Goal: Transaction & Acquisition: Purchase product/service

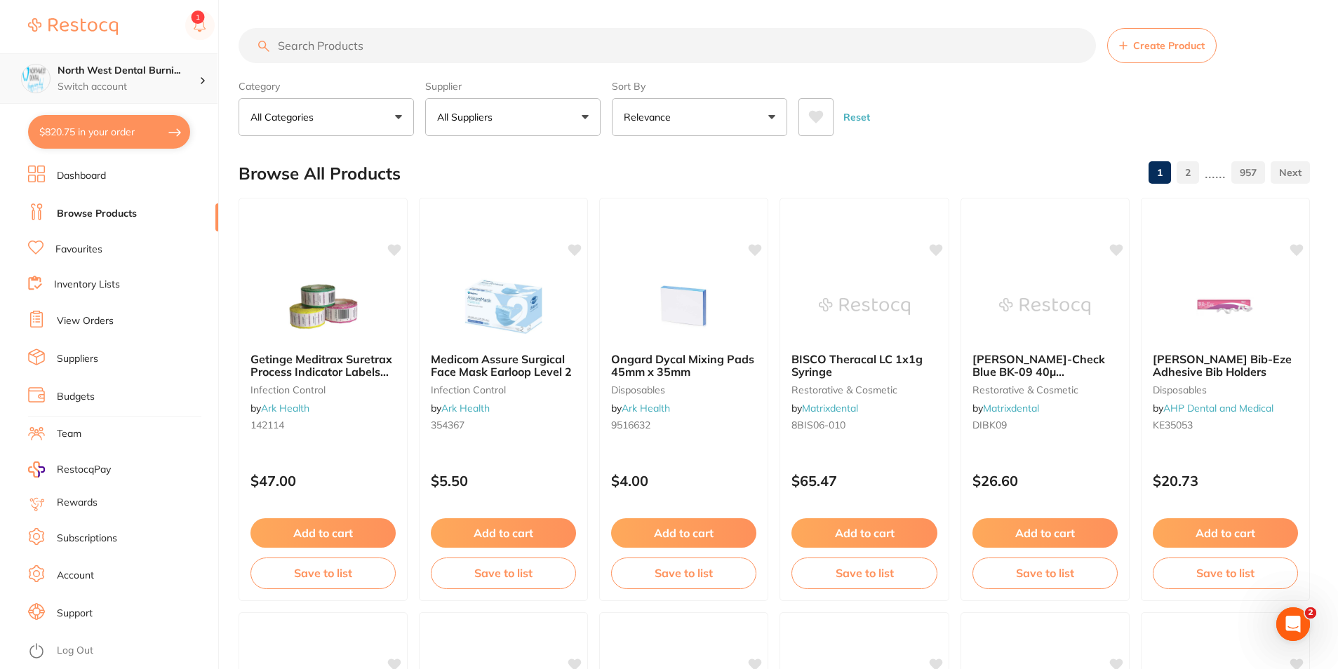
click at [182, 80] on p "Switch account" at bounding box center [129, 87] width 142 height 14
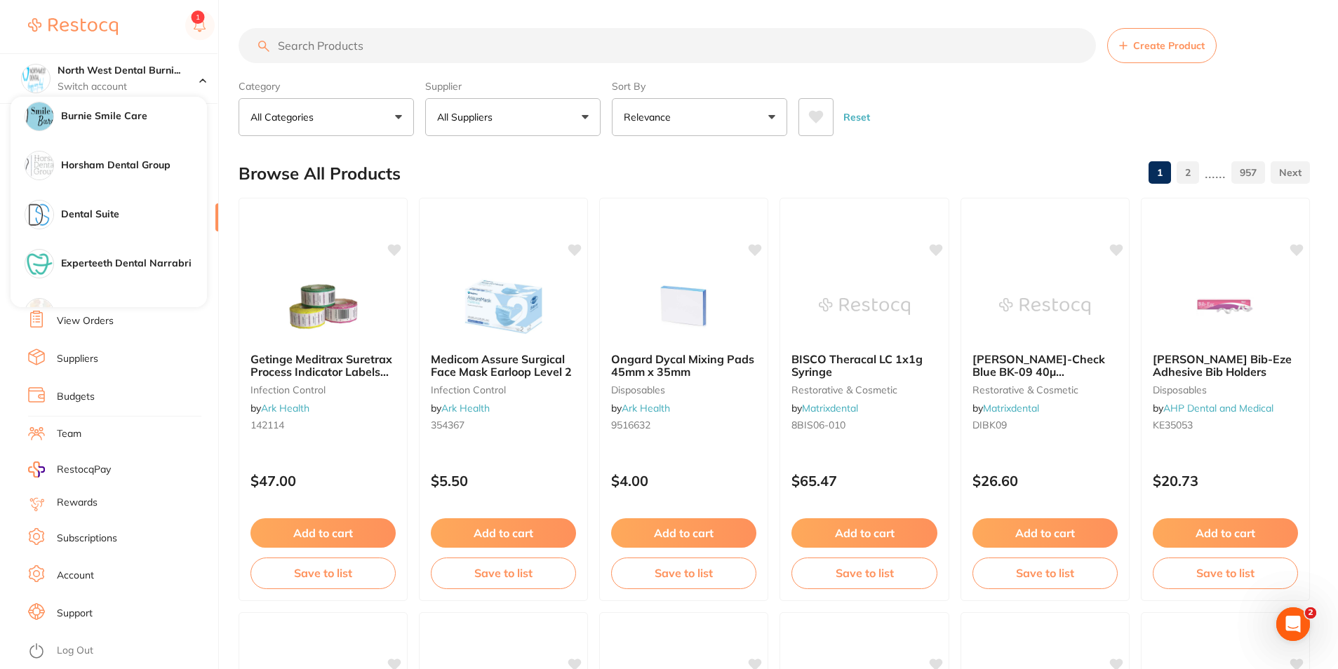
scroll to position [1052, 0]
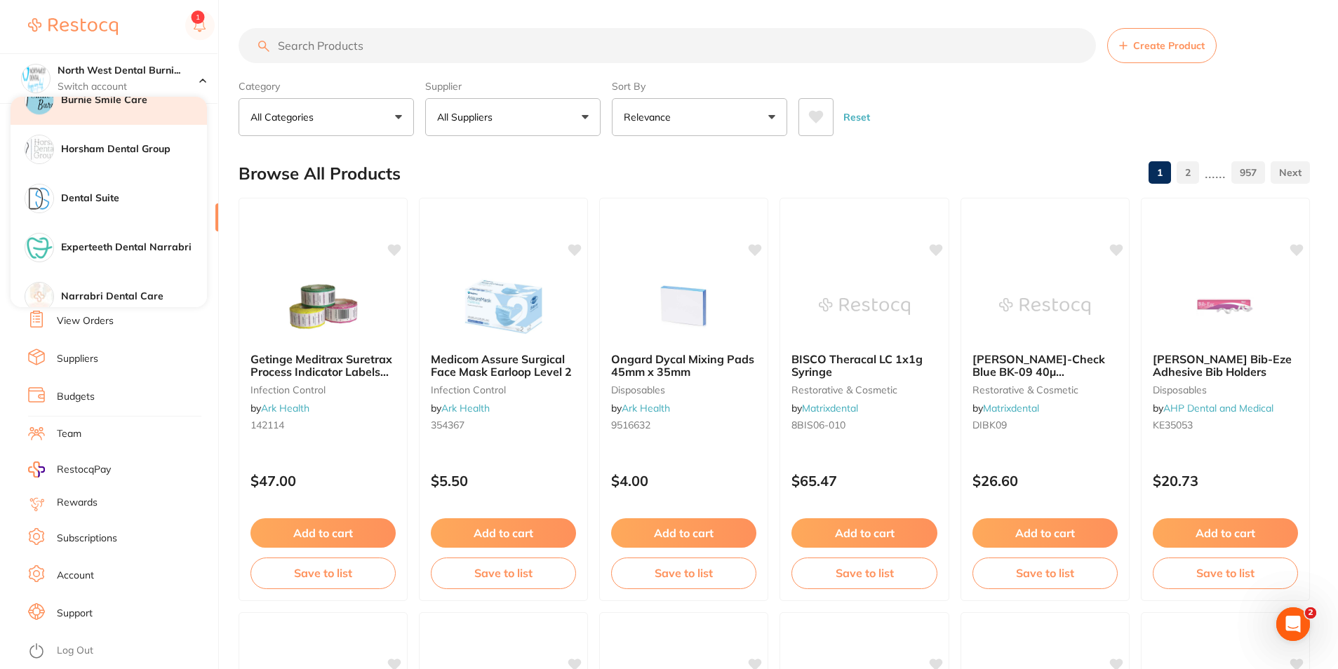
click at [137, 110] on div "Burnie Smile Care" at bounding box center [109, 100] width 196 height 49
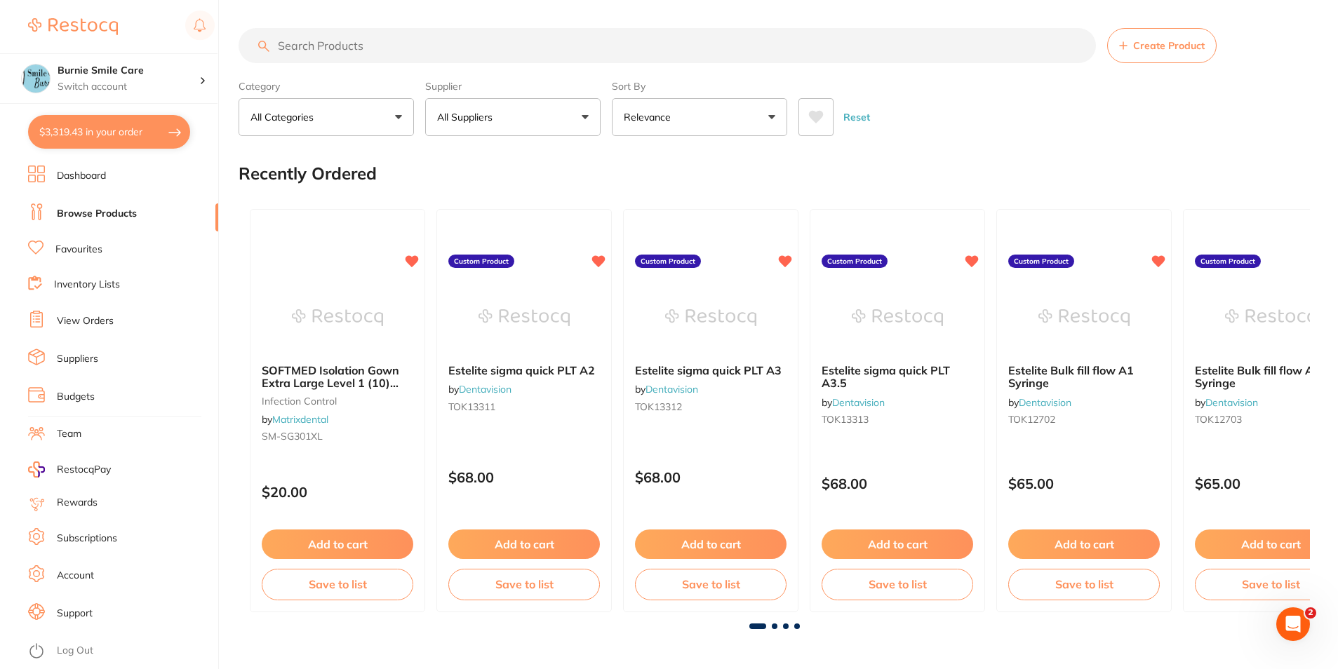
click at [444, 48] on input "search" at bounding box center [666, 45] width 857 height 35
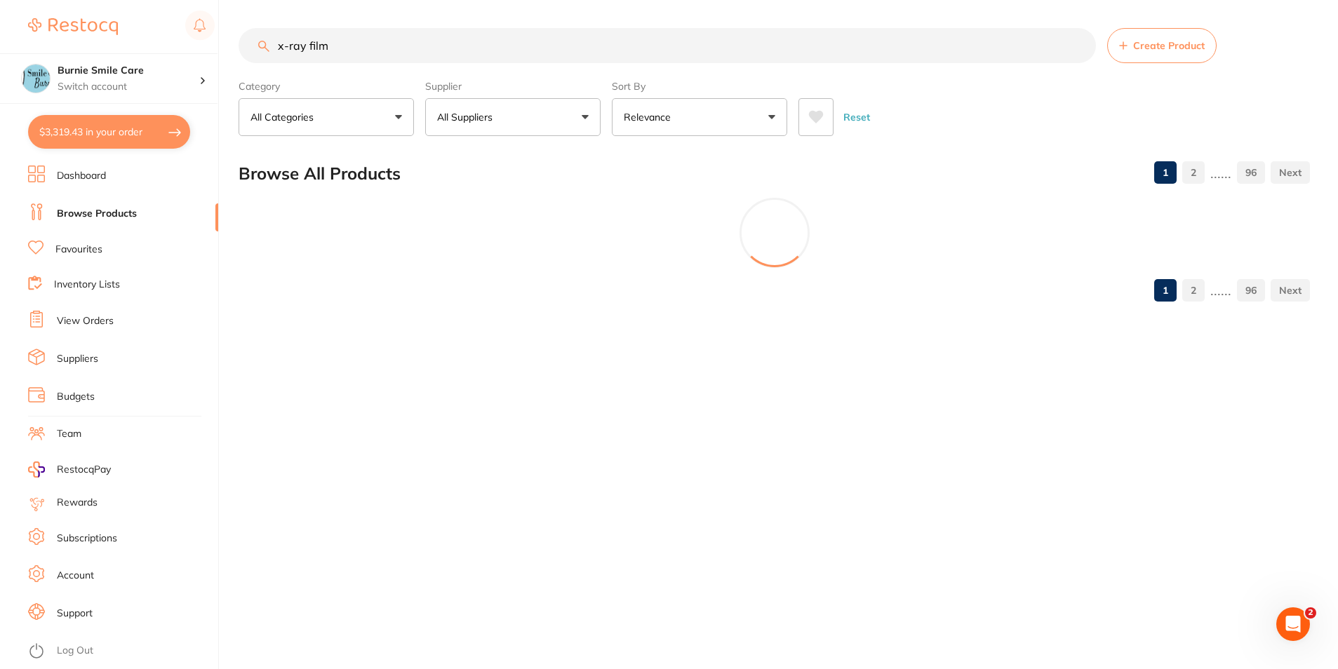
click at [540, 120] on button "All Suppliers" at bounding box center [512, 117] width 175 height 38
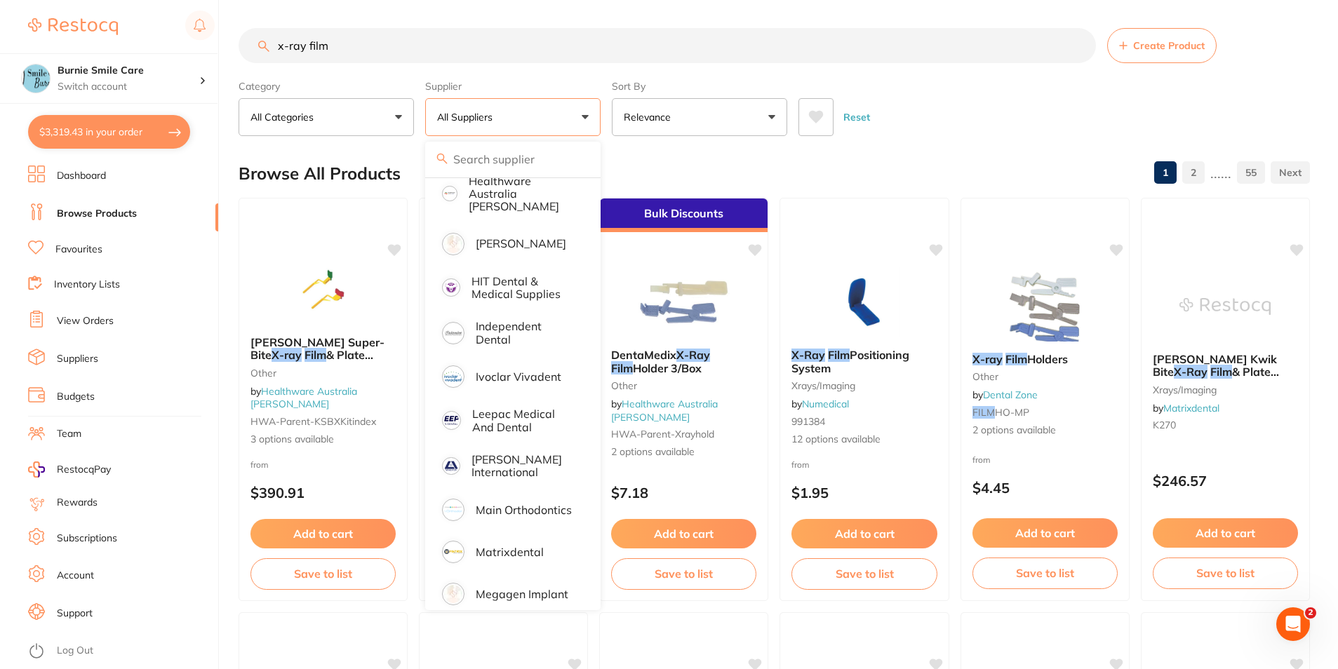
scroll to position [912, 0]
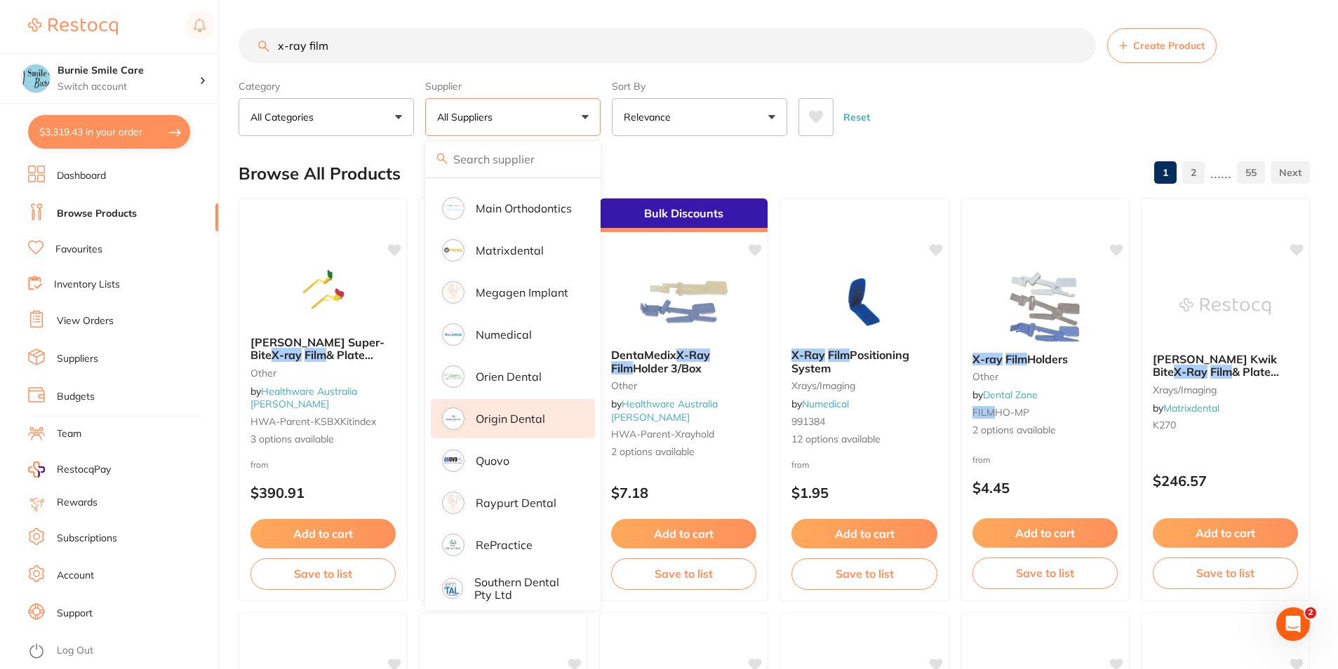
click at [532, 412] on p "Origin Dental" at bounding box center [510, 418] width 69 height 13
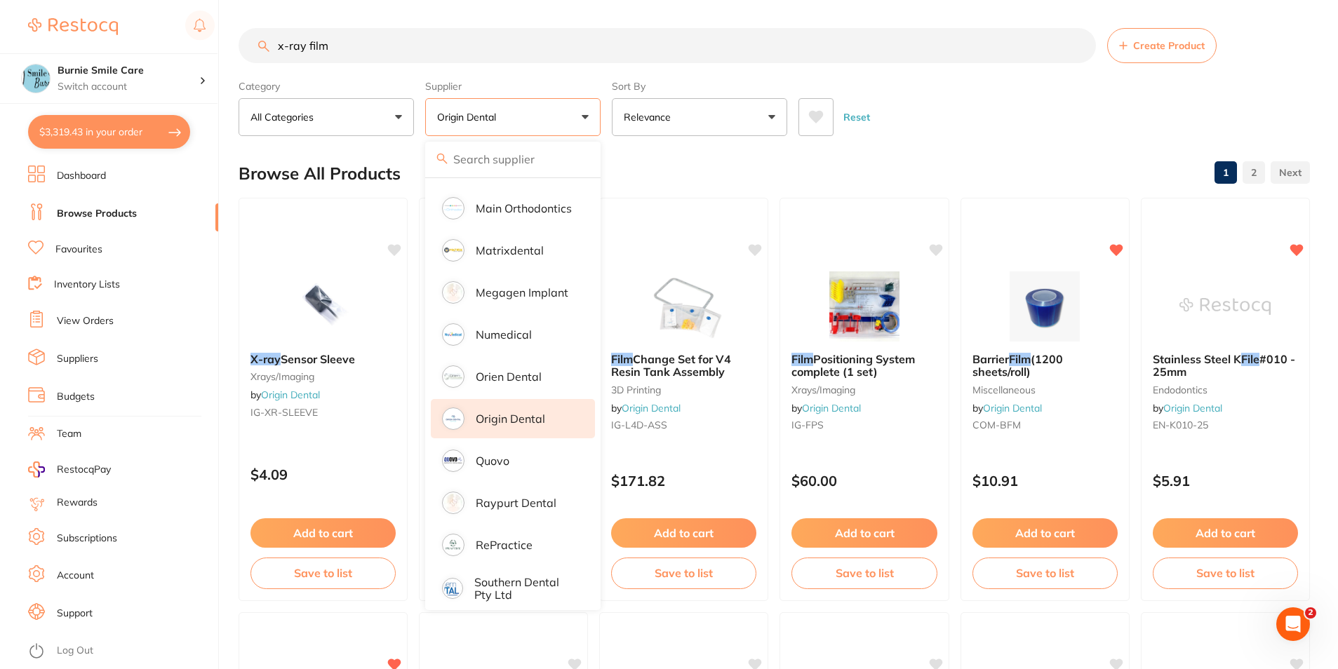
click at [1032, 94] on div "Reset" at bounding box center [1048, 111] width 500 height 49
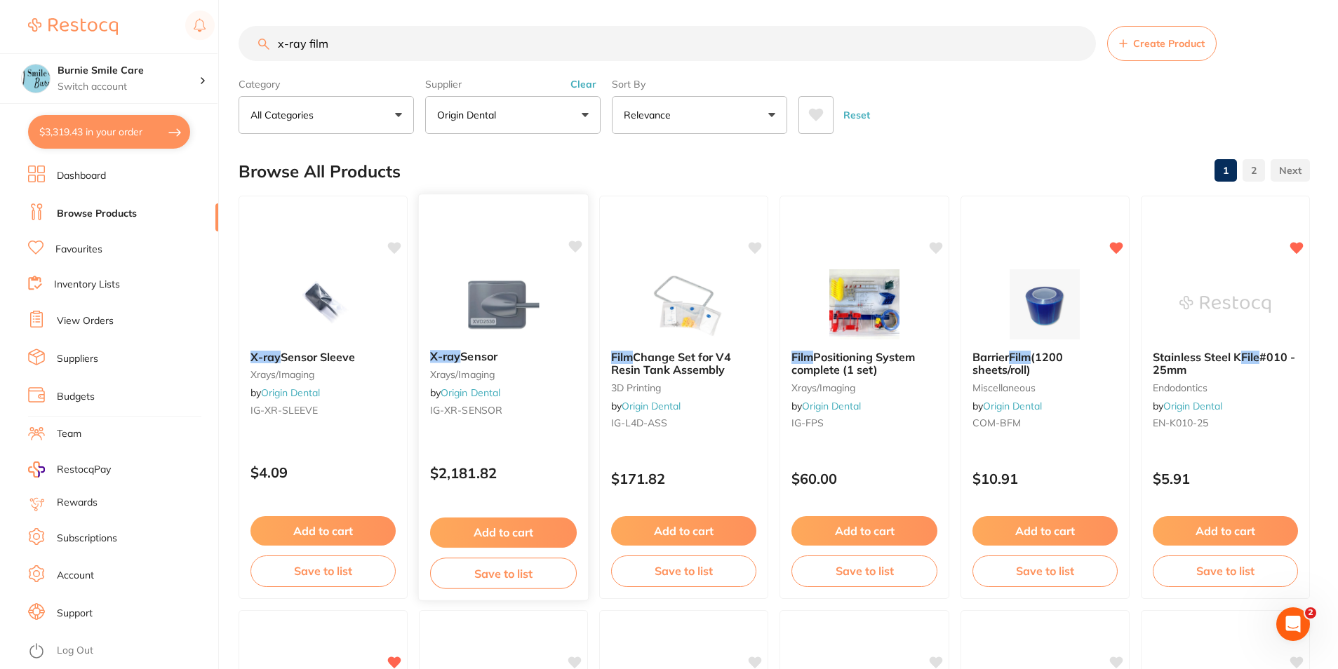
scroll to position [0, 0]
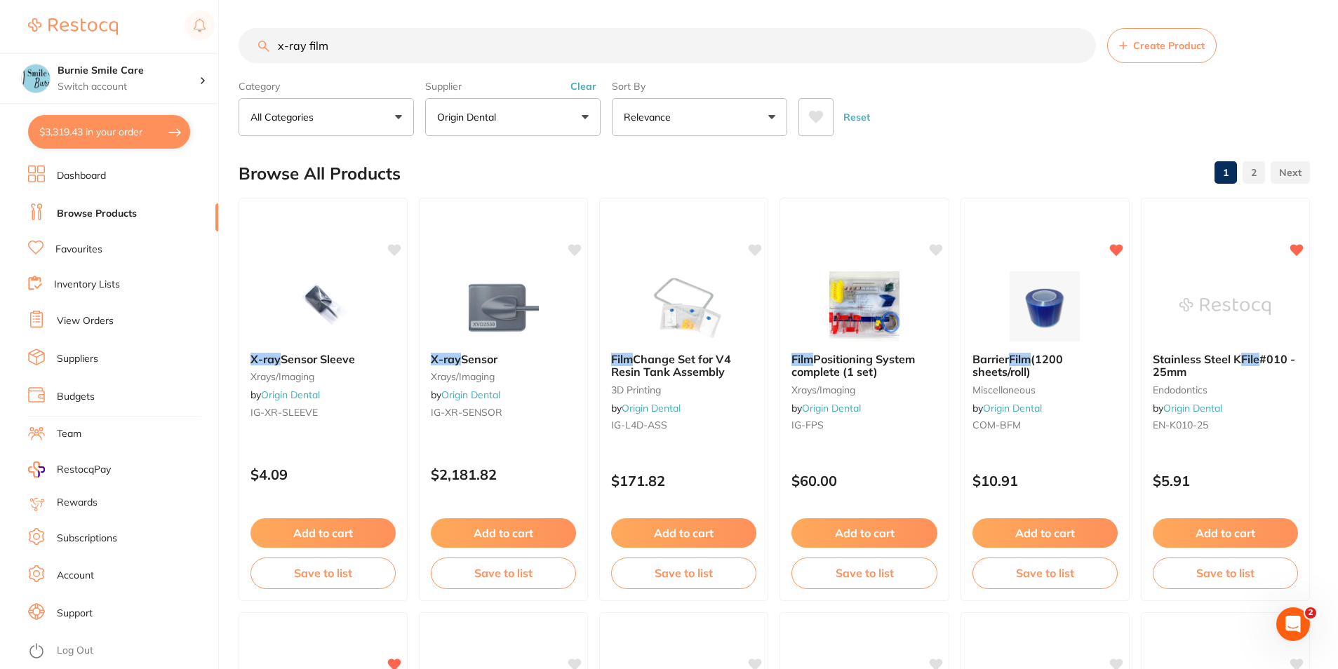
click at [379, 50] on input "x-ray film" at bounding box center [666, 45] width 857 height 35
type input "x-ray"
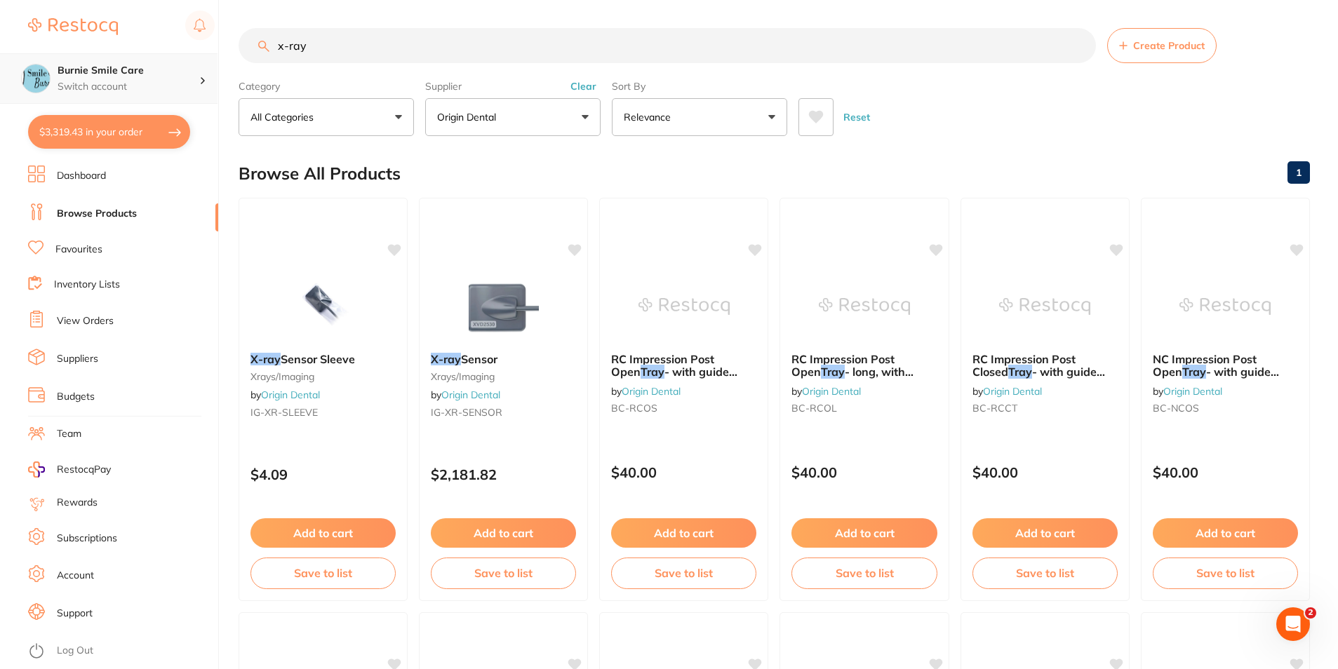
scroll to position [1, 0]
drag, startPoint x: 328, startPoint y: 42, endPoint x: 151, endPoint y: 67, distance: 178.4
click at [151, 67] on div "$3,319.43 Burnie Smile Care Switch account Riaz Dental Surgery Experteeth Denta…" at bounding box center [669, 334] width 1338 height 669
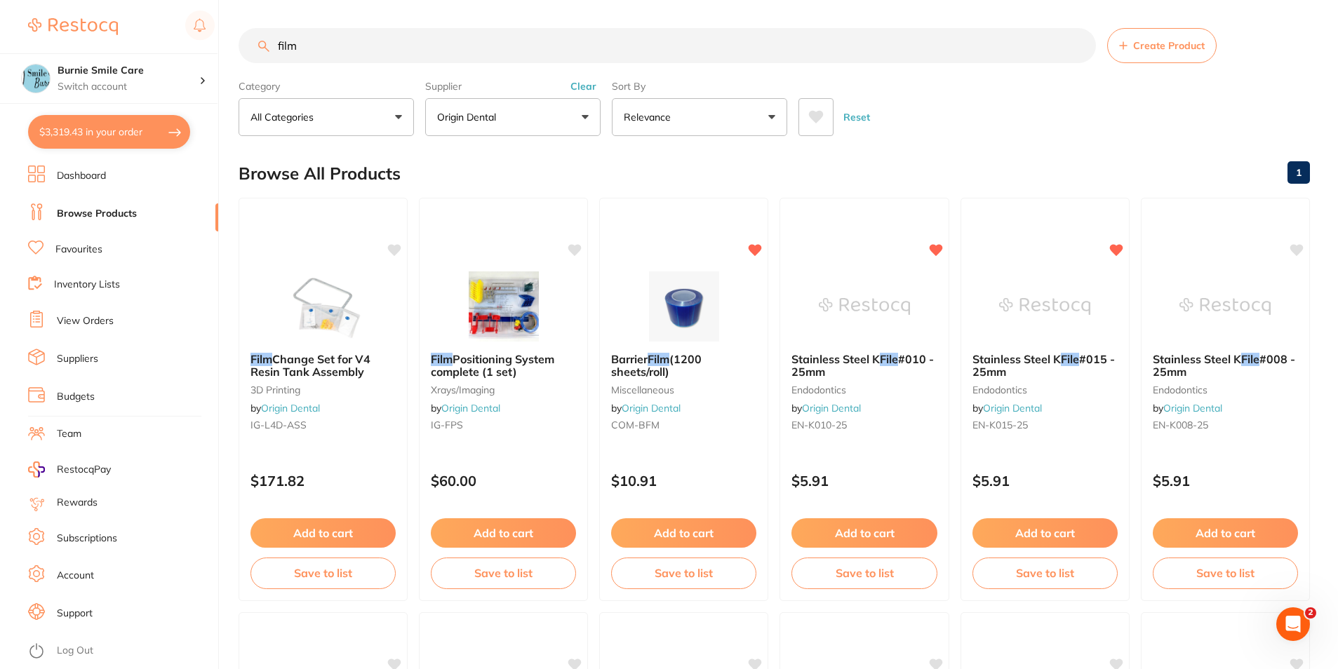
scroll to position [0, 0]
drag, startPoint x: 309, startPoint y: 37, endPoint x: 208, endPoint y: 41, distance: 101.8
click at [208, 41] on div "$3,319.43 Burnie Smile Care Switch account Riaz Dental Surgery Experteeth Denta…" at bounding box center [669, 334] width 1338 height 669
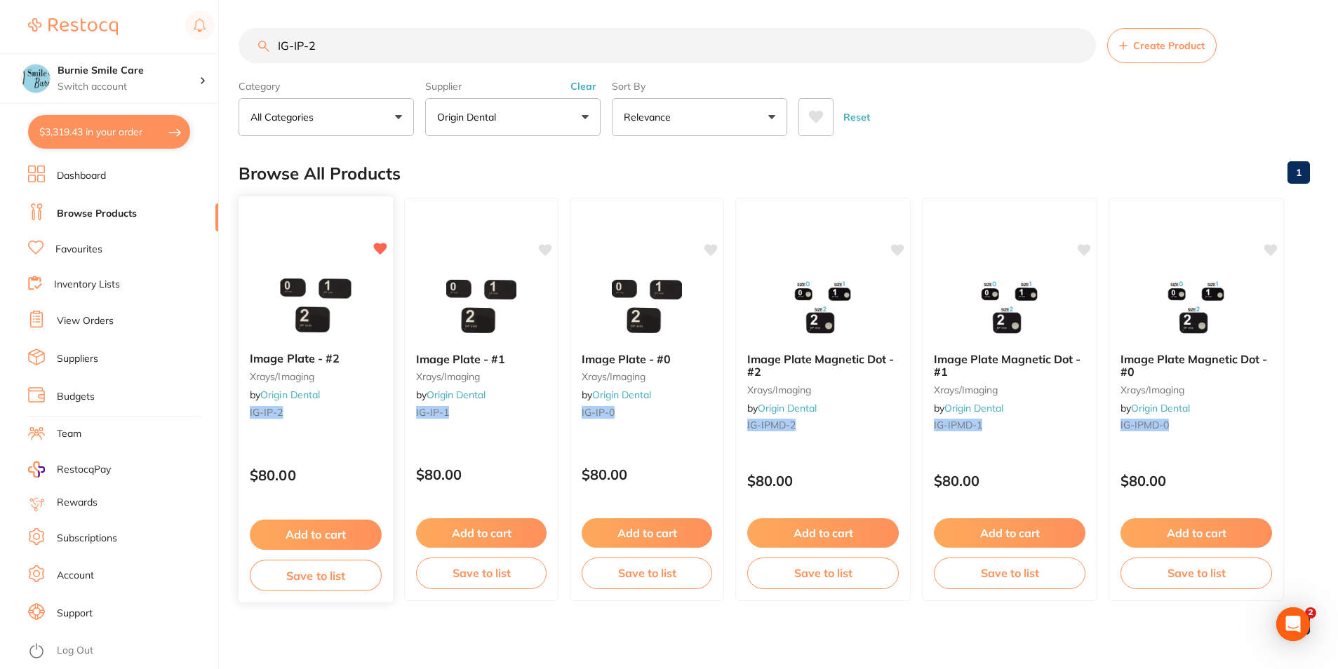
type input "IG-IP-2"
click at [342, 407] on small "IG-IP-2" at bounding box center [316, 412] width 132 height 11
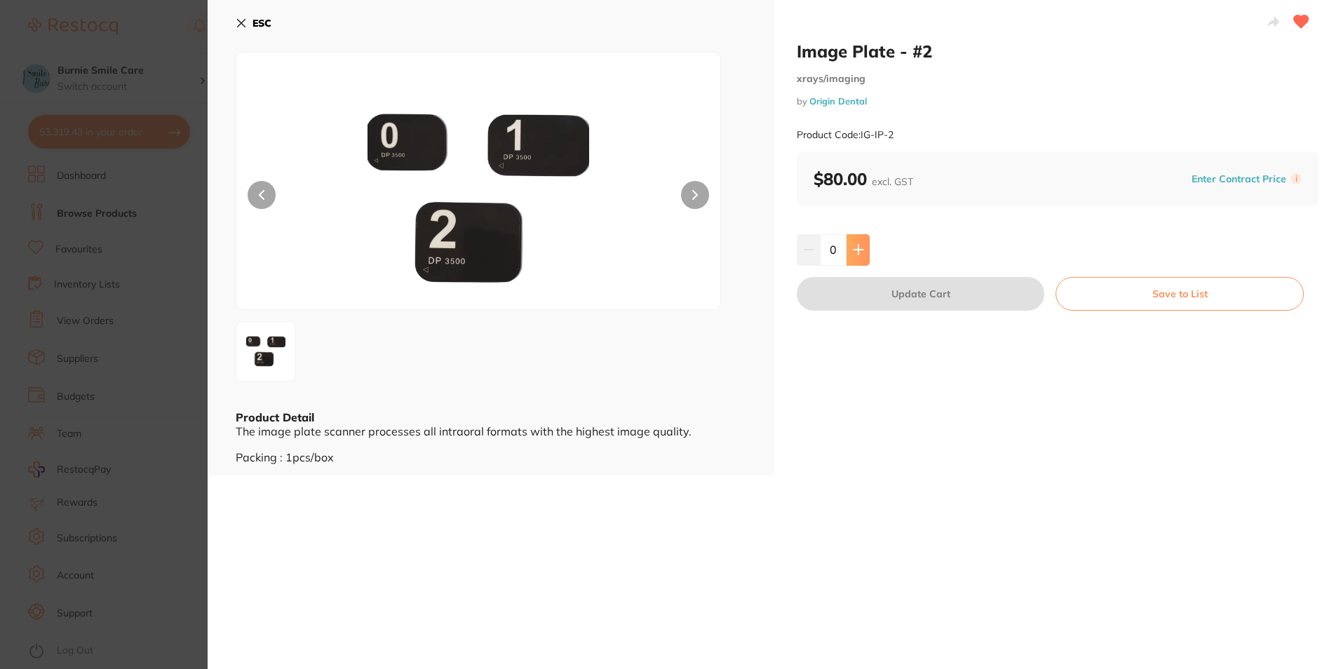
click at [856, 243] on button at bounding box center [858, 249] width 23 height 31
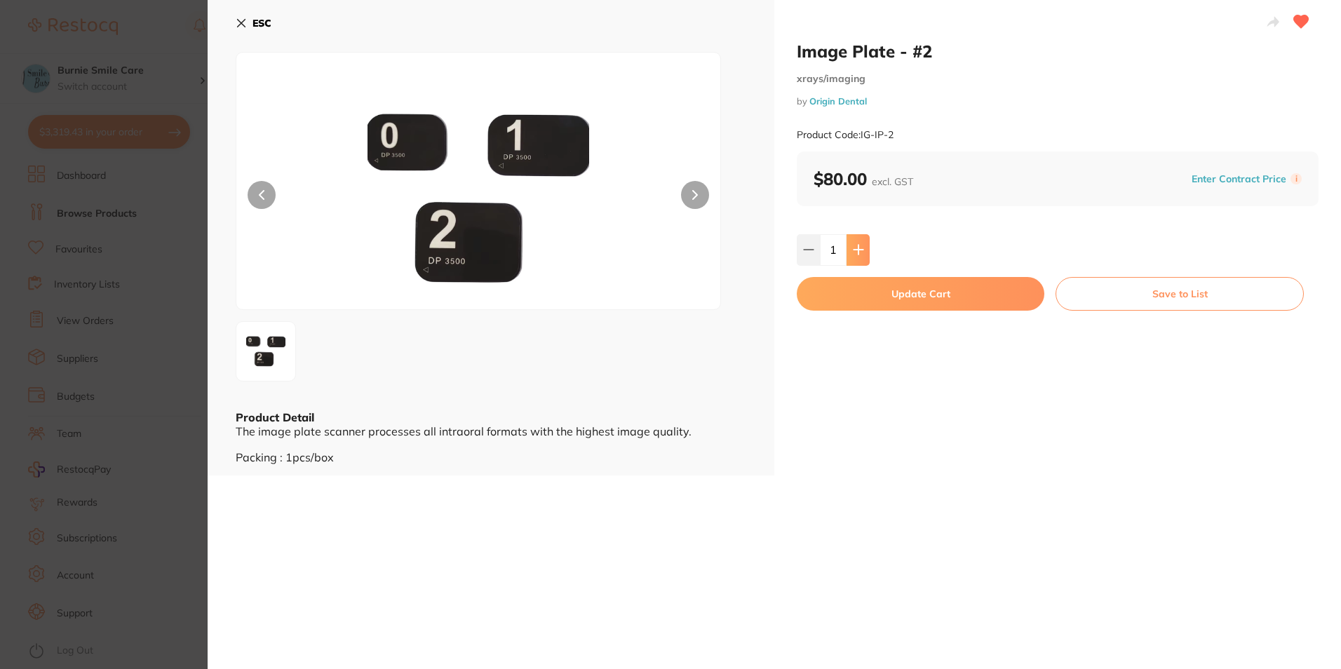
click at [856, 243] on button at bounding box center [858, 249] width 23 height 31
type input "4"
click at [865, 302] on button "Update Cart" at bounding box center [921, 294] width 248 height 34
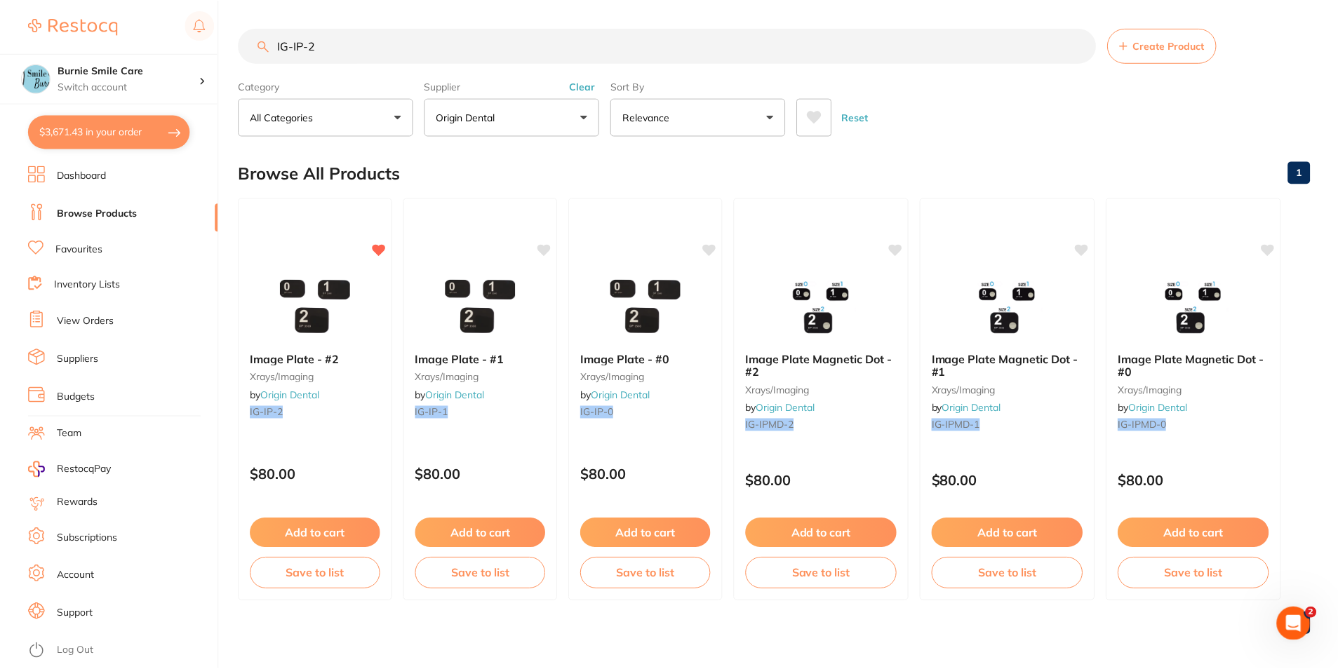
scroll to position [5, 0]
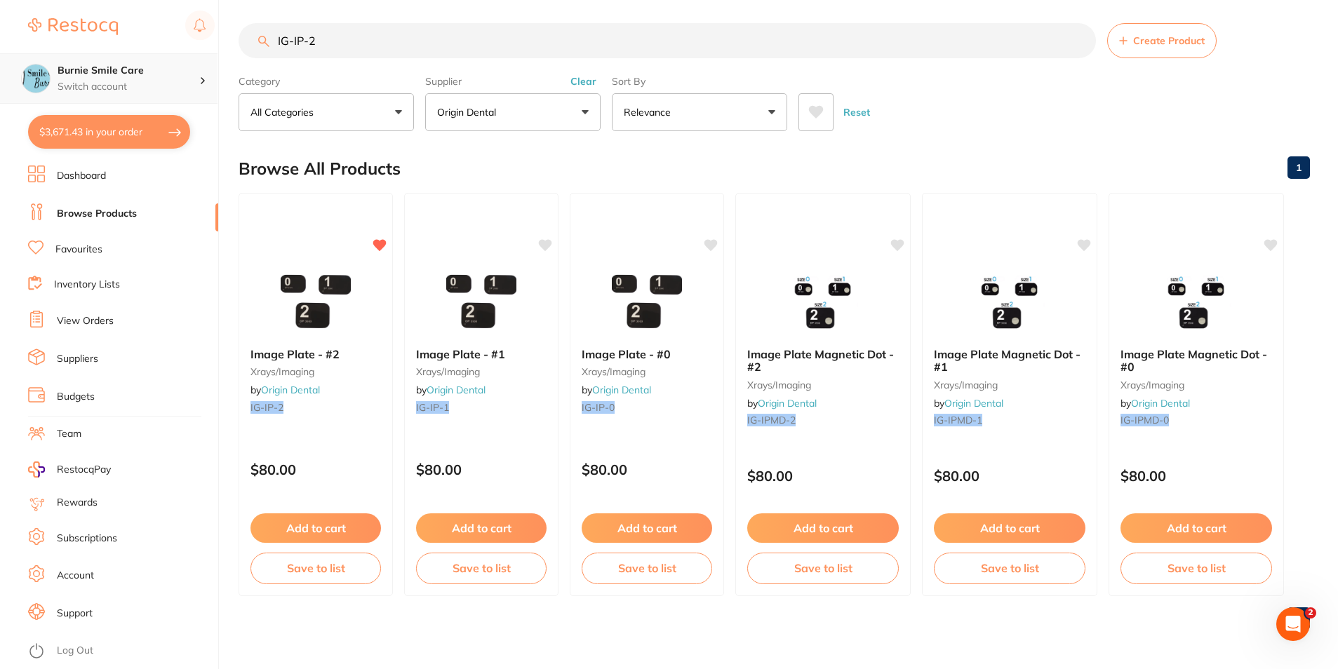
drag, startPoint x: 408, startPoint y: 39, endPoint x: 142, endPoint y: 55, distance: 266.3
click at [142, 55] on div "$3,671.43 Burnie Smile Care Switch account Riaz Dental Surgery Experteeth Denta…" at bounding box center [669, 329] width 1338 height 669
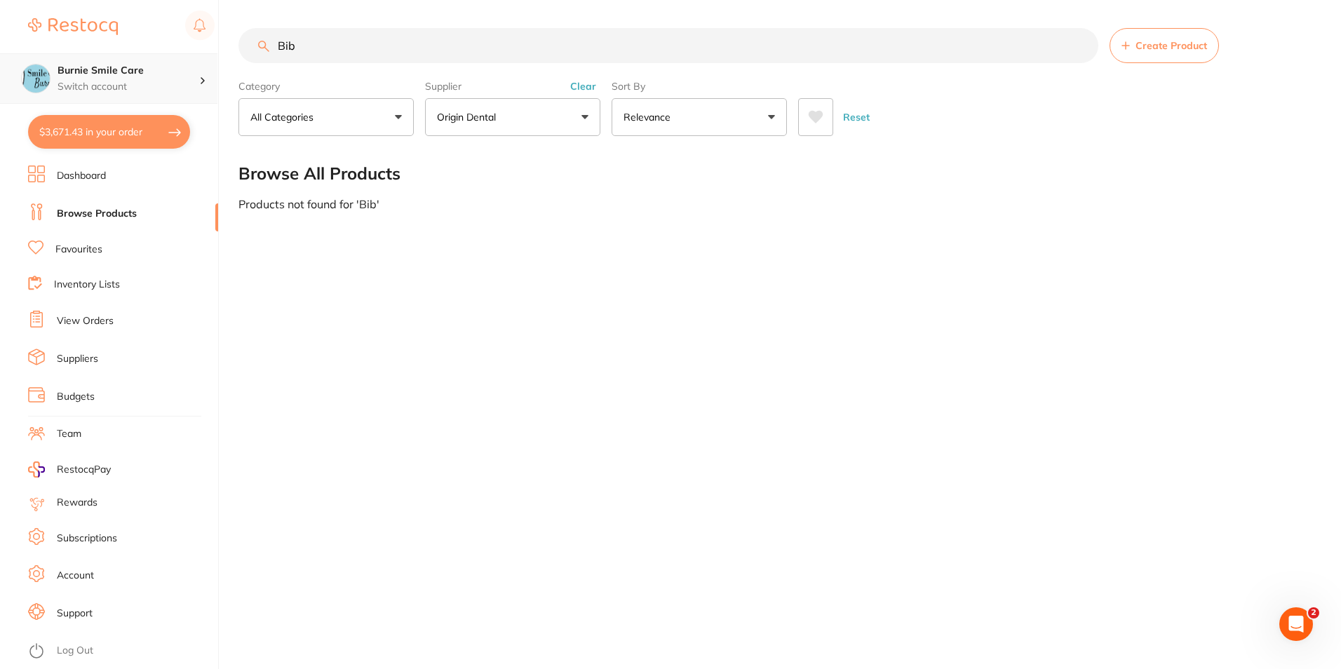
scroll to position [1, 0]
drag, startPoint x: 313, startPoint y: 44, endPoint x: 176, endPoint y: 65, distance: 138.3
click at [180, 66] on div "$3,671.43 Burnie Smile Care Switch account Riaz Dental Surgery Experteeth Denta…" at bounding box center [670, 334] width 1341 height 669
type input "d"
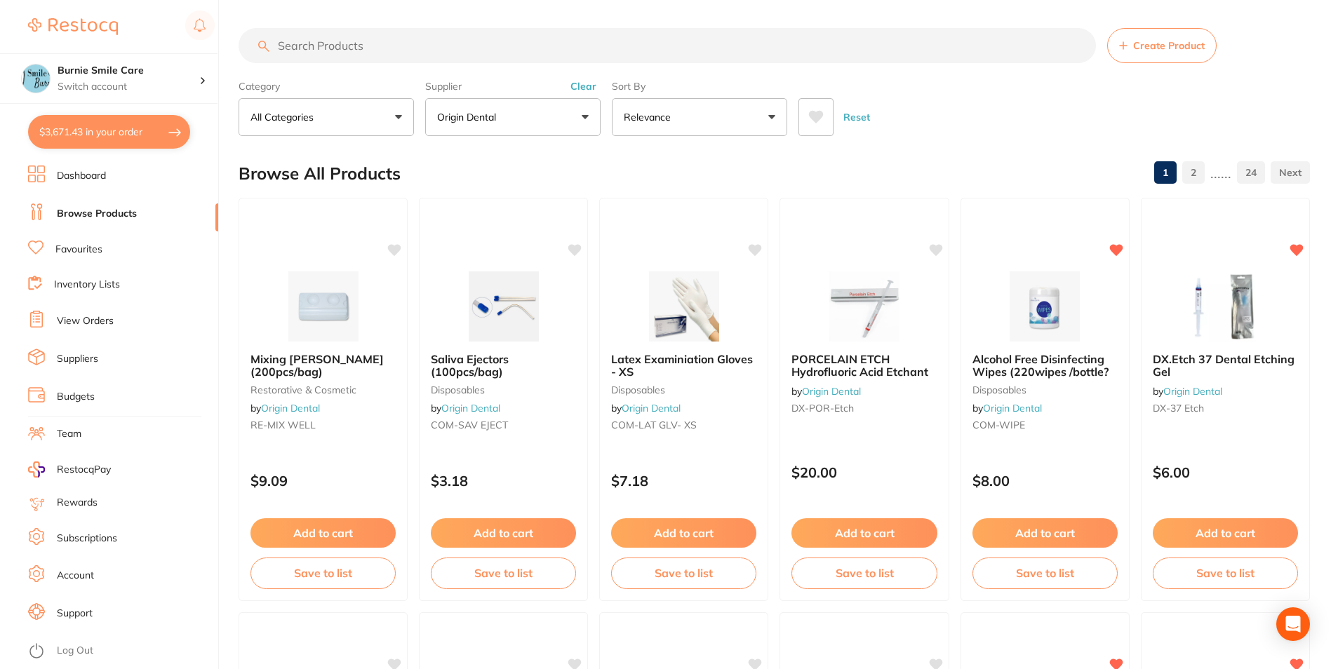
click at [128, 245] on li "Favourites" at bounding box center [123, 250] width 190 height 18
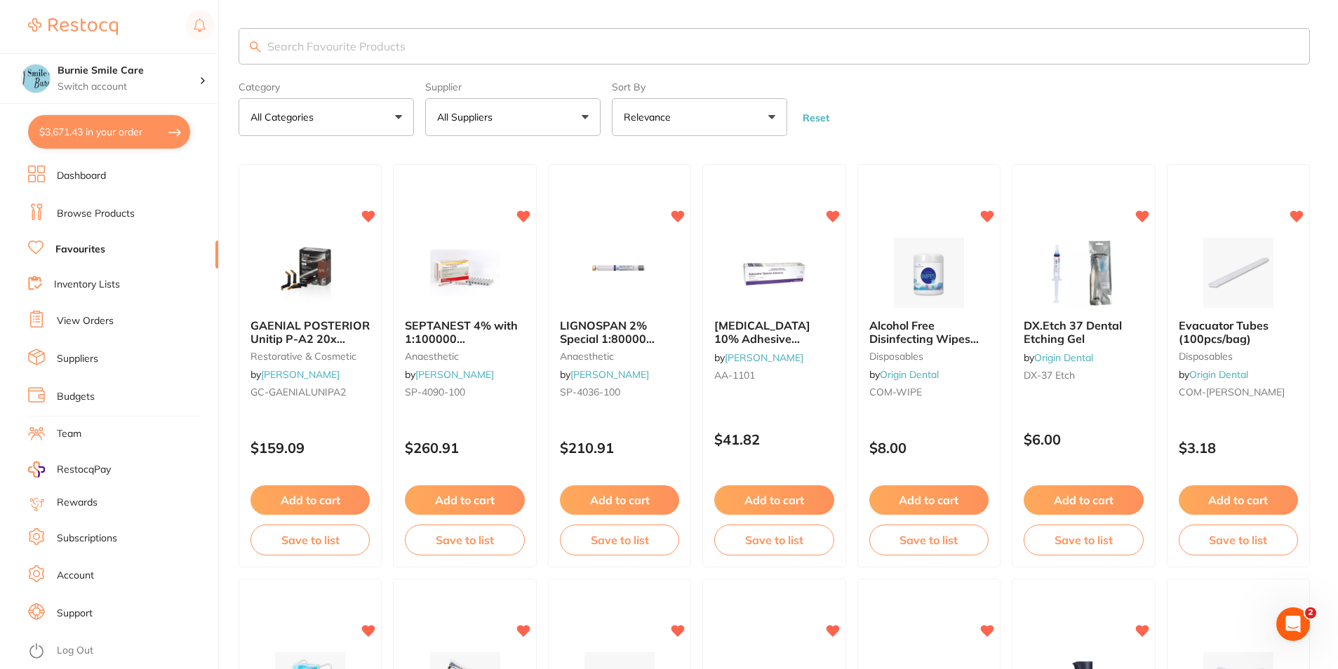
click at [424, 29] on input "search" at bounding box center [773, 46] width 1071 height 36
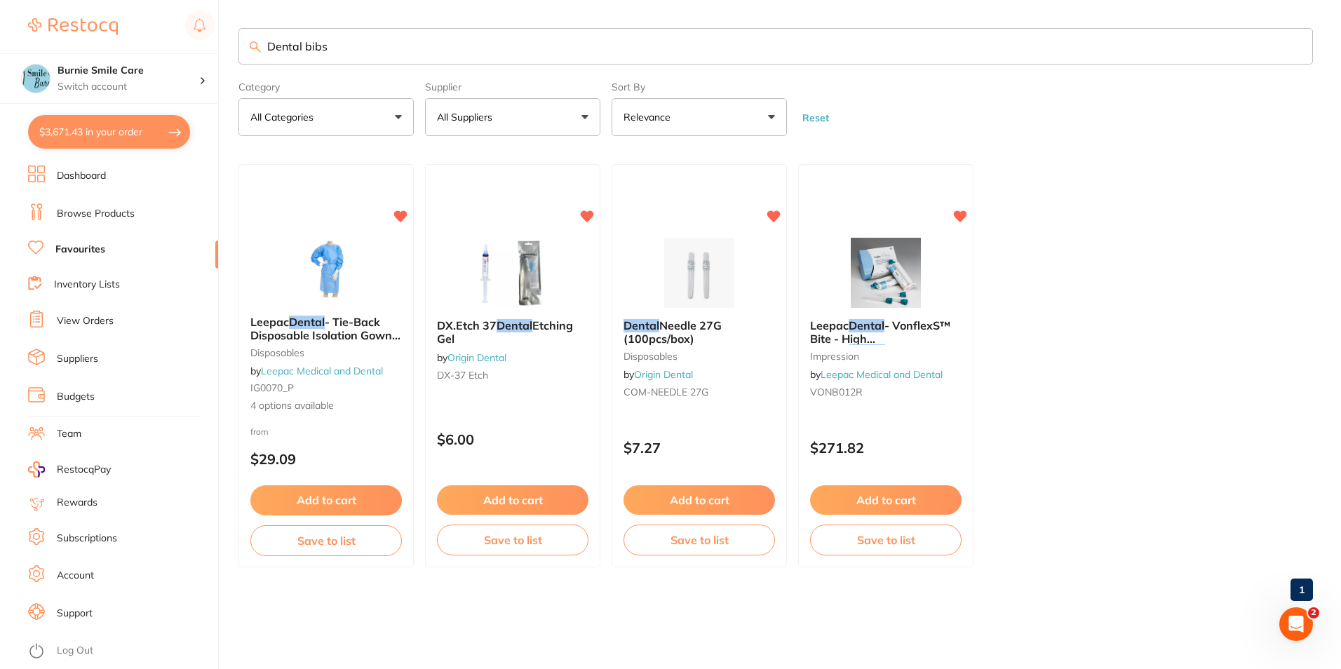
type input "Dental bibs"
drag, startPoint x: 442, startPoint y: 53, endPoint x: 207, endPoint y: 53, distance: 235.0
click at [207, 53] on div "$3,671.43 Burnie Smile Care Switch account Riaz Dental Surgery Experteeth Denta…" at bounding box center [670, 334] width 1341 height 669
click at [134, 189] on ul "Dashboard Browse Products Favourites Inventory Lists View Orders Suppliers Budg…" at bounding box center [123, 418] width 190 height 504
click at [134, 208] on li "Browse Products" at bounding box center [123, 213] width 190 height 21
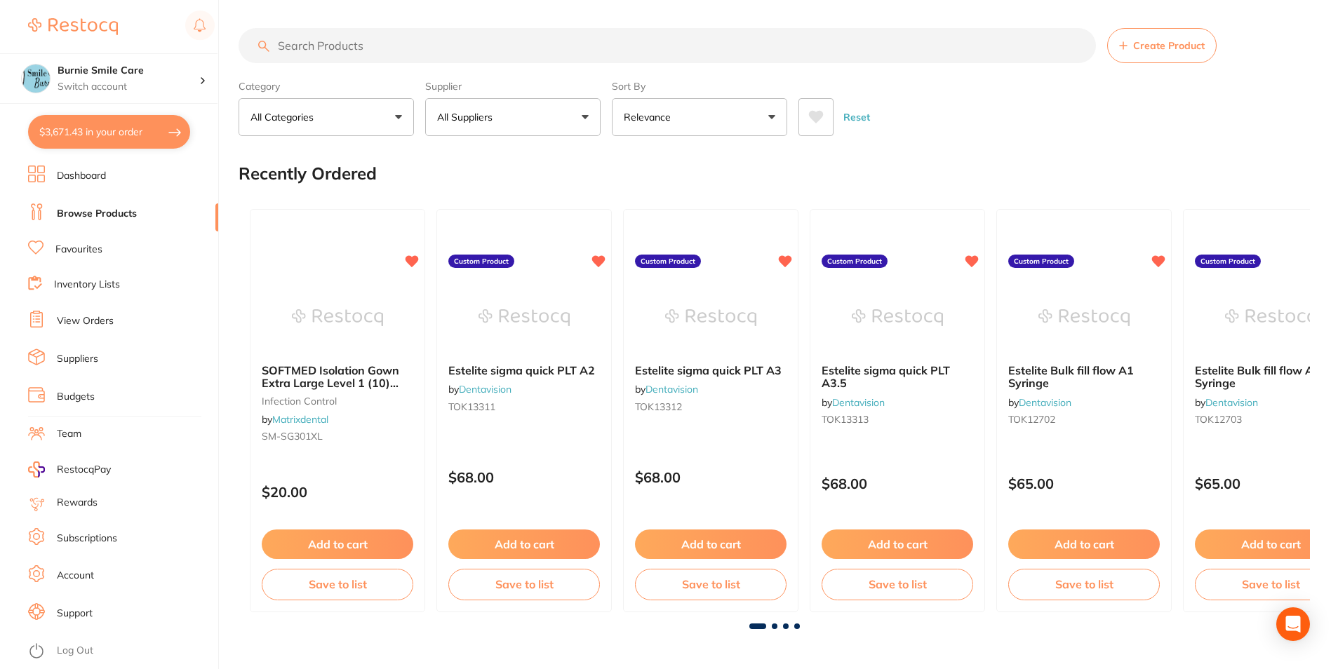
click at [315, 46] on input "search" at bounding box center [666, 45] width 857 height 35
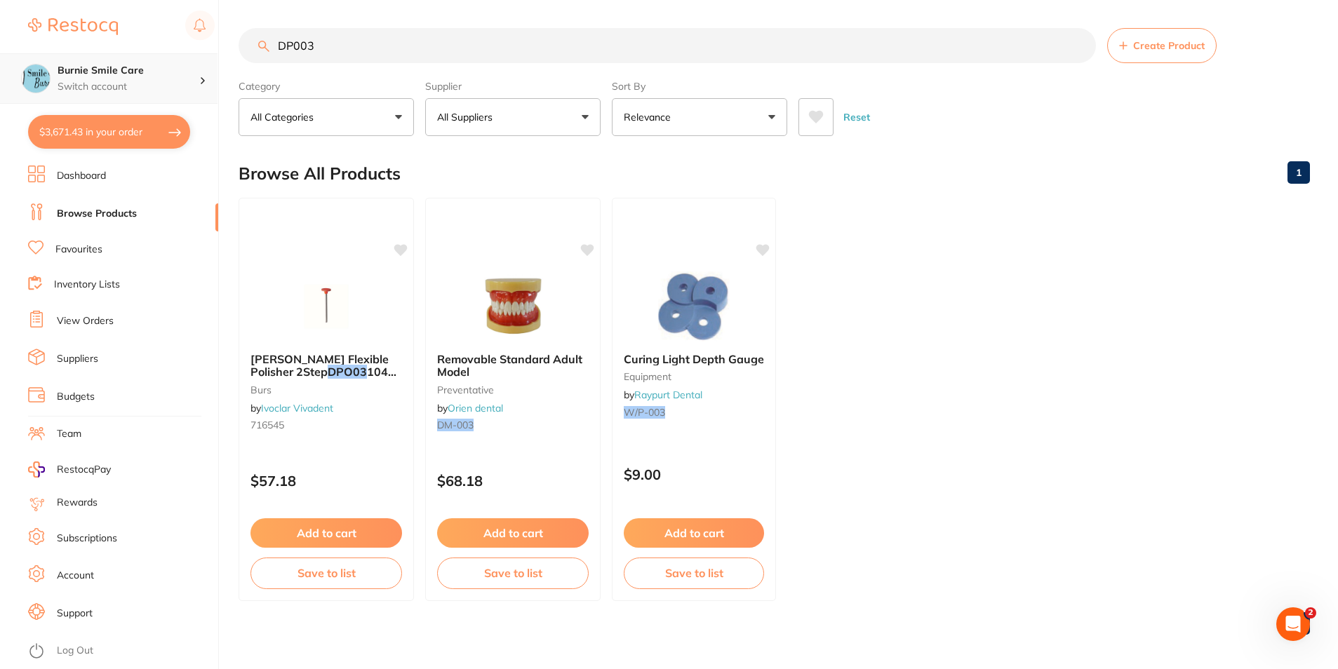
drag, startPoint x: 387, startPoint y: 46, endPoint x: 46, endPoint y: 53, distance: 340.9
click at [46, 53] on div "$3,671.43 Burnie Smile Care Switch account Riaz Dental Surgery Experteeth Denta…" at bounding box center [669, 334] width 1338 height 669
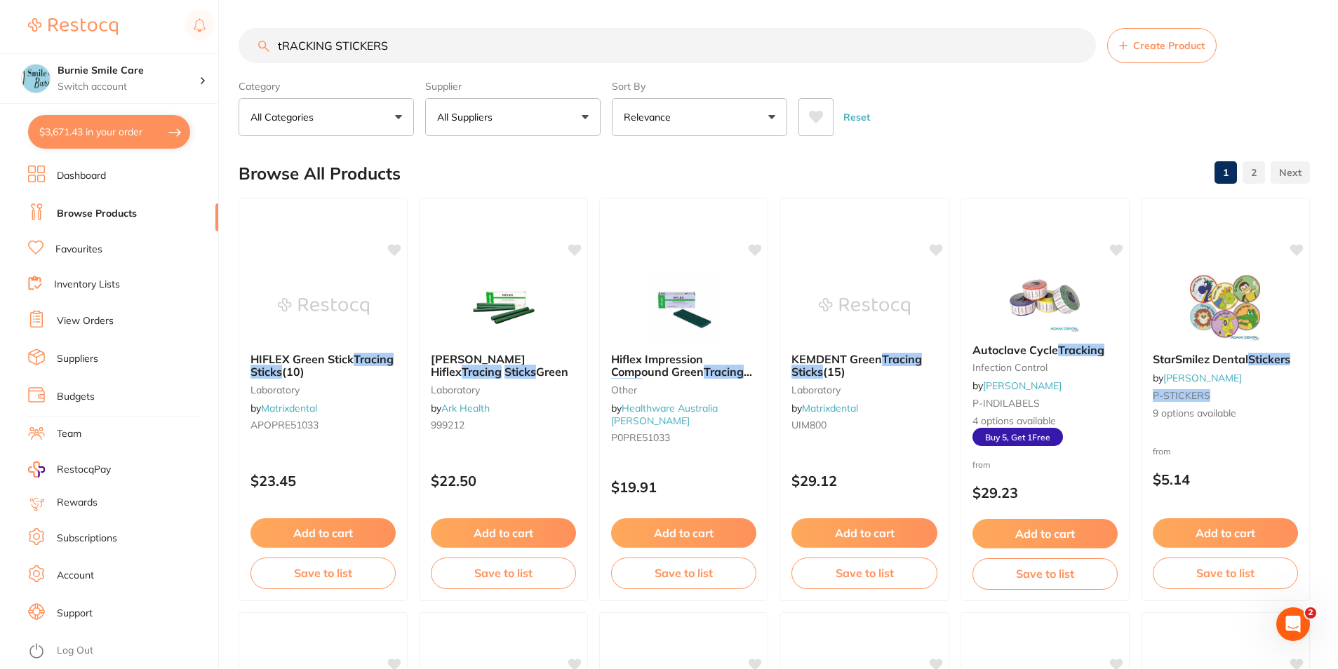
type input "tRACKING STICKERS"
click at [117, 248] on li "Favourites" at bounding box center [123, 250] width 190 height 18
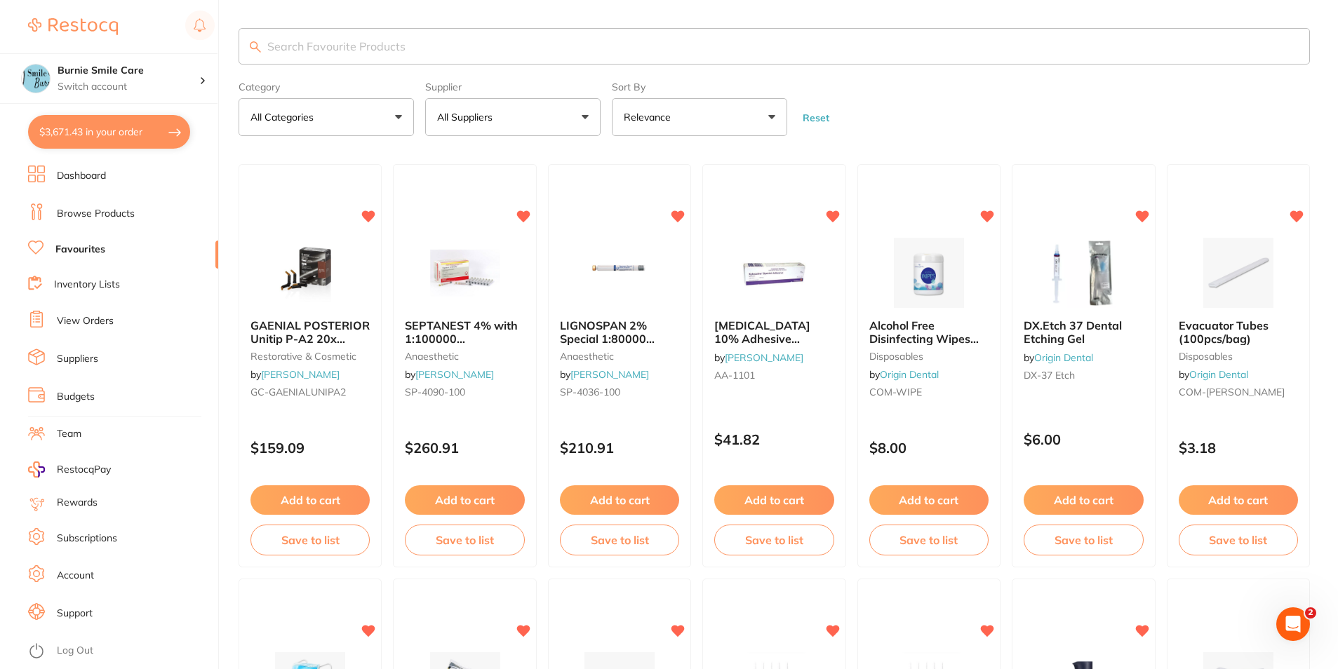
click at [504, 48] on input "search" at bounding box center [773, 46] width 1071 height 36
type input "t"
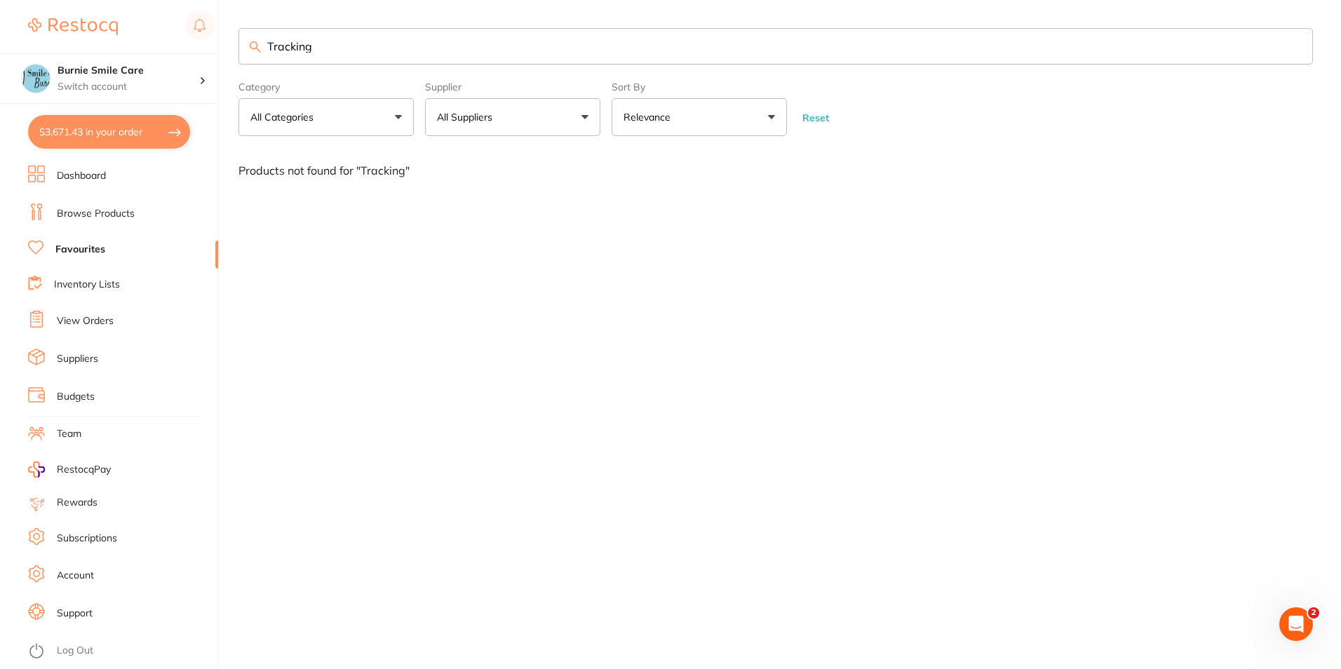
type input "Tracking"
click at [126, 227] on ul "Dashboard Browse Products Favourites Inventory Lists View Orders Suppliers Budg…" at bounding box center [123, 418] width 190 height 504
click at [145, 212] on li "Browse Products" at bounding box center [123, 213] width 190 height 21
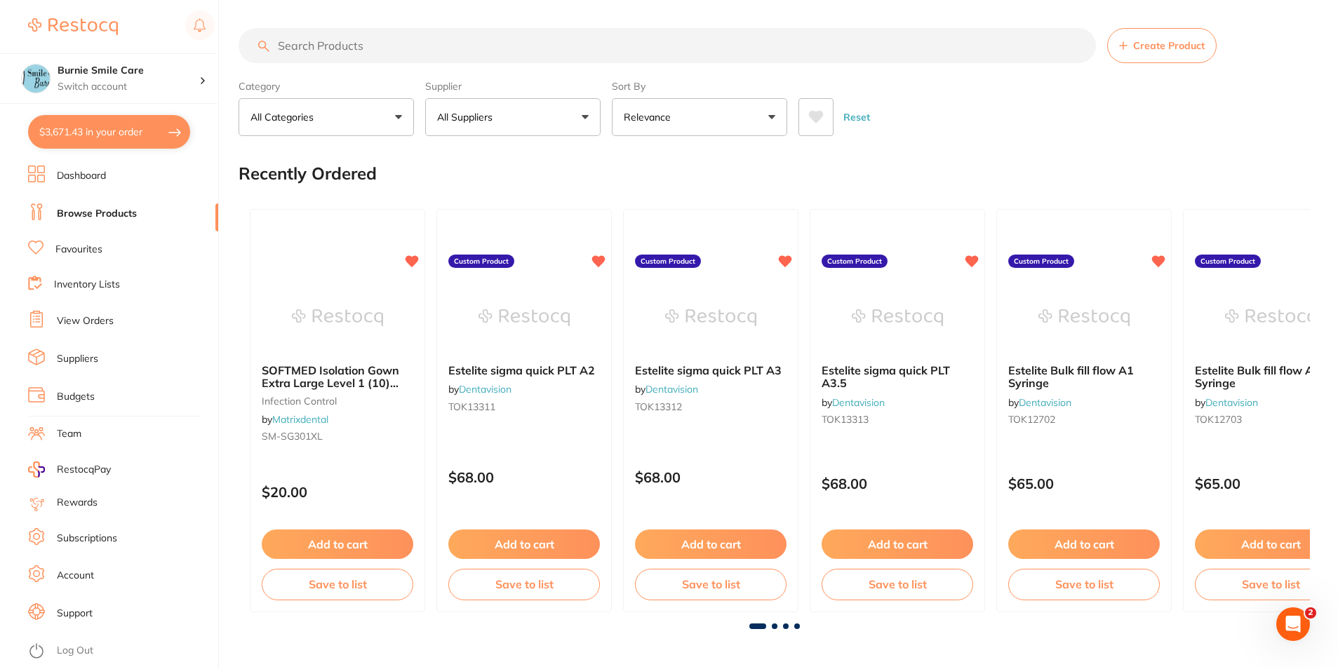
click at [370, 46] on input "search" at bounding box center [666, 45] width 857 height 35
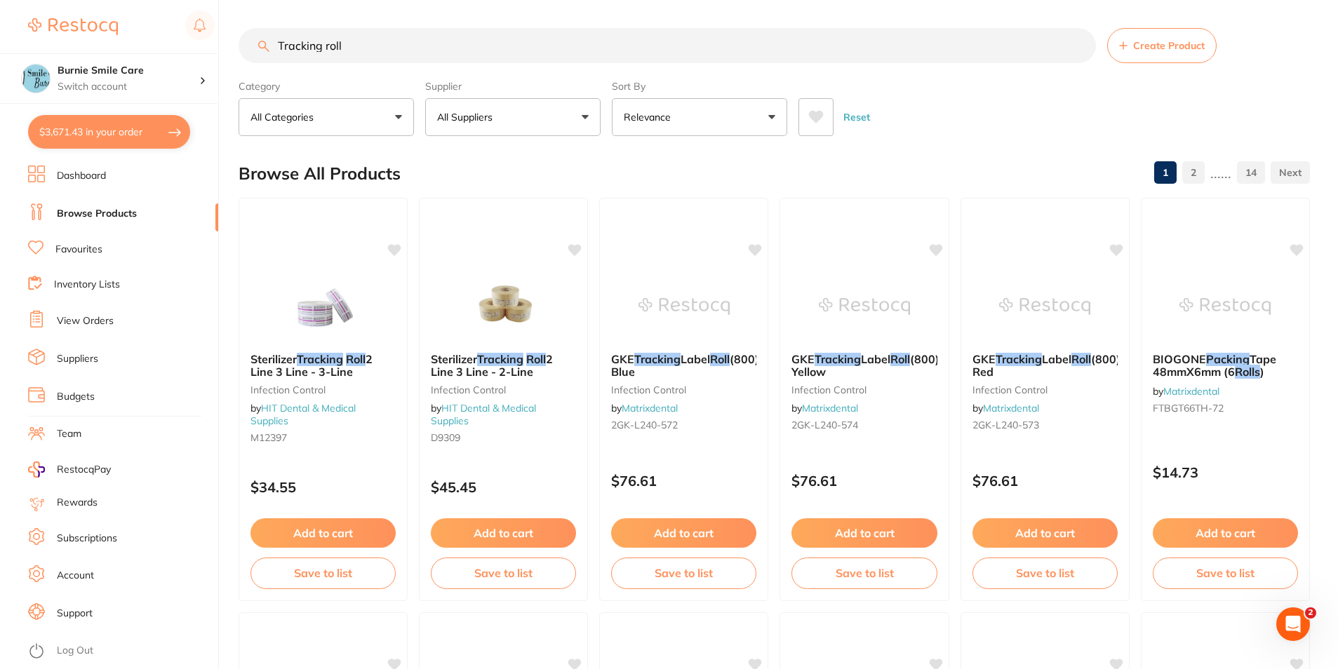
drag, startPoint x: 445, startPoint y: 51, endPoint x: 325, endPoint y: 51, distance: 119.9
click at [325, 51] on input "Tracking roll" at bounding box center [666, 45] width 857 height 35
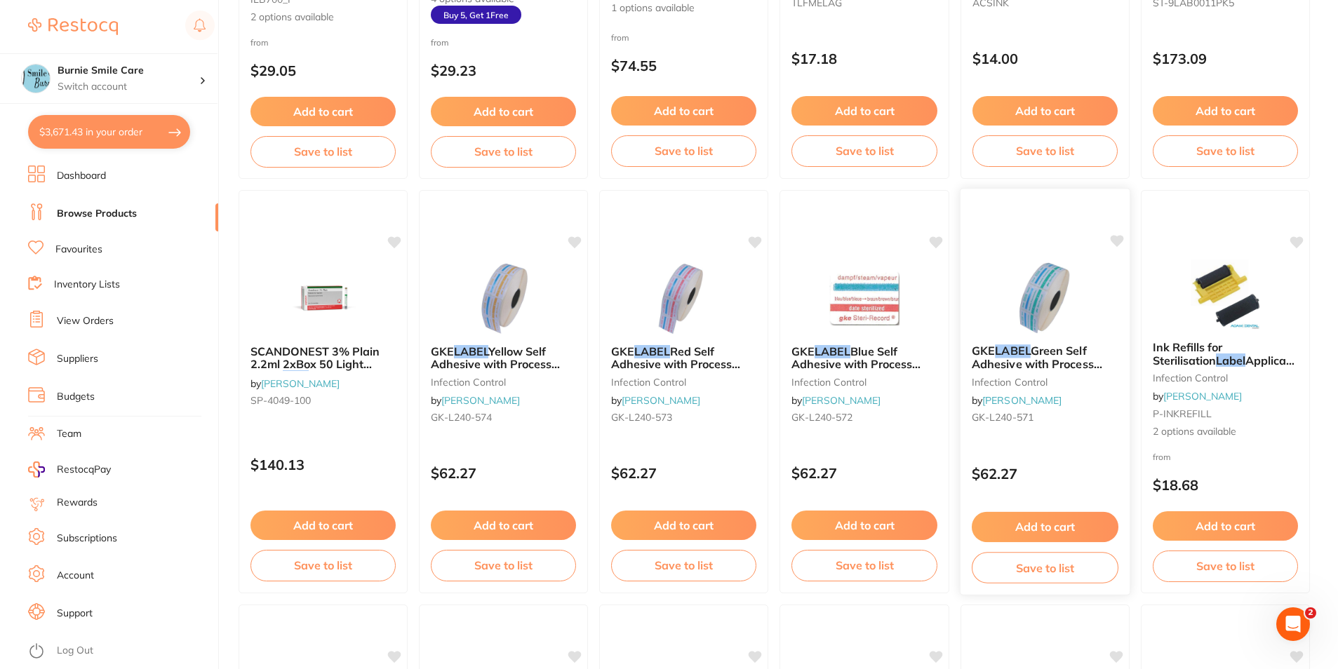
scroll to position [842, 0]
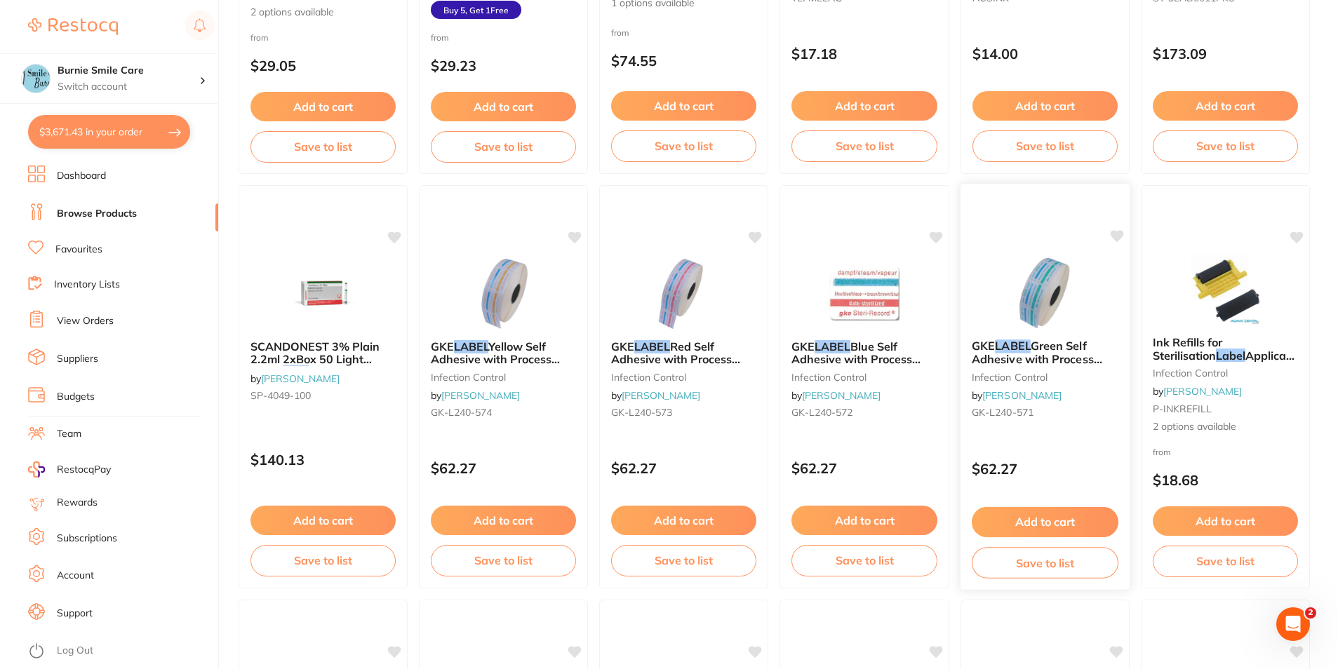
click at [1068, 454] on div "$62.27" at bounding box center [1044, 466] width 170 height 38
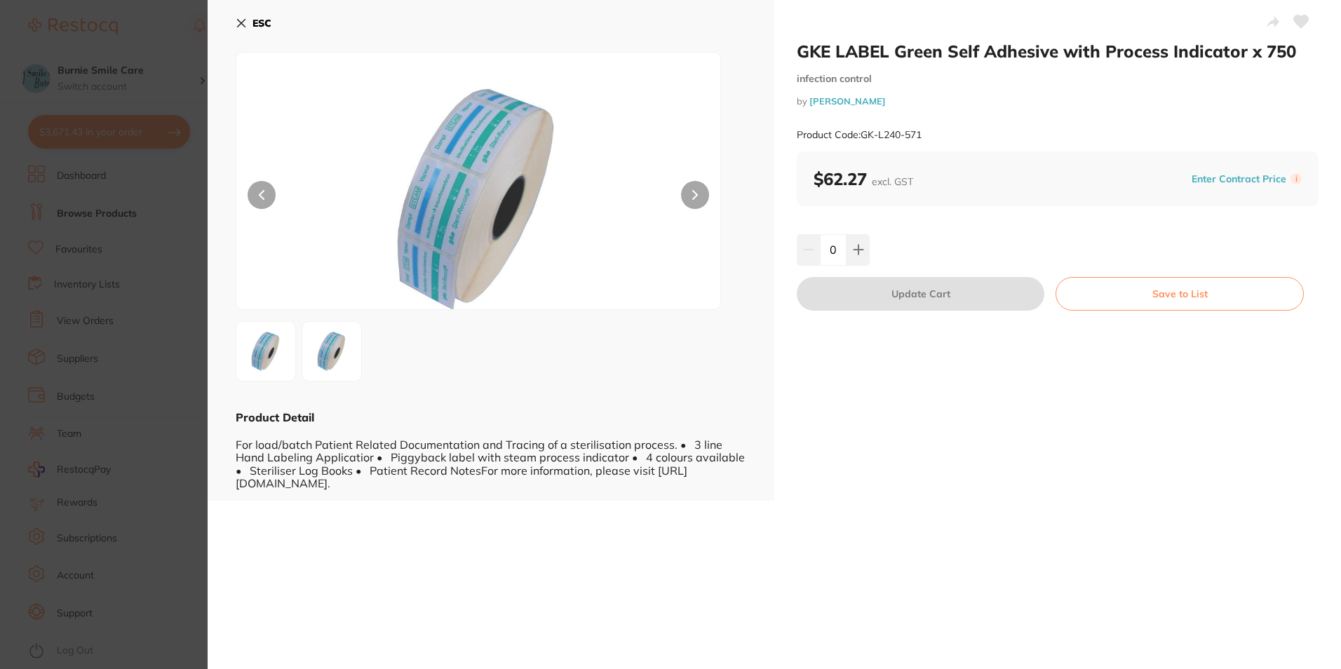
click at [121, 277] on section "GKE LABEL Green Self Adhesive with Process Indicator x 750 infection control by…" at bounding box center [670, 334] width 1341 height 669
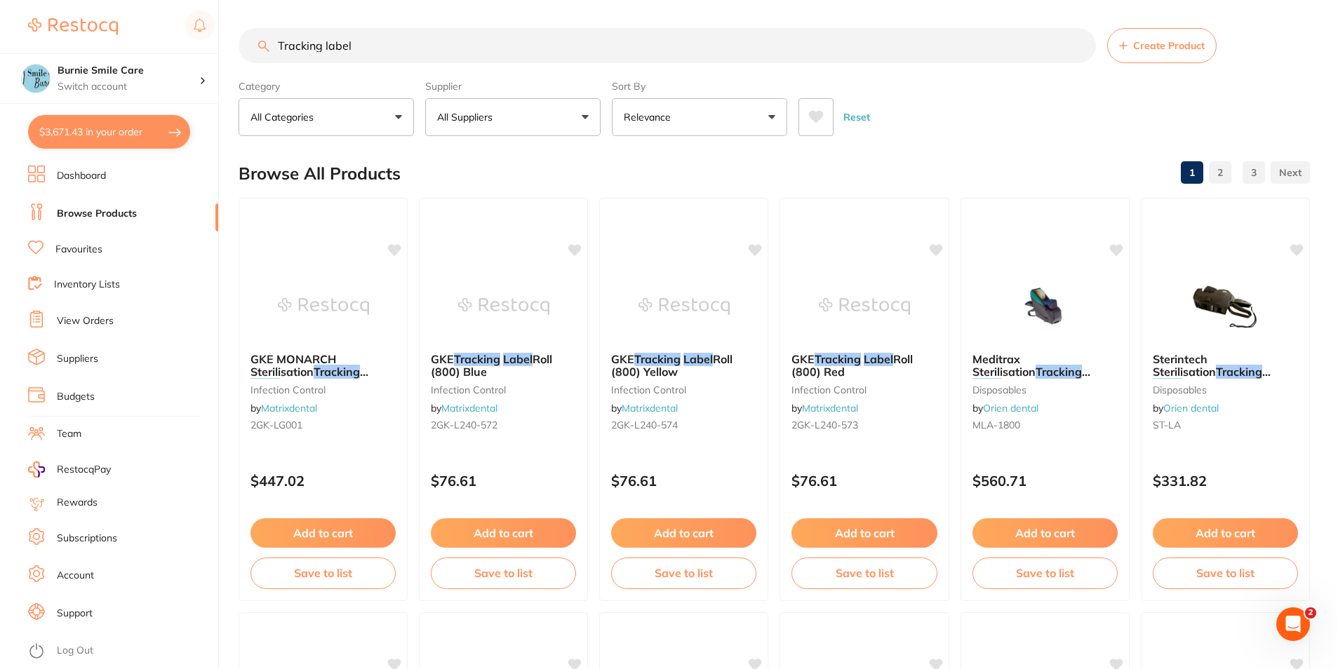
drag, startPoint x: 398, startPoint y: 47, endPoint x: 207, endPoint y: 47, distance: 190.8
click at [207, 47] on div "$3,671.43 Burnie Smile Care Switch account Riaz Dental Surgery Experteeth Denta…" at bounding box center [669, 334] width 1338 height 669
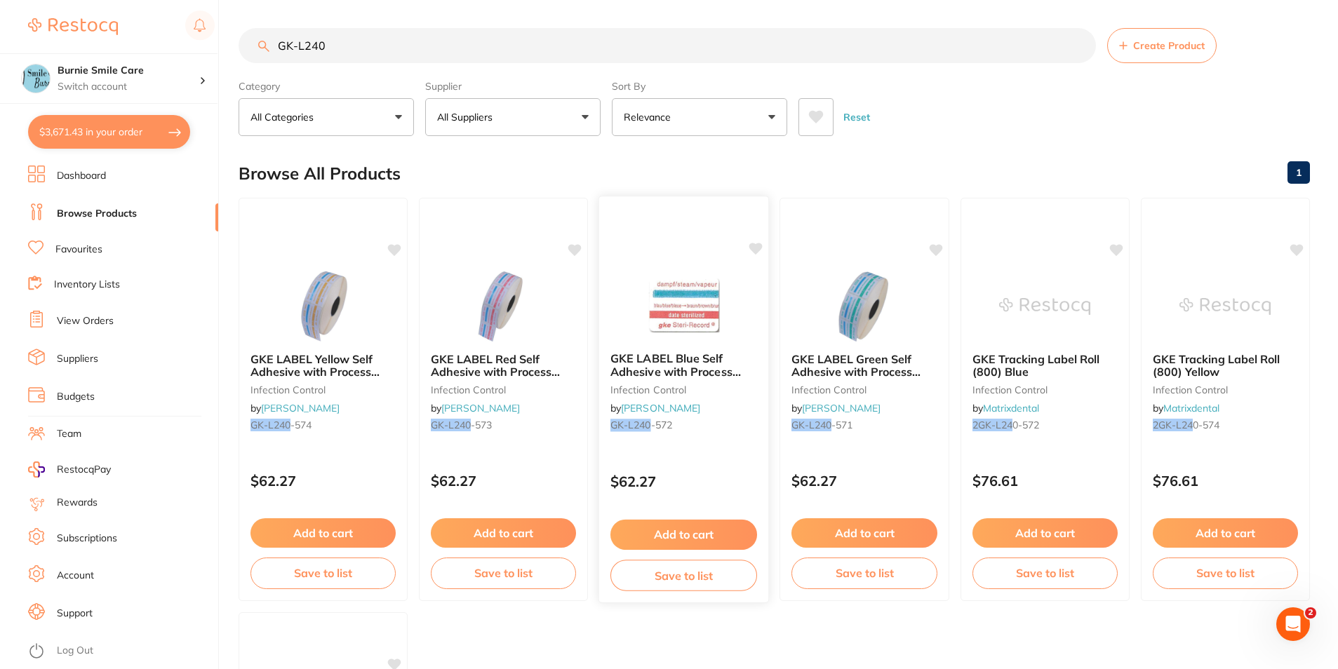
type input "GK-L240"
click at [698, 438] on div "GKE LABEL Blue Self Adhesive with Process Indicator x 750 infection control by …" at bounding box center [684, 394] width 170 height 107
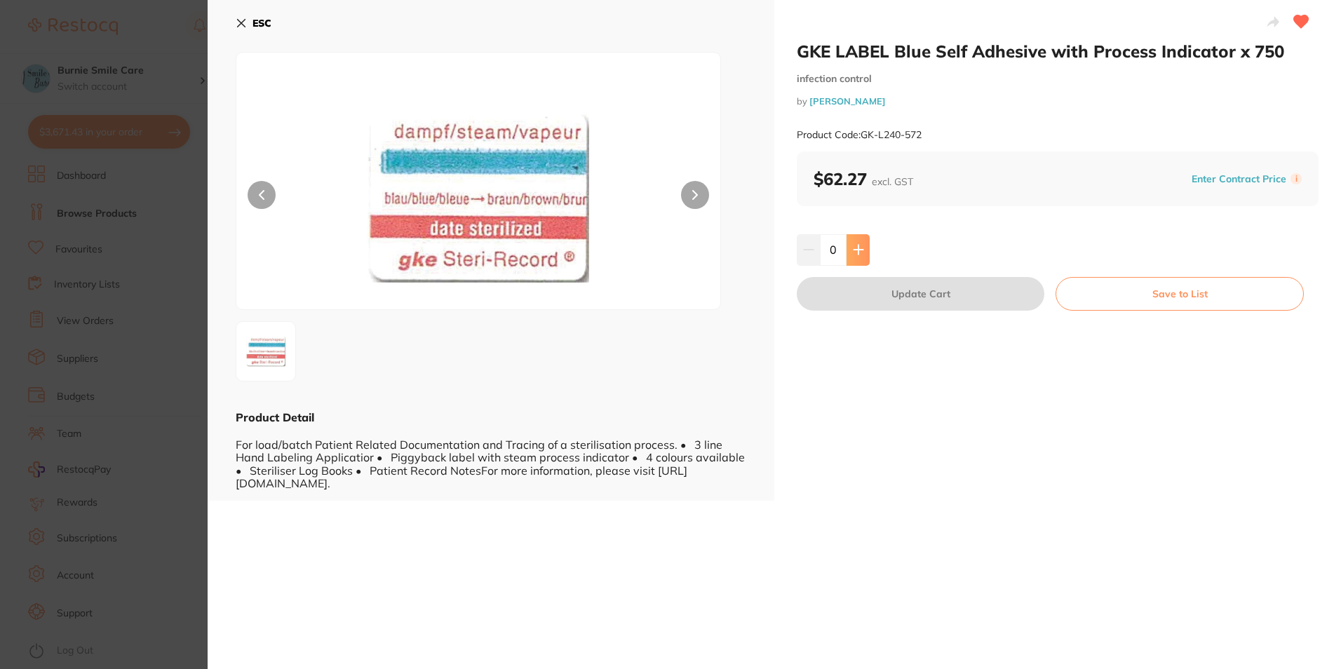
click at [849, 249] on button at bounding box center [858, 249] width 23 height 31
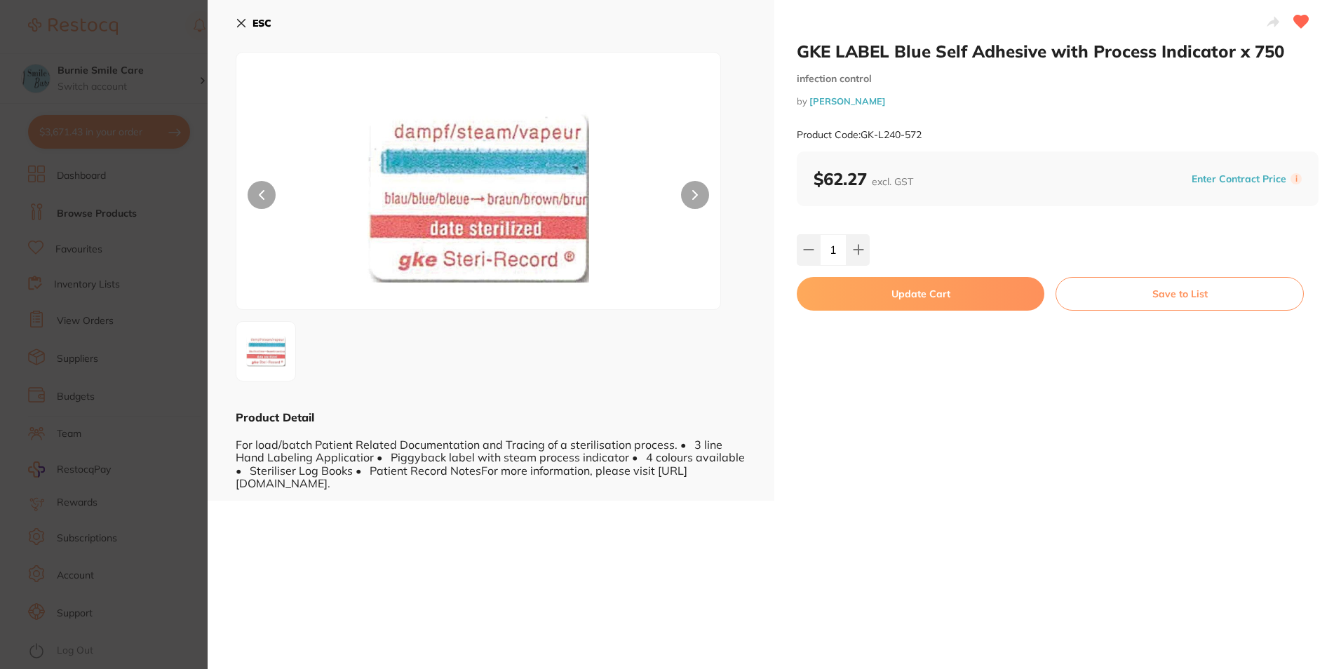
drag, startPoint x: 849, startPoint y: 249, endPoint x: 857, endPoint y: 282, distance: 34.0
click at [849, 249] on button at bounding box center [858, 249] width 23 height 31
type input "2"
click at [857, 299] on button "Update Cart" at bounding box center [921, 294] width 248 height 34
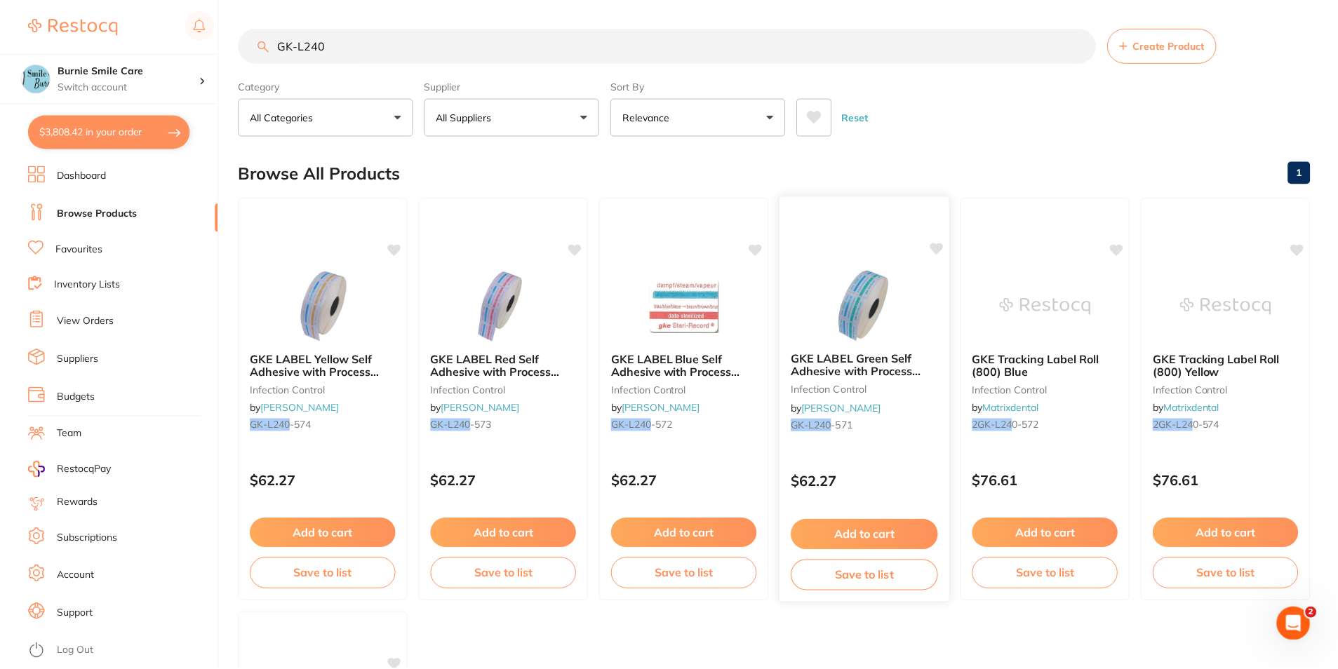
scroll to position [3, 0]
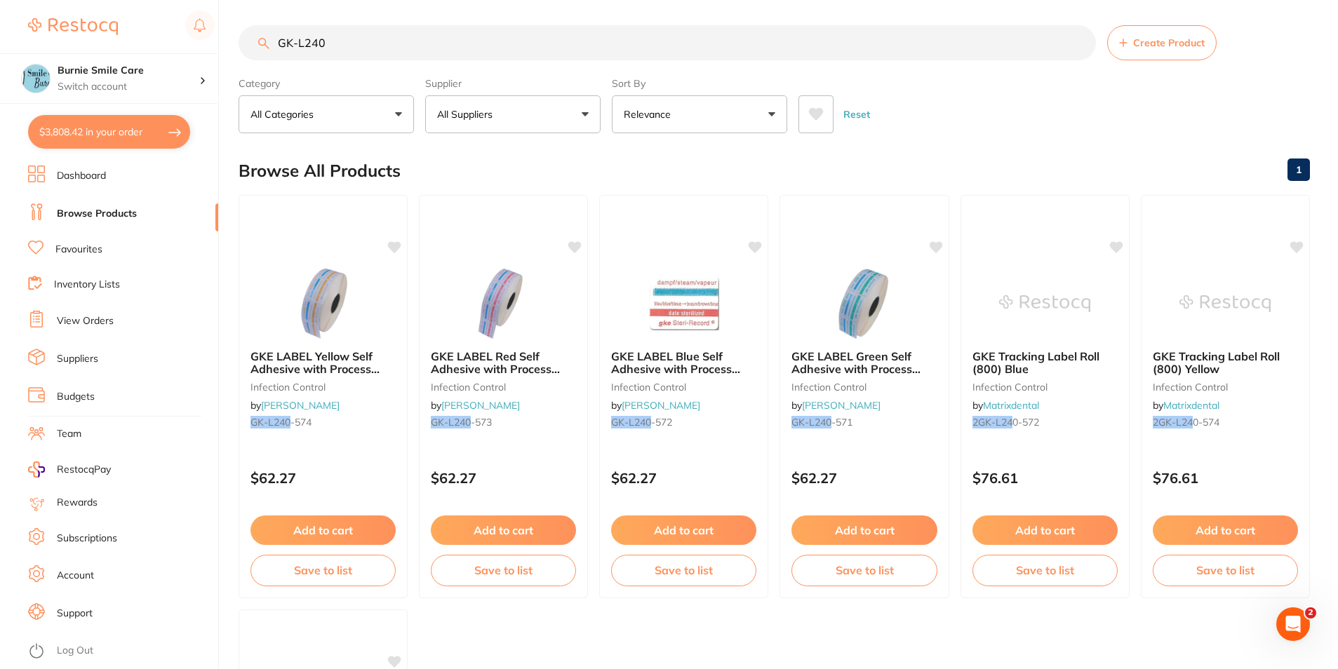
drag, startPoint x: 370, startPoint y: 40, endPoint x: 361, endPoint y: 43, distance: 9.1
click at [370, 40] on input "GK-L240" at bounding box center [666, 42] width 857 height 35
drag, startPoint x: 320, startPoint y: 42, endPoint x: 163, endPoint y: 43, distance: 156.4
click at [186, 48] on div "$3,808.42 Burnie Smile Care Switch account Riaz Dental Surgery Experteeth Denta…" at bounding box center [669, 331] width 1338 height 669
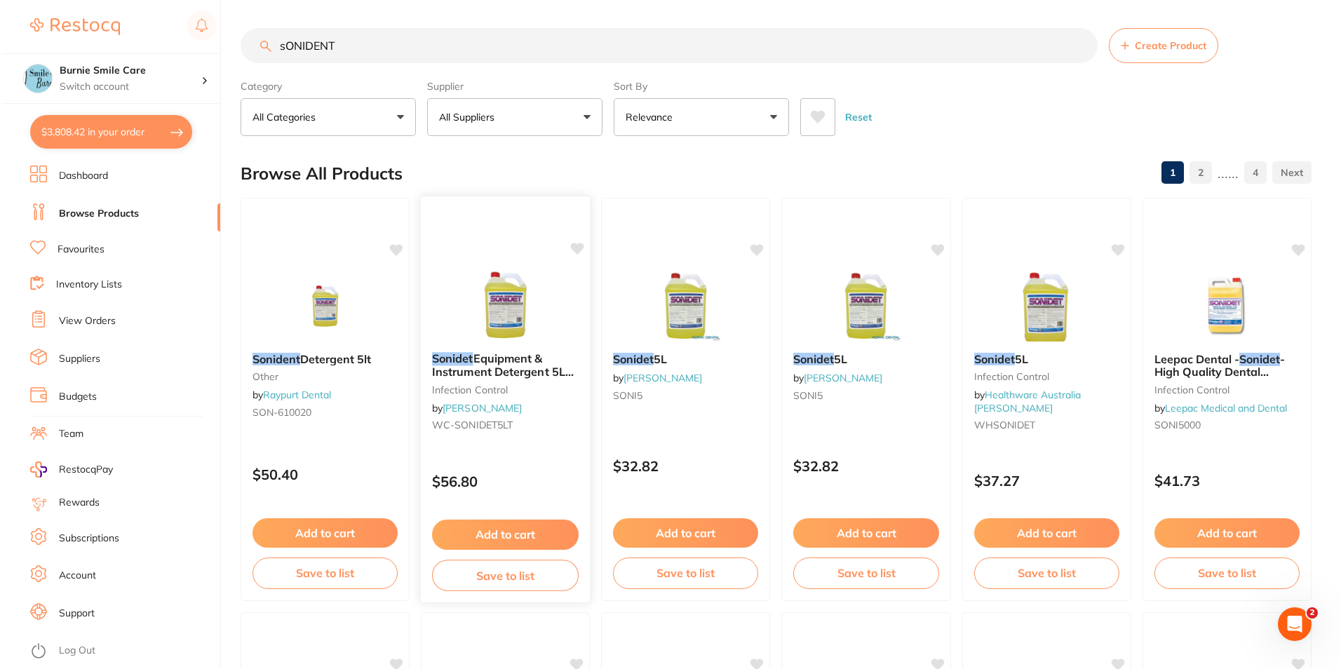
scroll to position [0, 0]
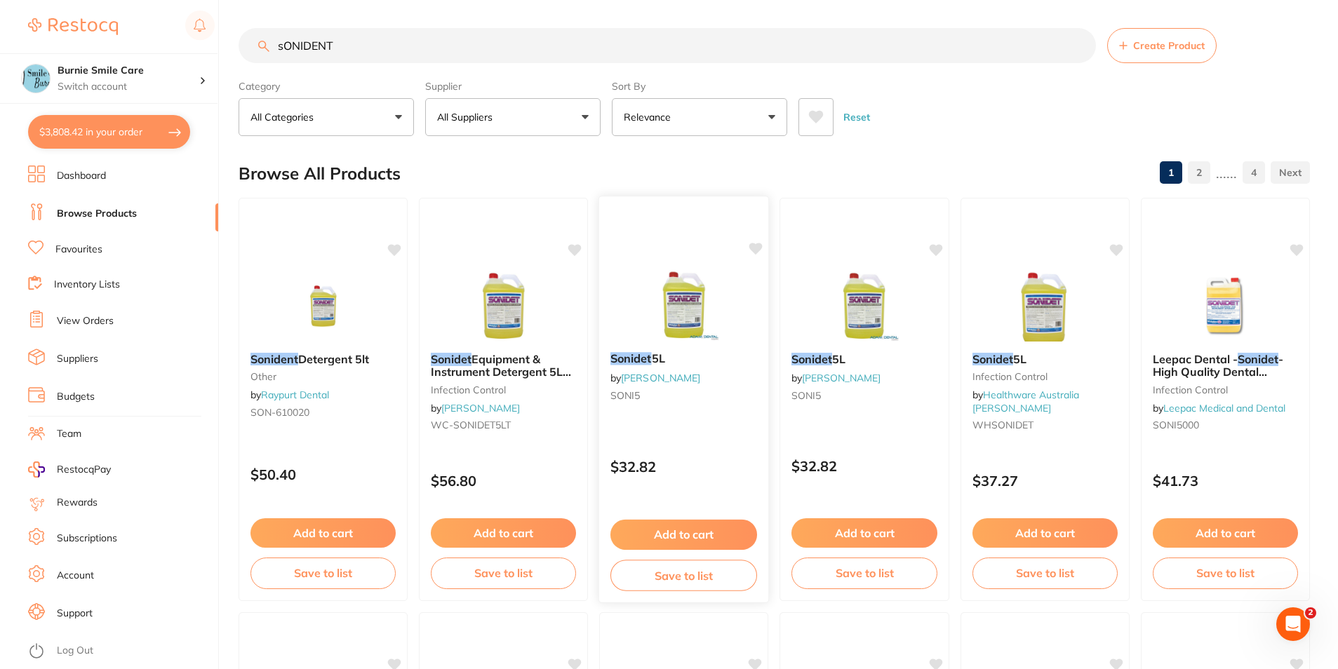
type input "sONIDENT"
click at [720, 449] on div "$32.82" at bounding box center [684, 463] width 170 height 38
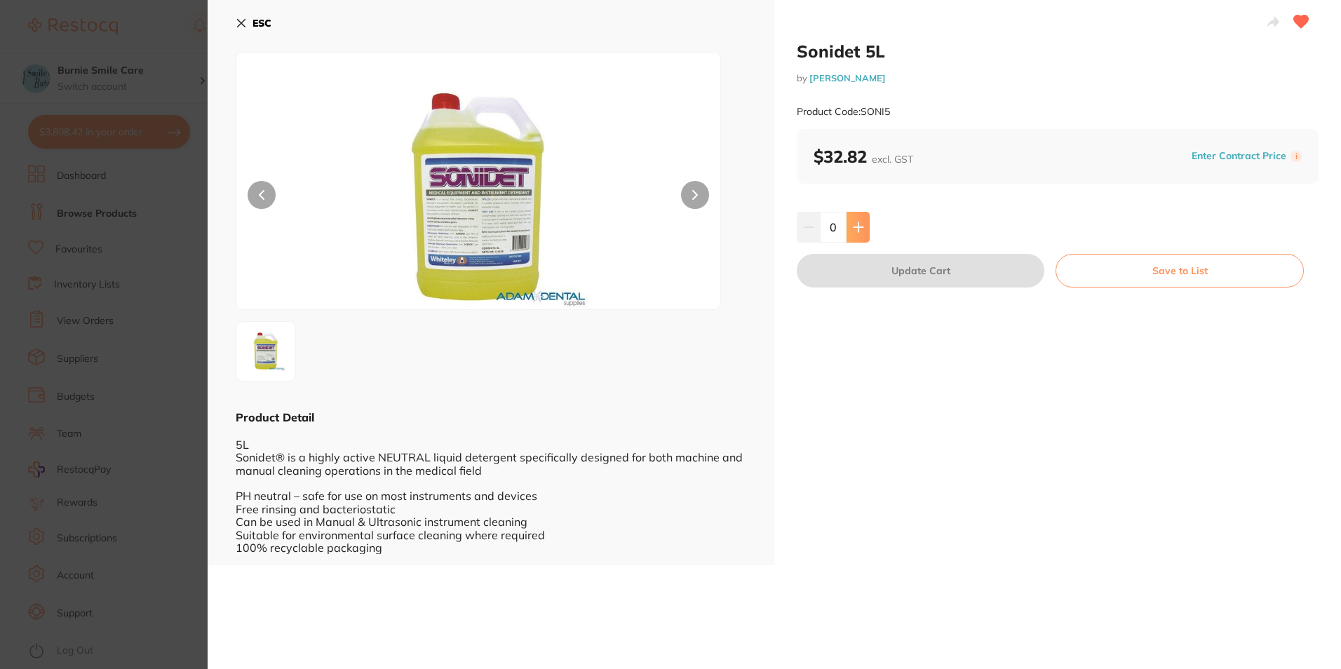
click at [856, 228] on icon at bounding box center [858, 226] width 9 height 9
type input "1"
click at [852, 276] on button "Update Cart" at bounding box center [921, 271] width 248 height 34
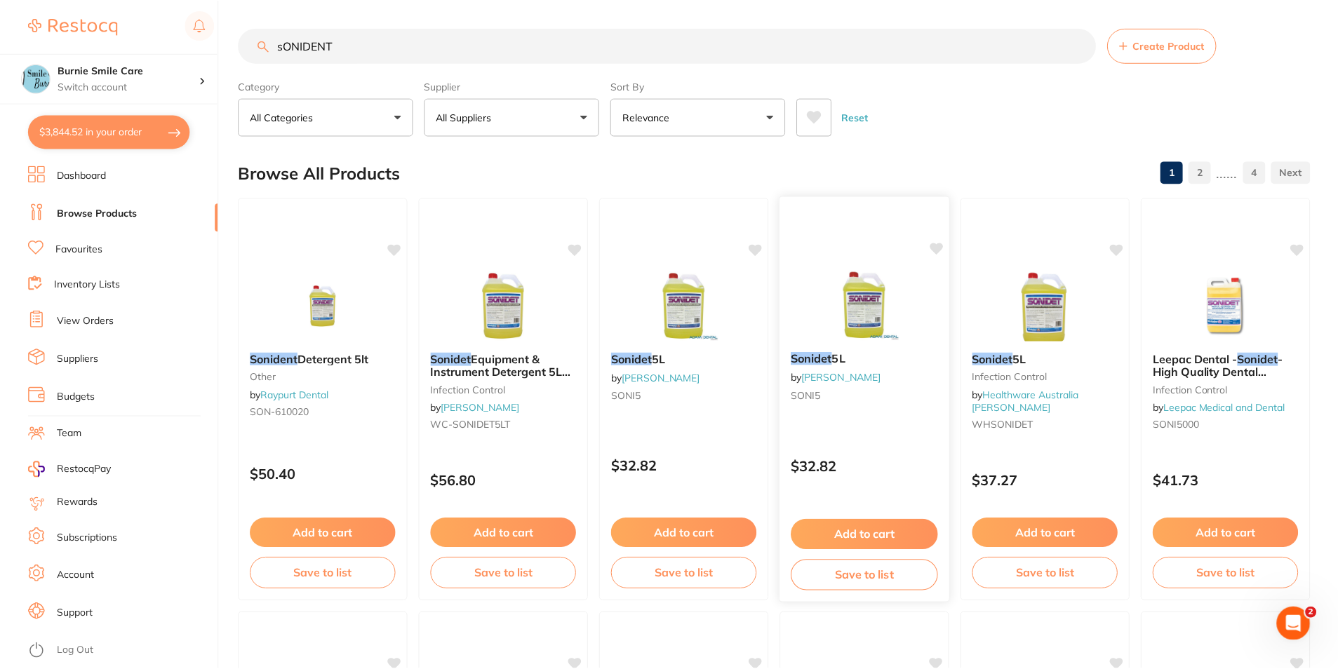
scroll to position [3, 0]
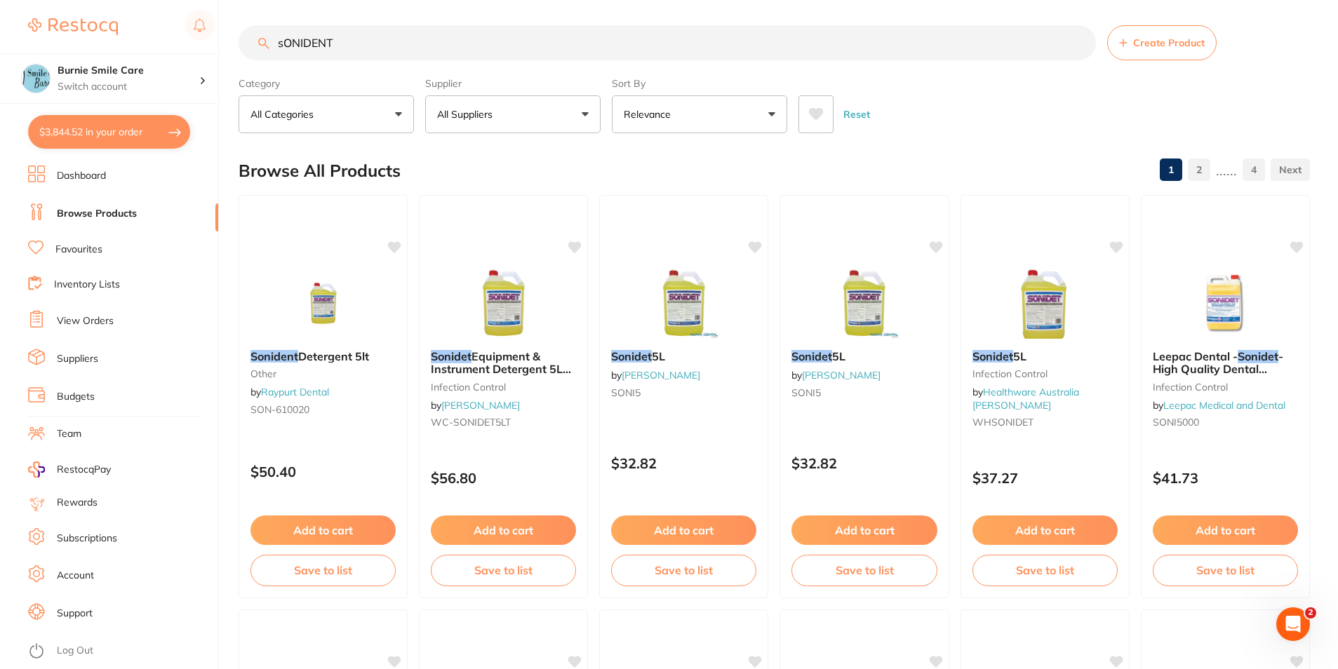
drag, startPoint x: 414, startPoint y: 51, endPoint x: 257, endPoint y: 48, distance: 157.1
click at [257, 48] on input "sONIDENT" at bounding box center [666, 42] width 857 height 35
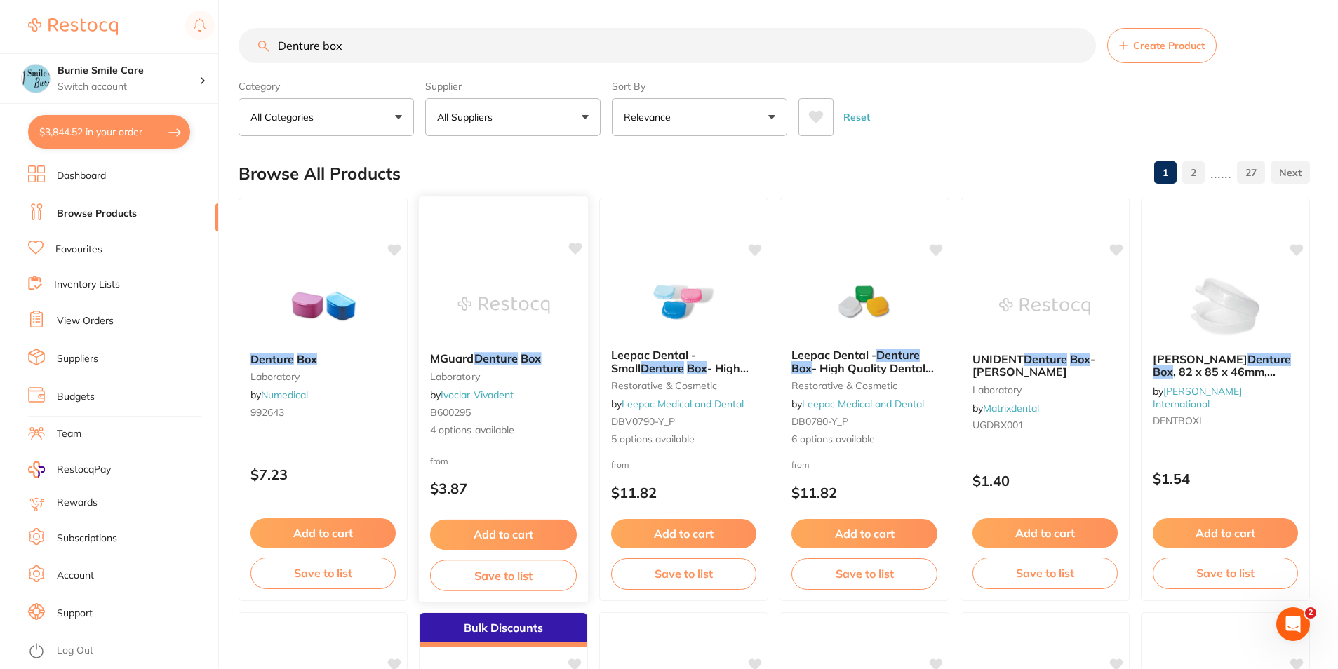
scroll to position [0, 0]
click at [496, 119] on p "All Suppliers" at bounding box center [467, 117] width 61 height 14
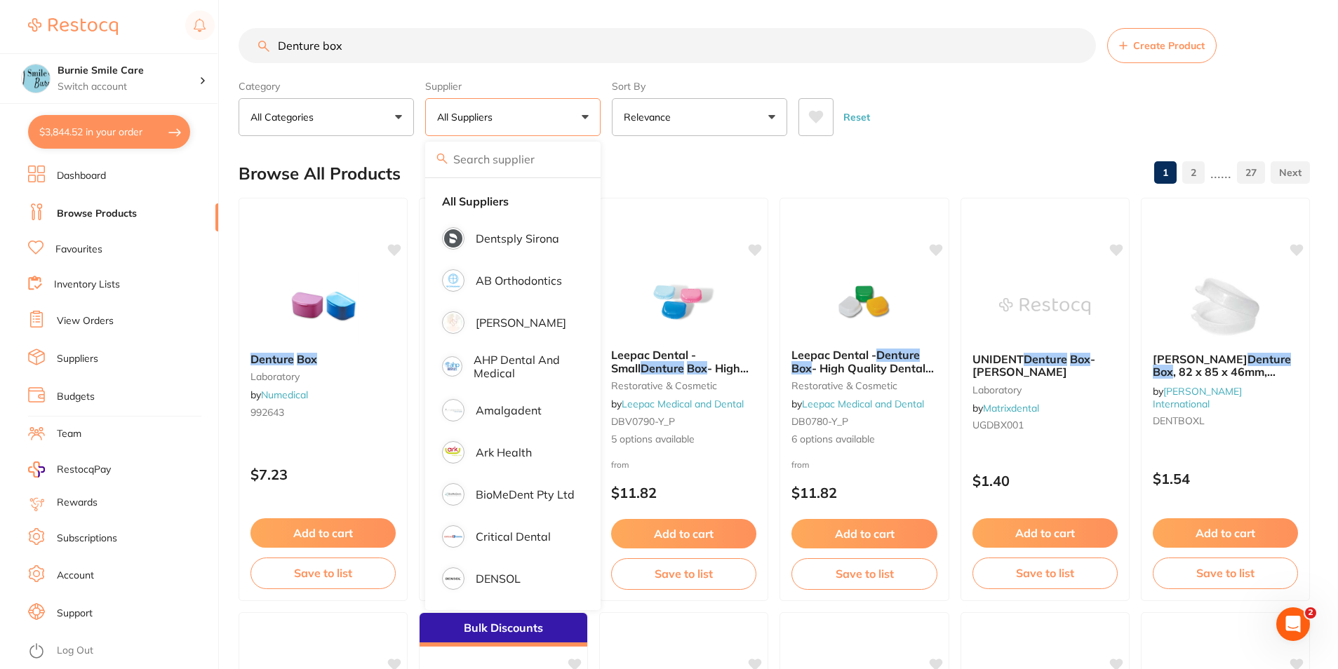
click at [366, 43] on input "Denture box" at bounding box center [666, 45] width 857 height 35
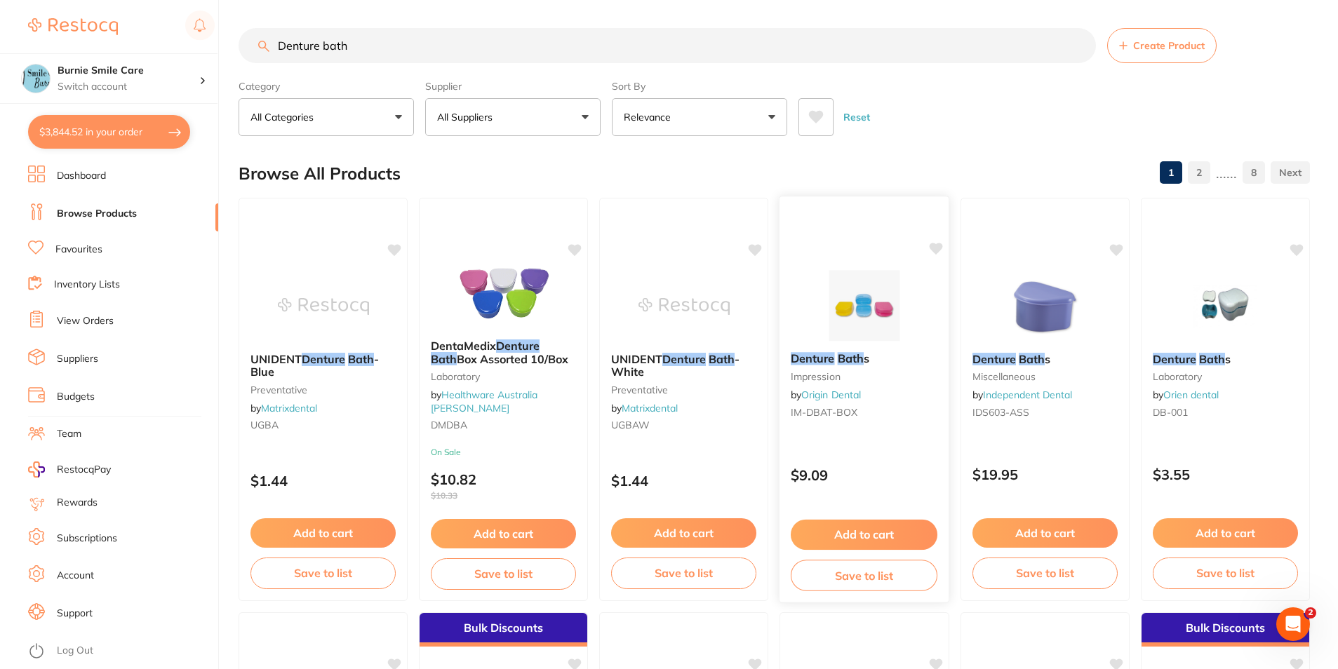
type input "Denture bath"
click at [890, 491] on div "Denture Bath s impression by Origin Dental IM-DBAT-BOX $9.09 Add to cart Save t…" at bounding box center [864, 400] width 171 height 408
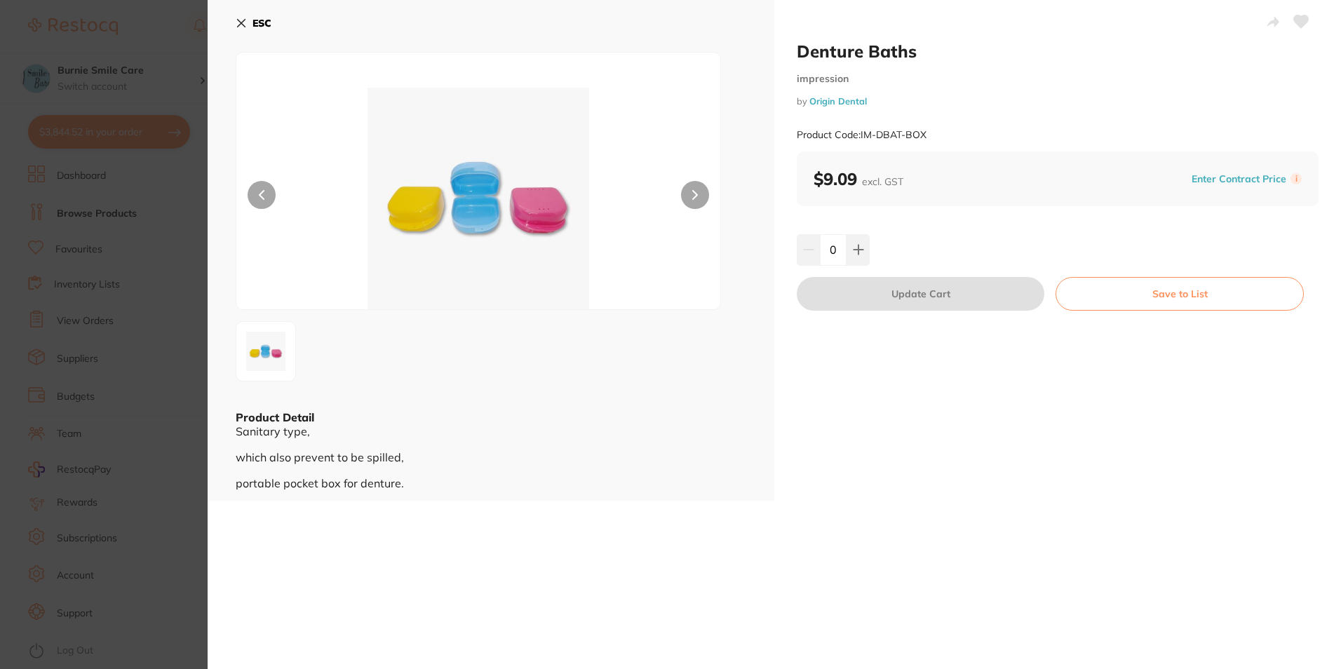
click at [139, 283] on section "Denture Baths impression by Origin Dental Product Code: IM-DBAT-BOX ESC Product…" at bounding box center [670, 334] width 1341 height 669
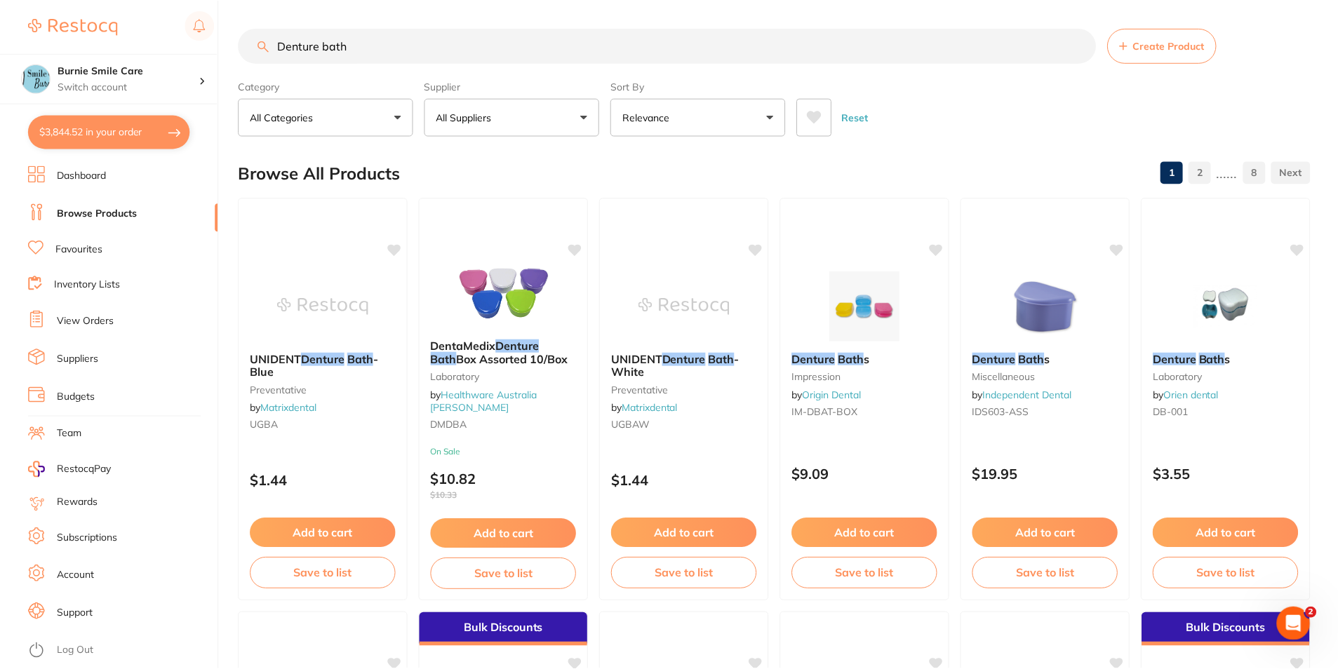
scroll to position [3, 0]
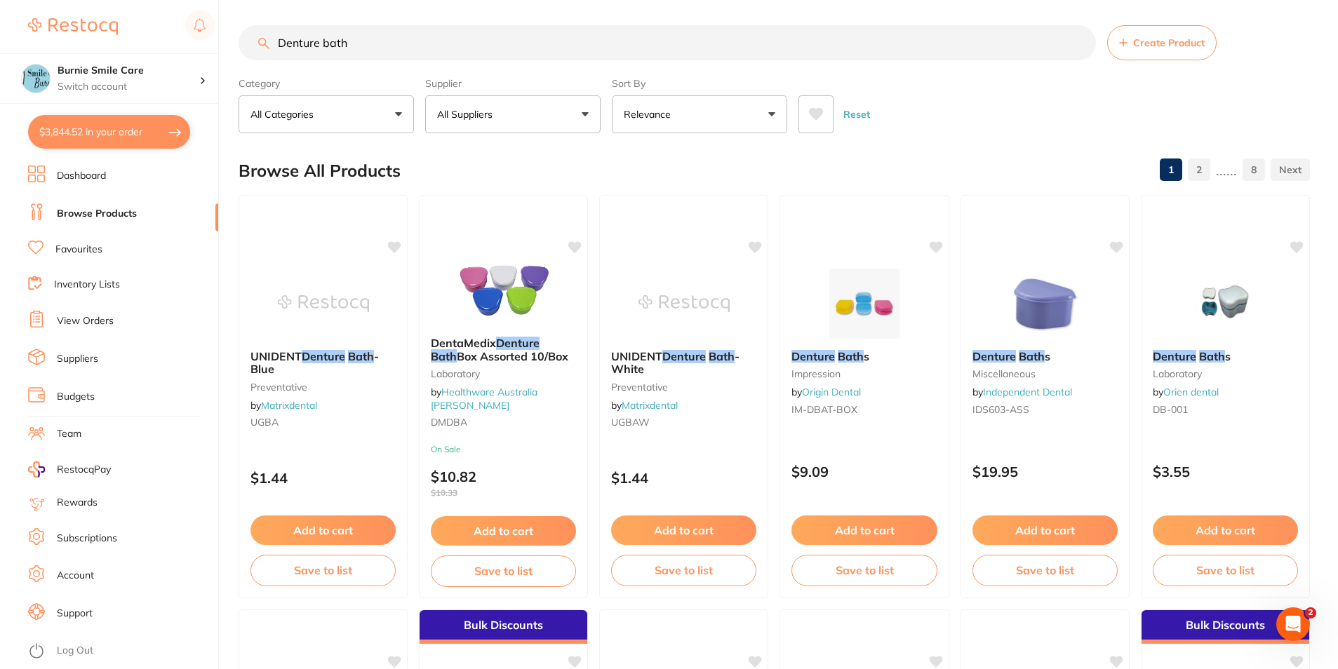
click at [514, 111] on button "All Suppliers" at bounding box center [512, 114] width 175 height 38
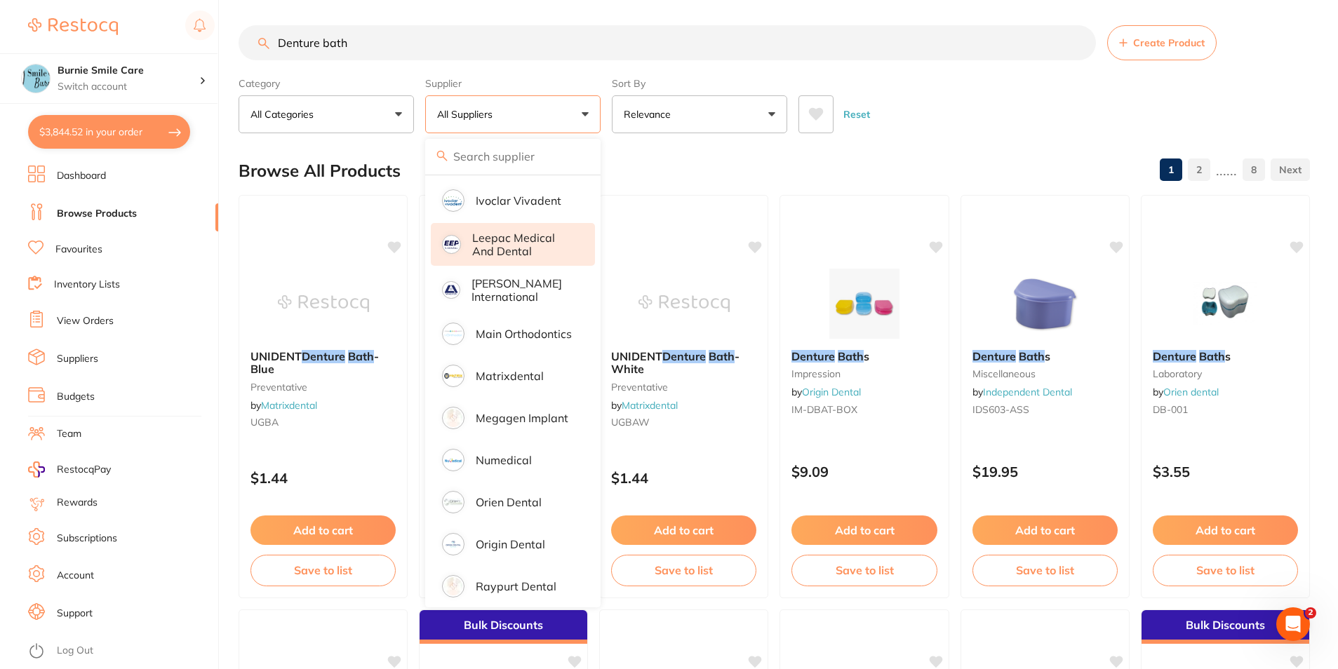
scroll to position [781, 0]
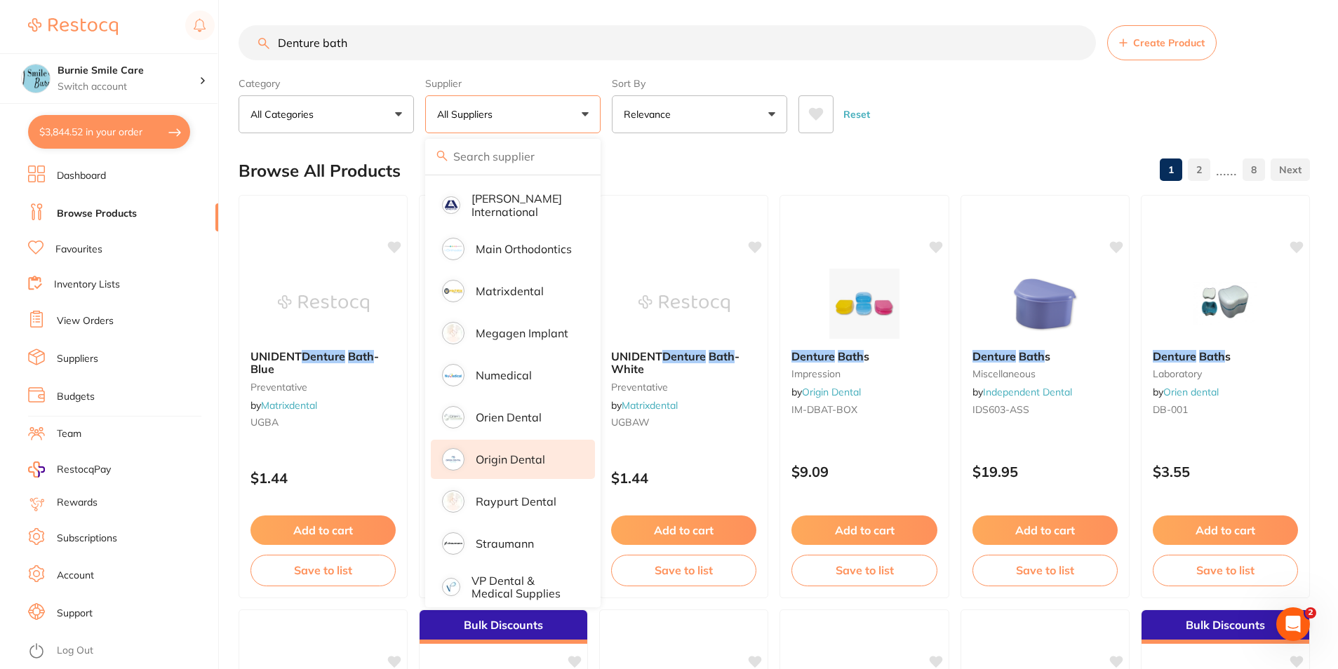
click at [526, 453] on p "Origin Dental" at bounding box center [510, 459] width 69 height 13
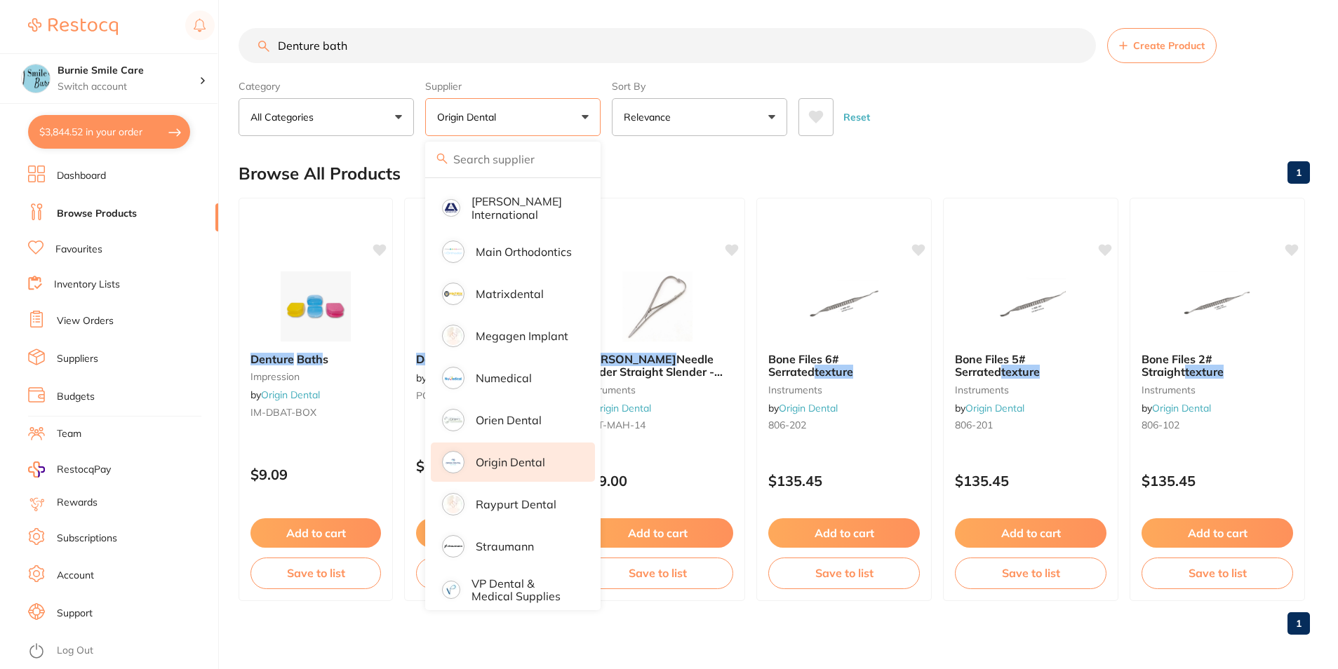
click at [1044, 116] on div "Reset" at bounding box center [1048, 111] width 500 height 49
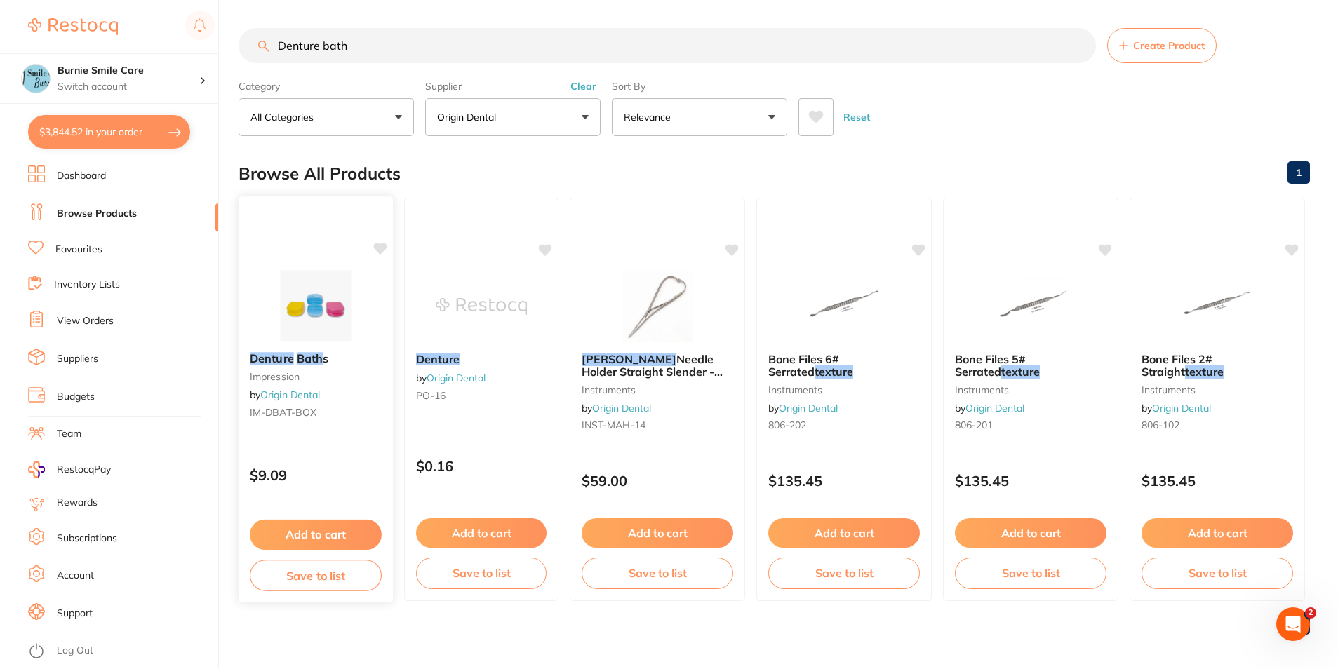
click at [321, 418] on small "IM-DBAT-BOX" at bounding box center [316, 412] width 132 height 11
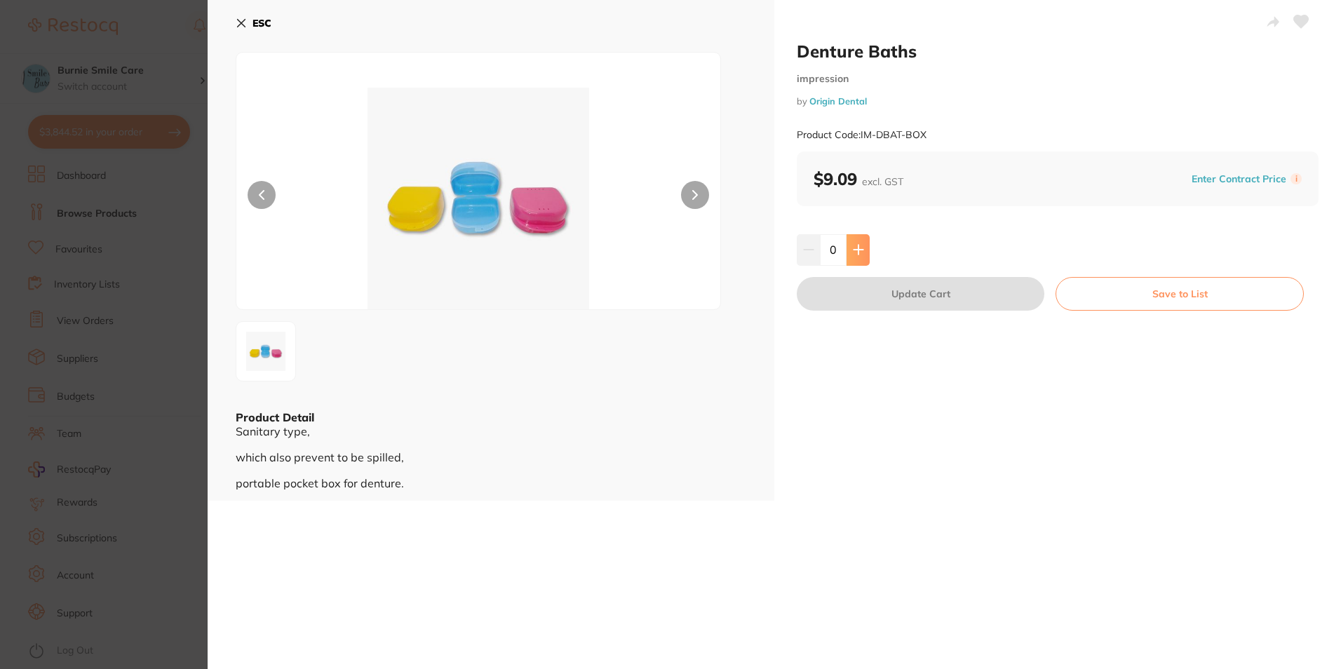
click at [857, 255] on icon at bounding box center [858, 249] width 11 height 11
type input "1"
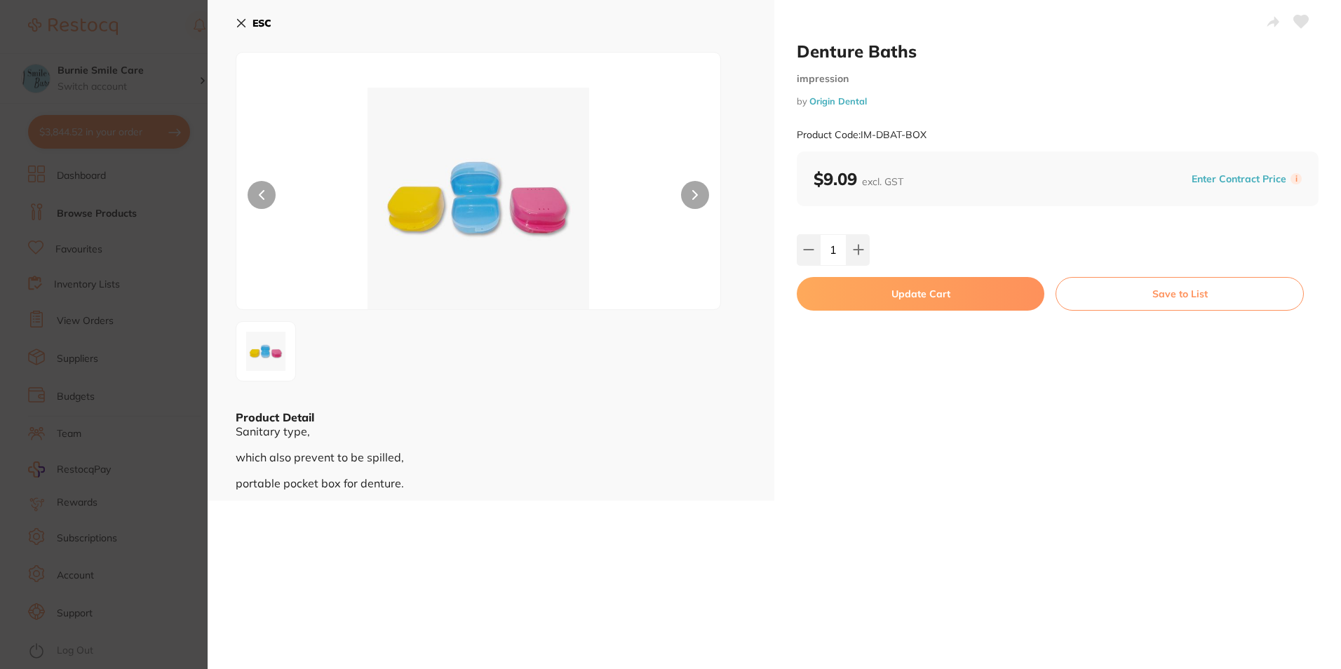
click at [864, 297] on button "Update Cart" at bounding box center [921, 294] width 248 height 34
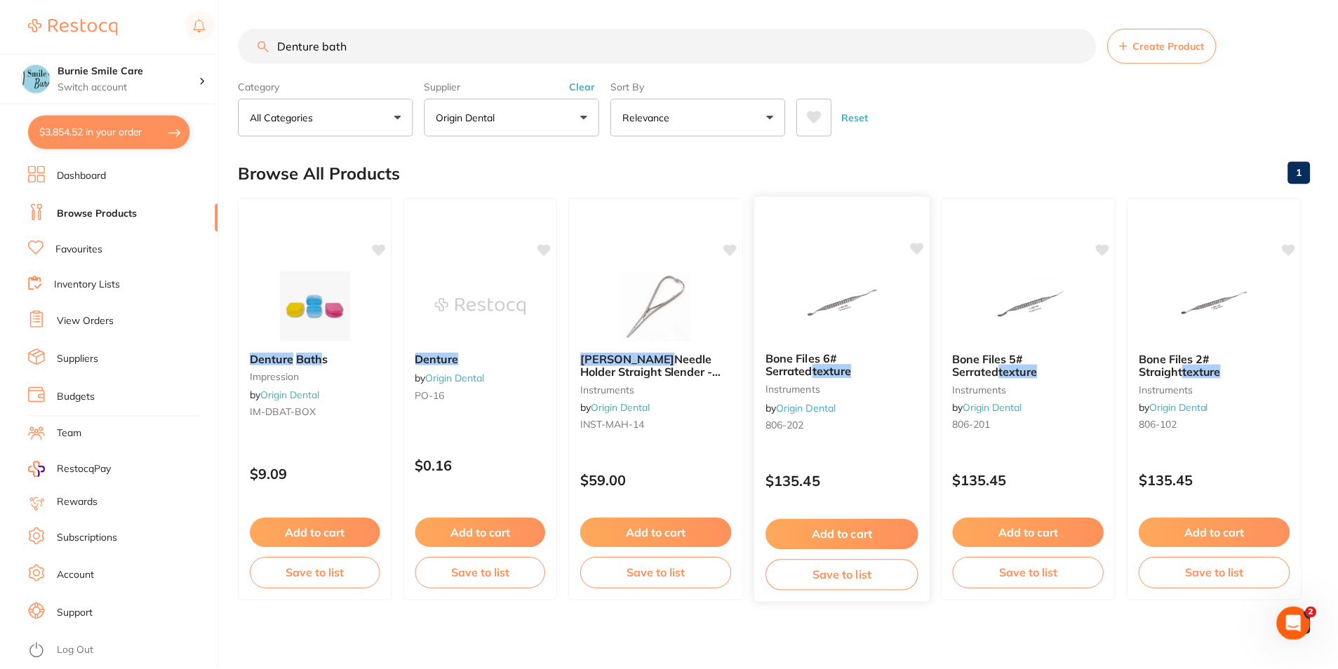
scroll to position [3, 0]
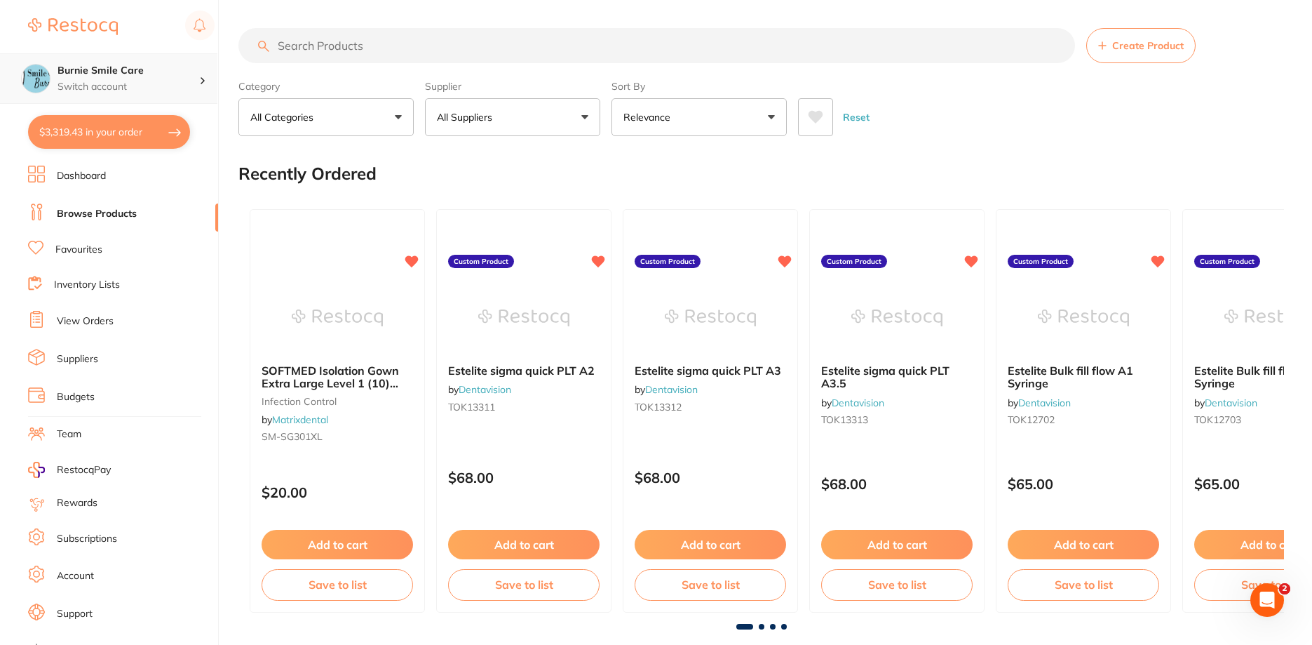
click at [94, 88] on p "Switch account" at bounding box center [129, 87] width 142 height 14
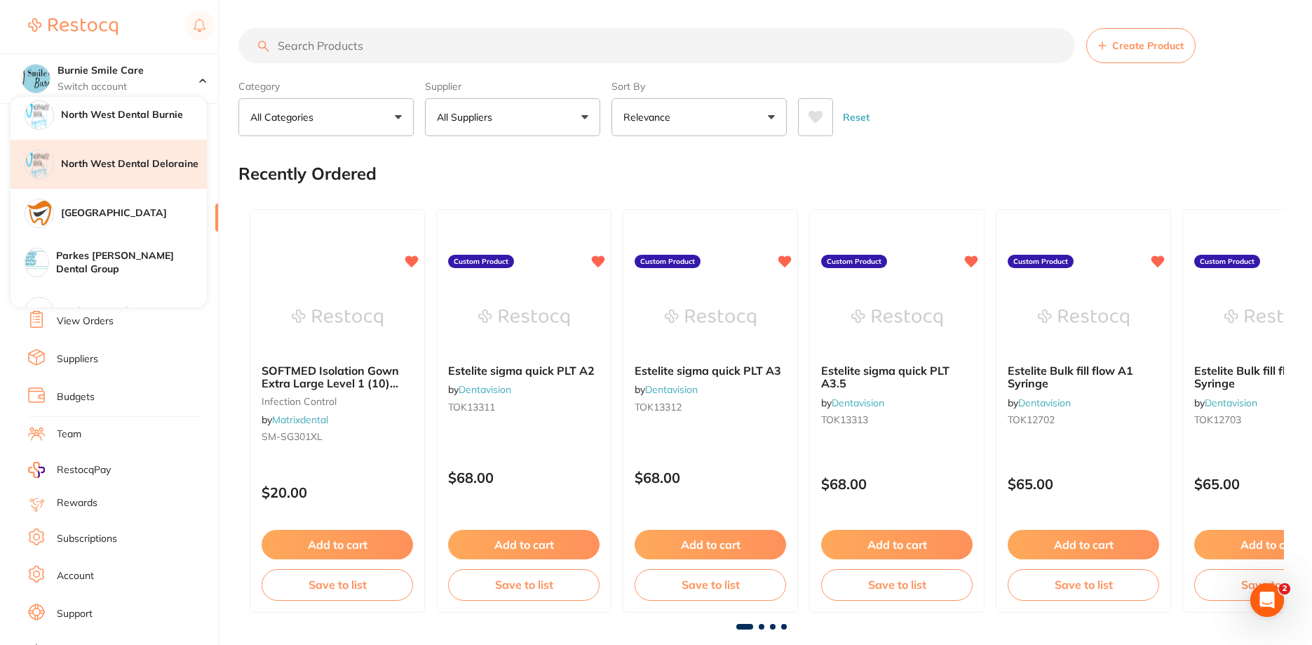
scroll to position [351, 0]
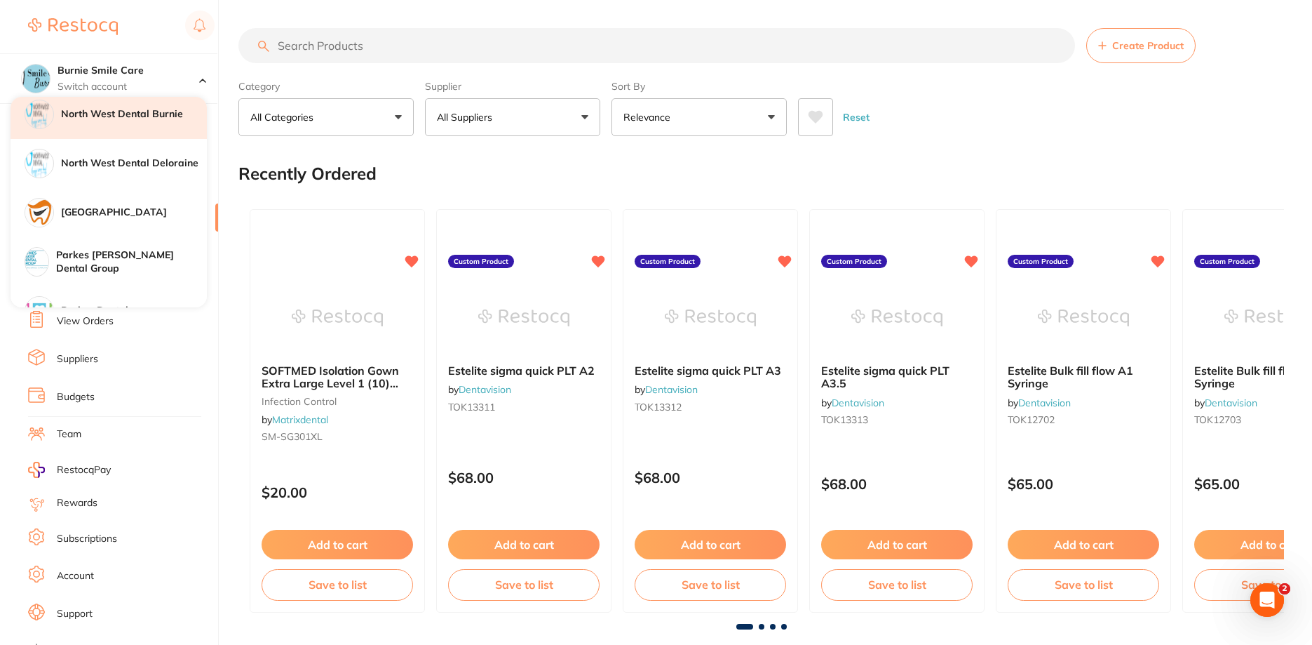
click at [149, 122] on div "North West Dental Burnie" at bounding box center [109, 114] width 196 height 49
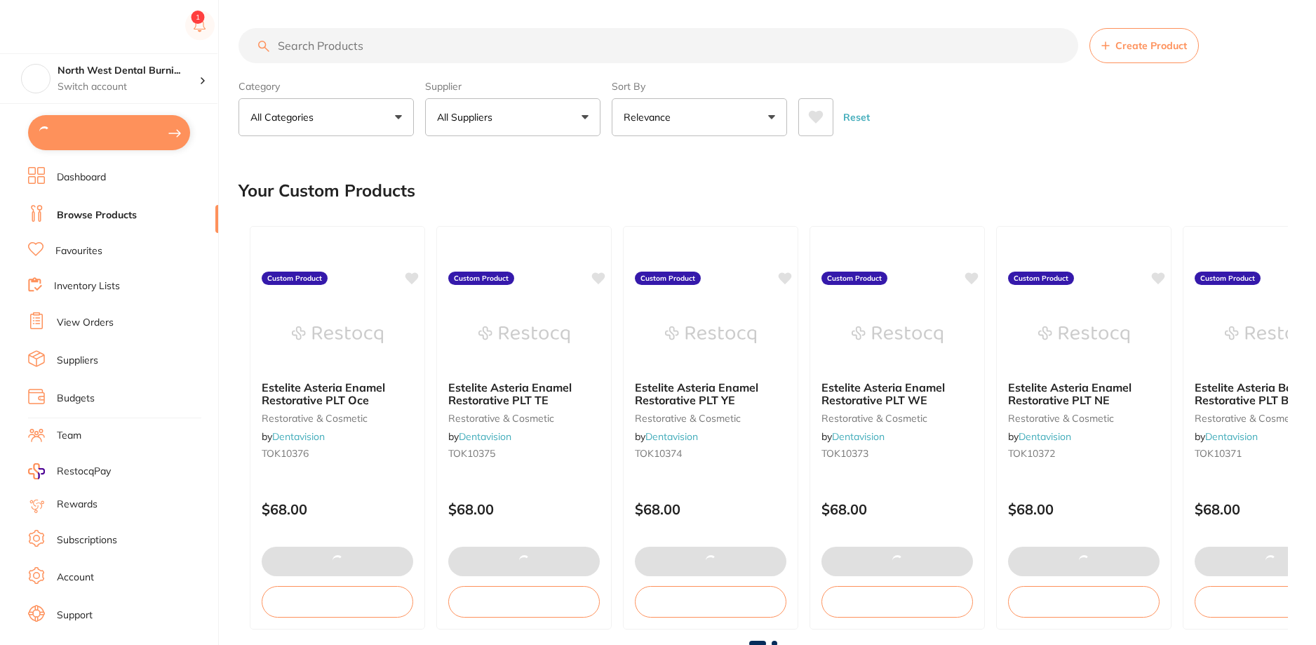
type textarea "surgical gloves discounted [PERSON_NAME] retractor discounted to 0"
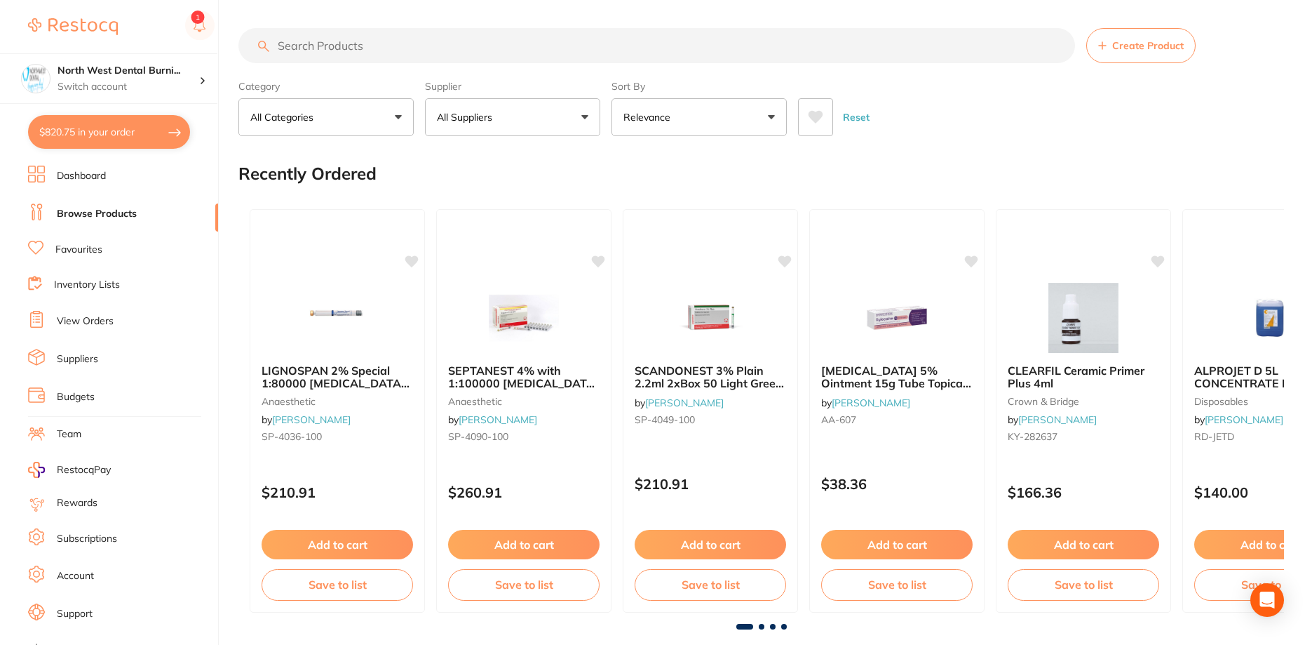
click at [93, 320] on link "View Orders" at bounding box center [85, 321] width 57 height 14
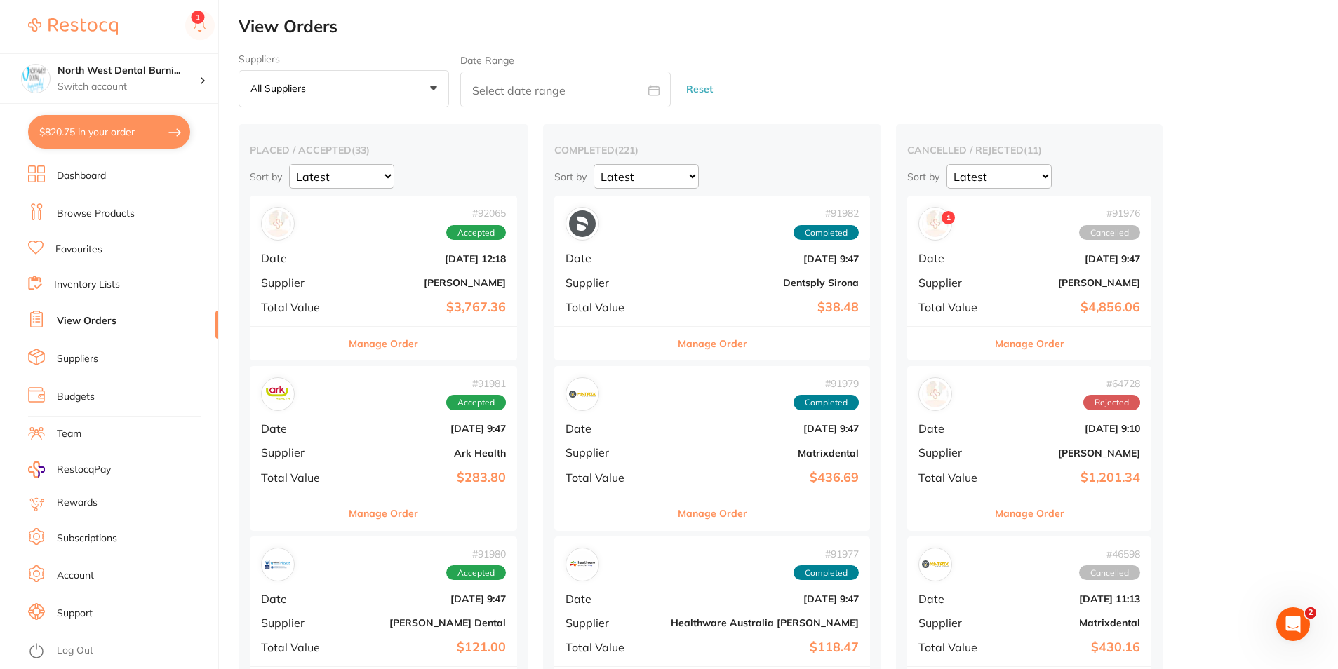
type textarea "FG X152 Please match unit price (exclude gst to $25.18)"
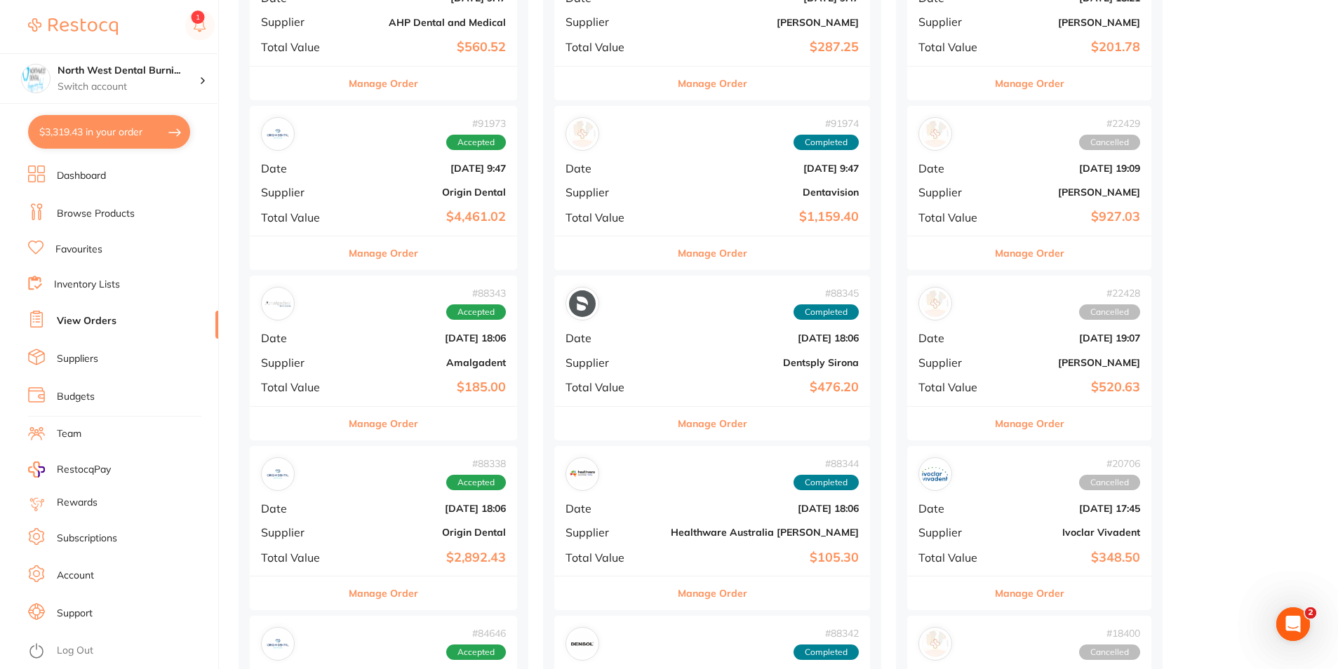
scroll to position [772, 0]
click at [374, 169] on b "Sept 1 2025, 9:47" at bounding box center [428, 167] width 156 height 11
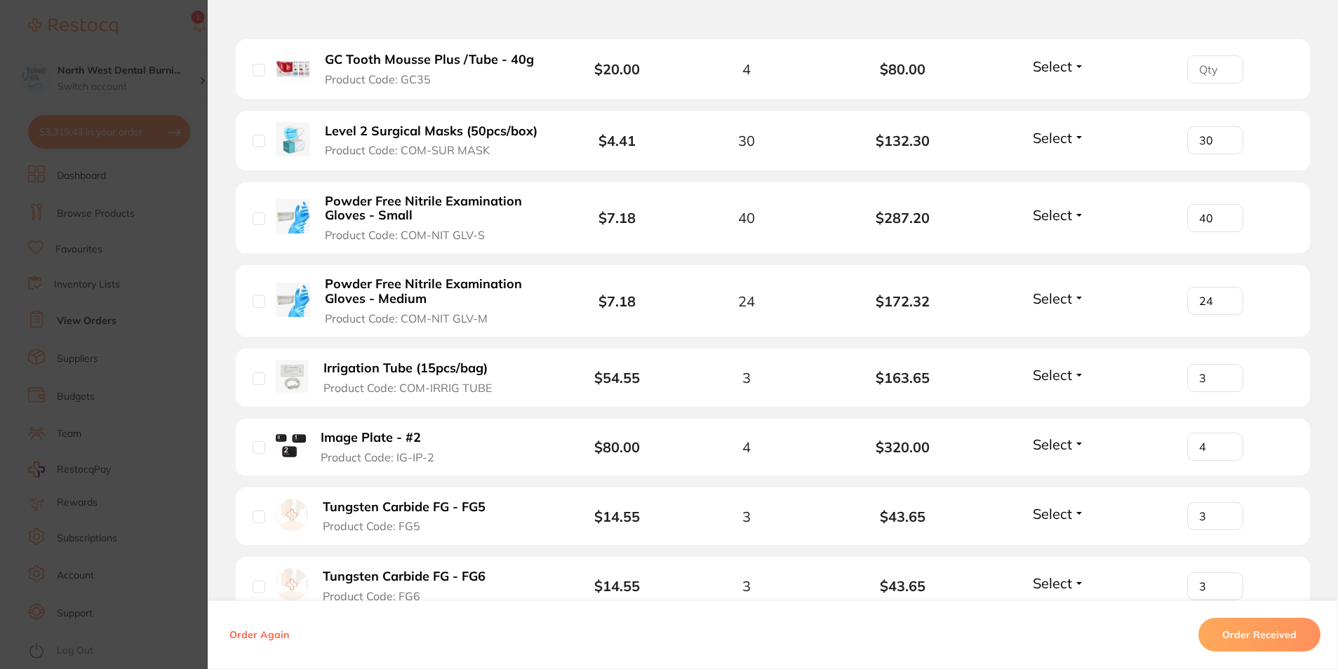
scroll to position [2735, 0]
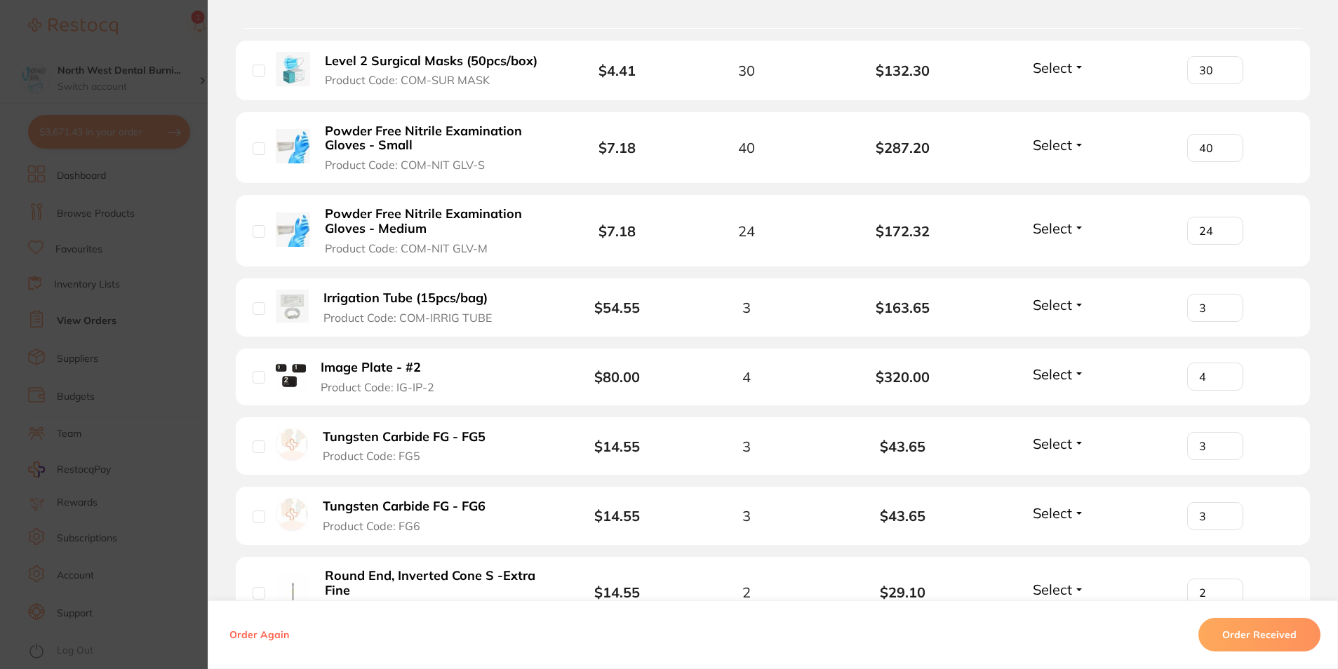
click at [51, 173] on section "Order ID: Restocq- 91973 Order Information Accepted Order Order Date Sept 1 202…" at bounding box center [669, 334] width 1338 height 669
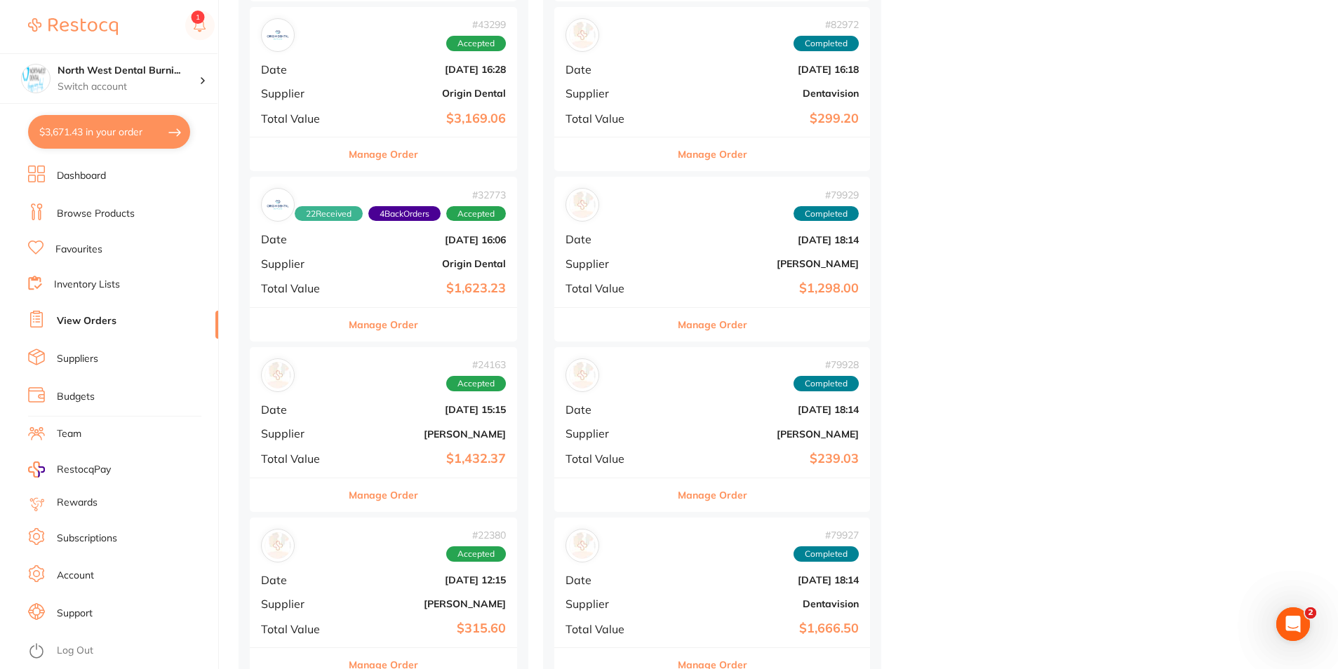
scroll to position [4138, 0]
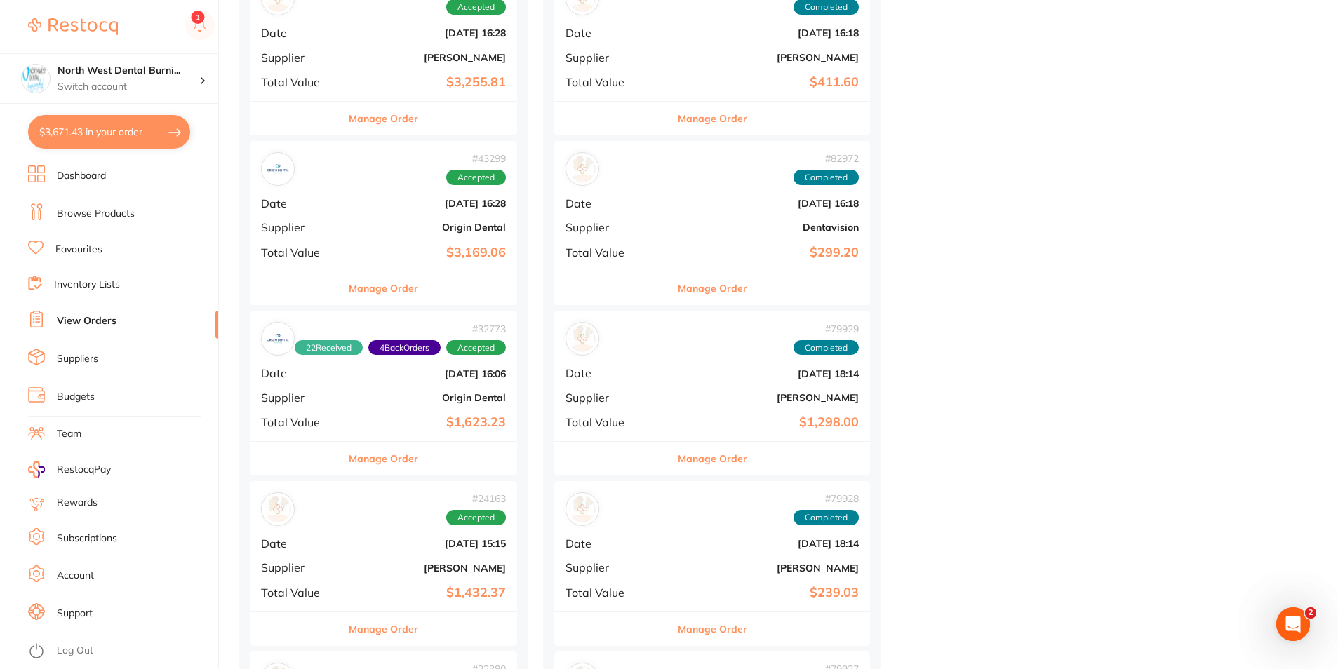
click at [381, 234] on div "# 43299 Accepted Date Jun 24 2024, 16:28 Supplier Origin Dental Total Value $3,…" at bounding box center [383, 206] width 267 height 130
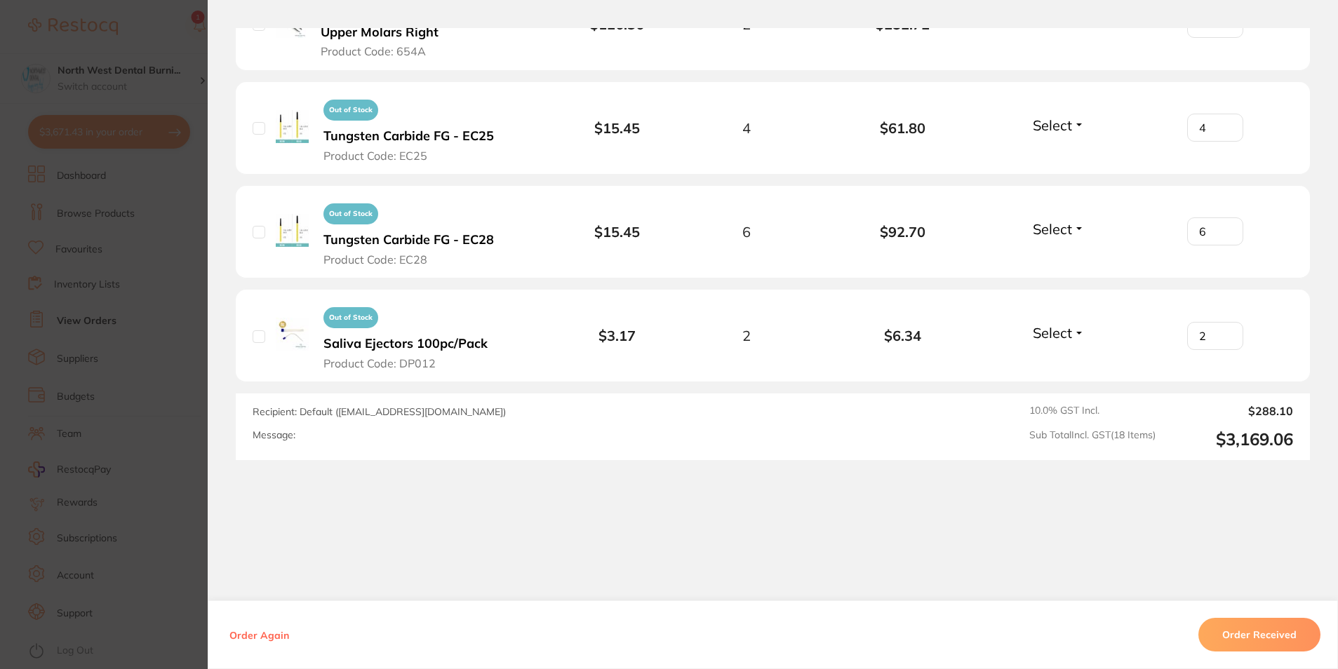
scroll to position [4349, 0]
click at [123, 322] on section "Order ID: Restocq- 43299 Order Information Accepted Order Order Date Jun 24 202…" at bounding box center [669, 334] width 1338 height 669
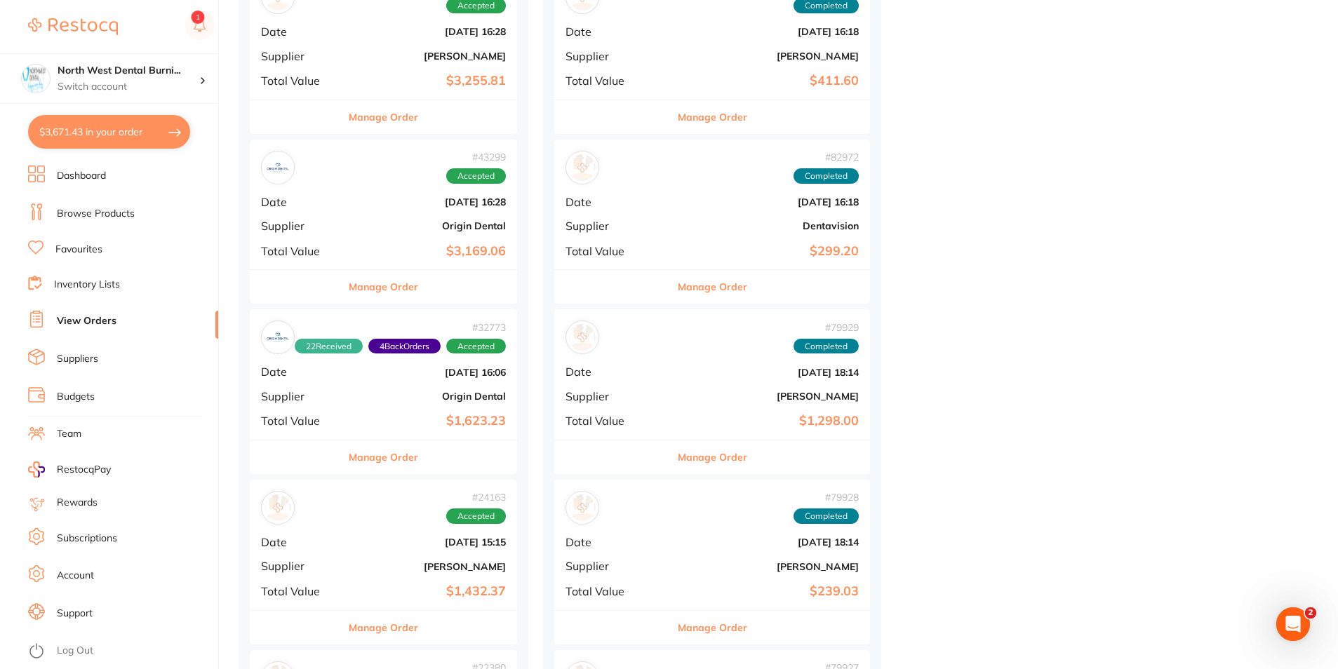
scroll to position [4138, 0]
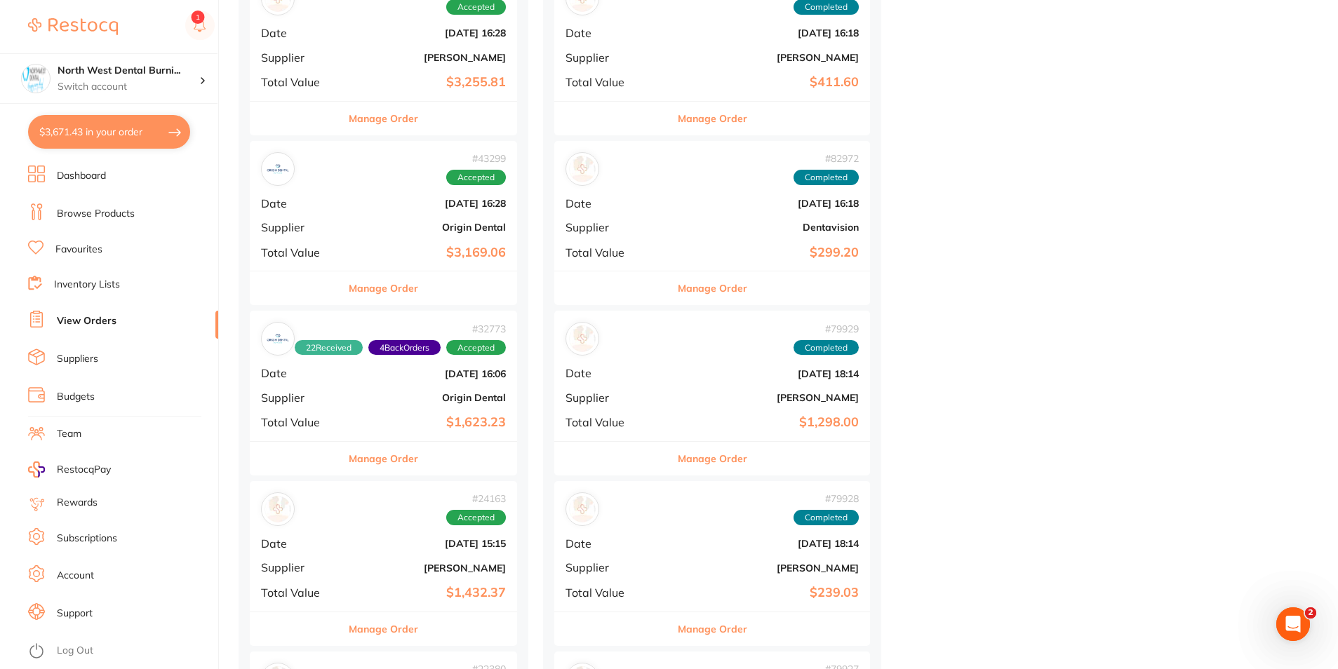
click at [397, 194] on div "# 43299 Accepted Date Jun 24 2024, 16:28 Supplier Origin Dental Total Value $3,…" at bounding box center [383, 206] width 267 height 130
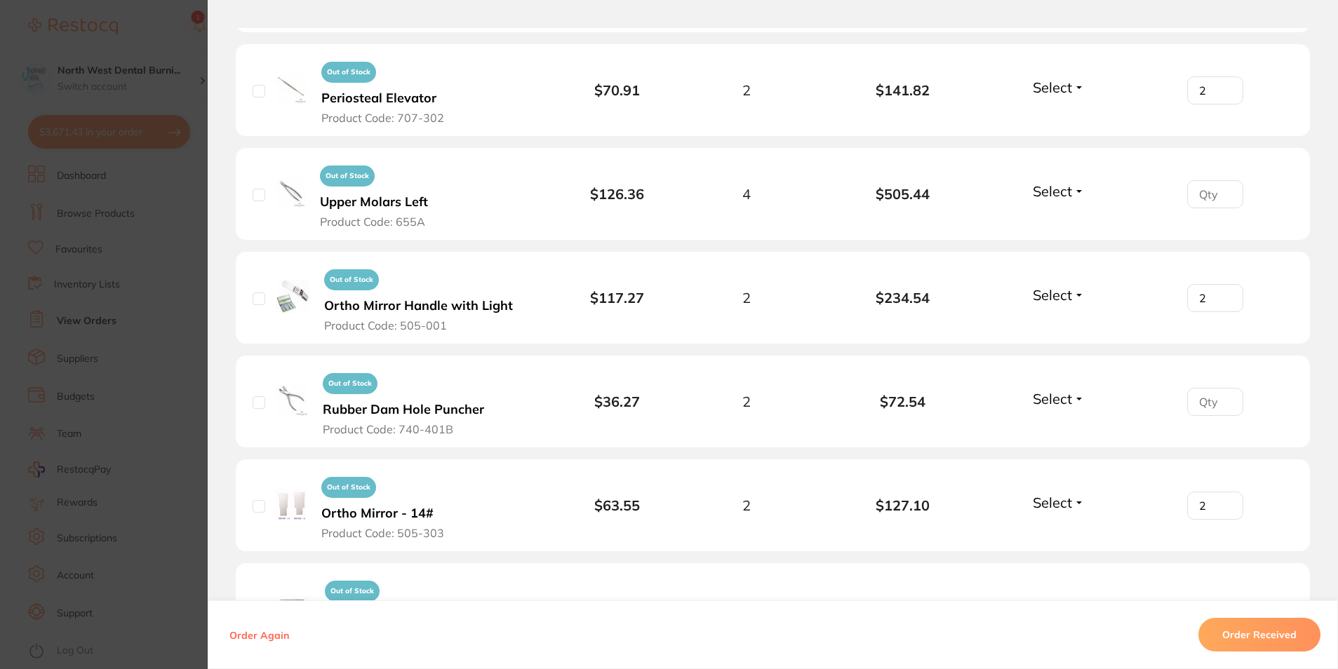
scroll to position [772, 0]
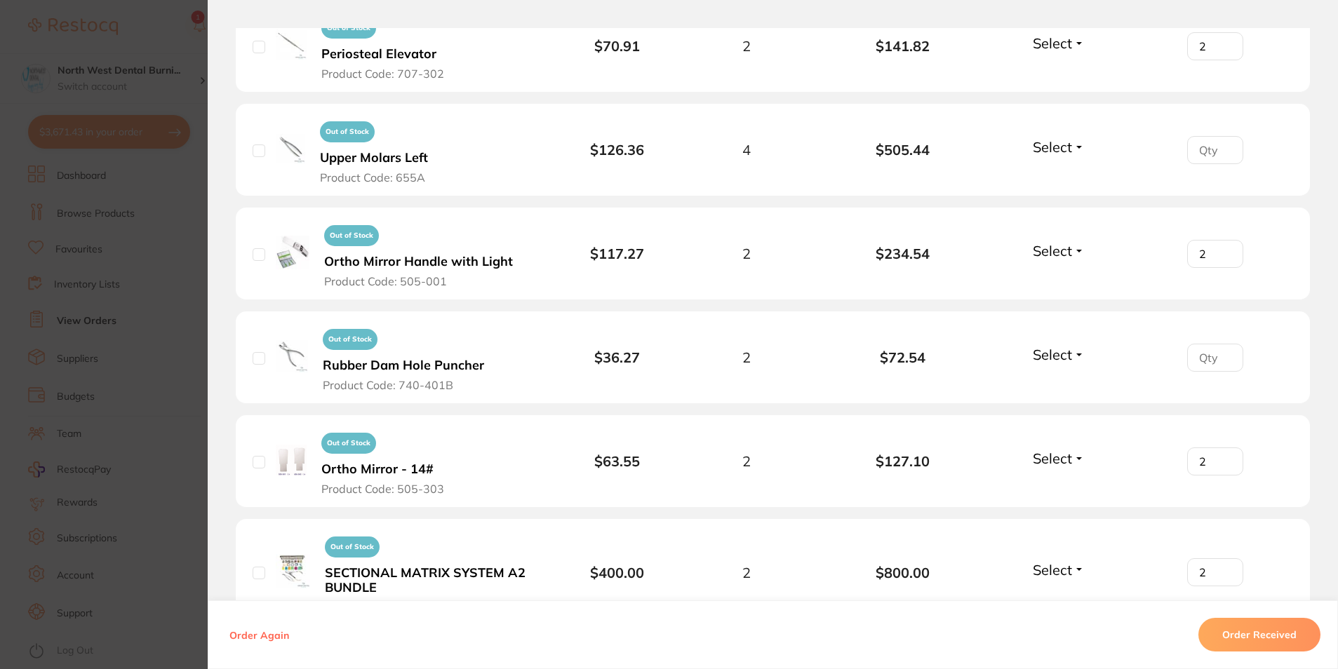
click at [128, 330] on section "Order ID: Restocq- 43299 Order Information Accepted Order Order Date Jun 24 202…" at bounding box center [669, 334] width 1338 height 669
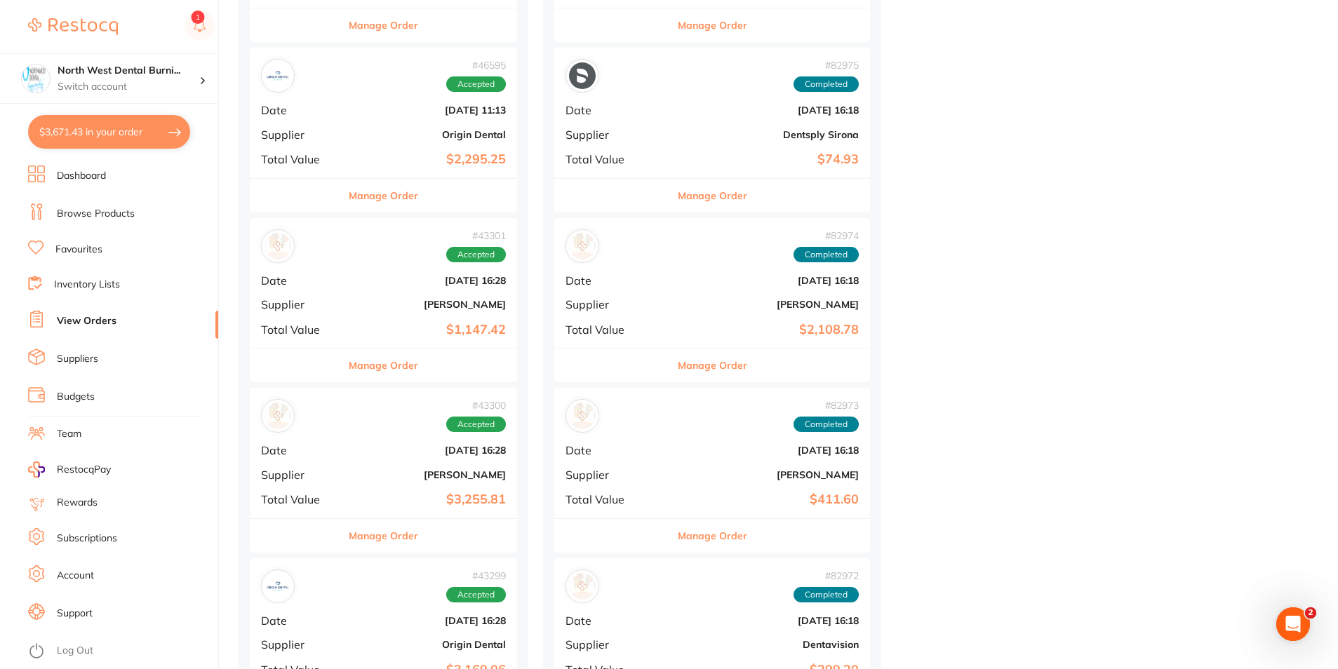
scroll to position [3647, 0]
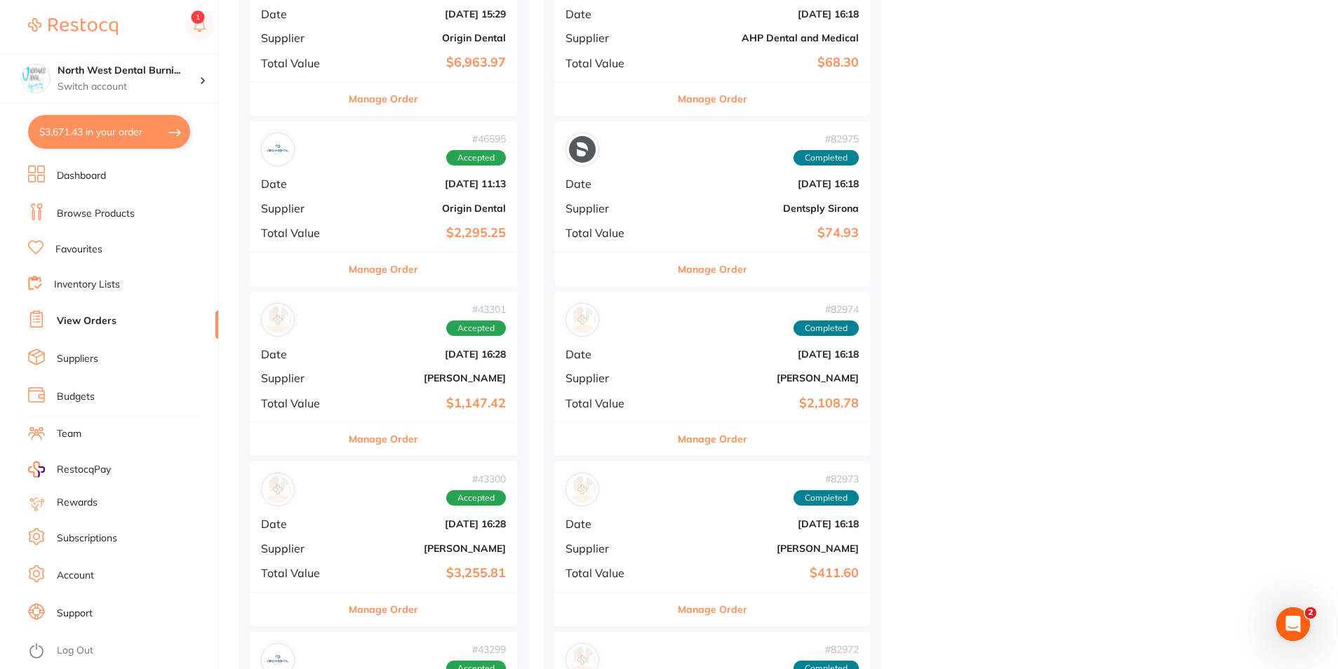
click at [378, 213] on b "Origin Dental" at bounding box center [428, 208] width 156 height 11
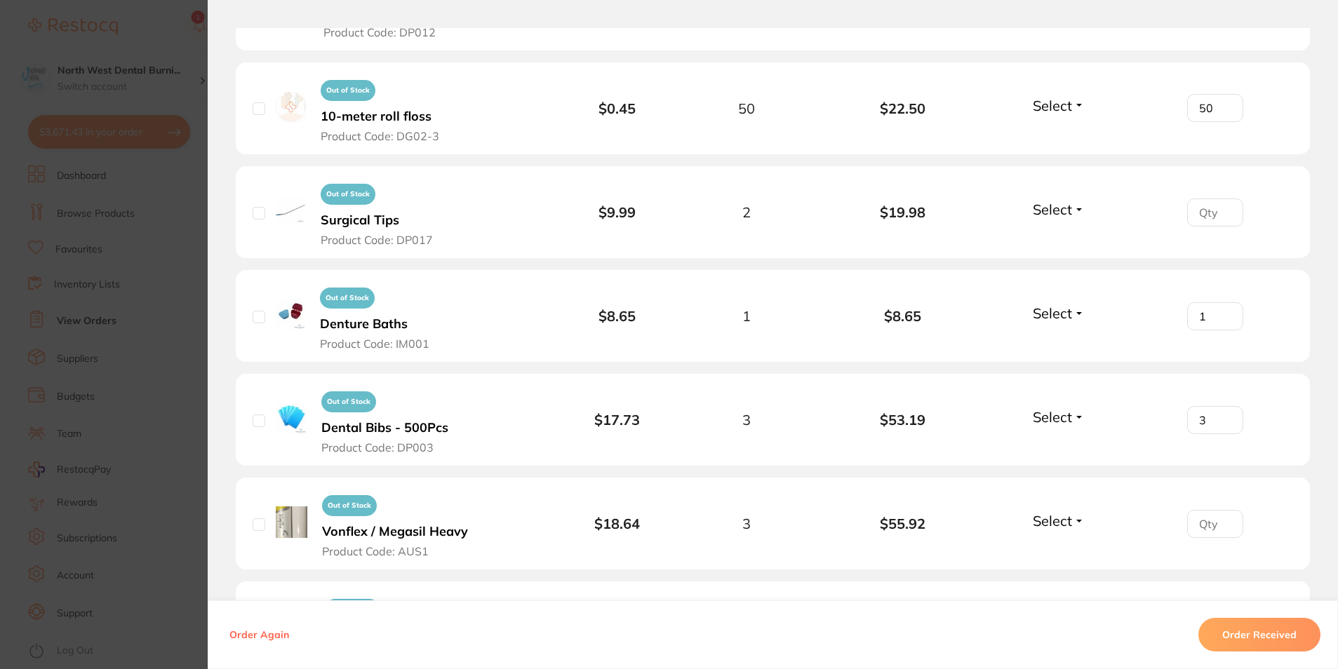
scroll to position [1613, 0]
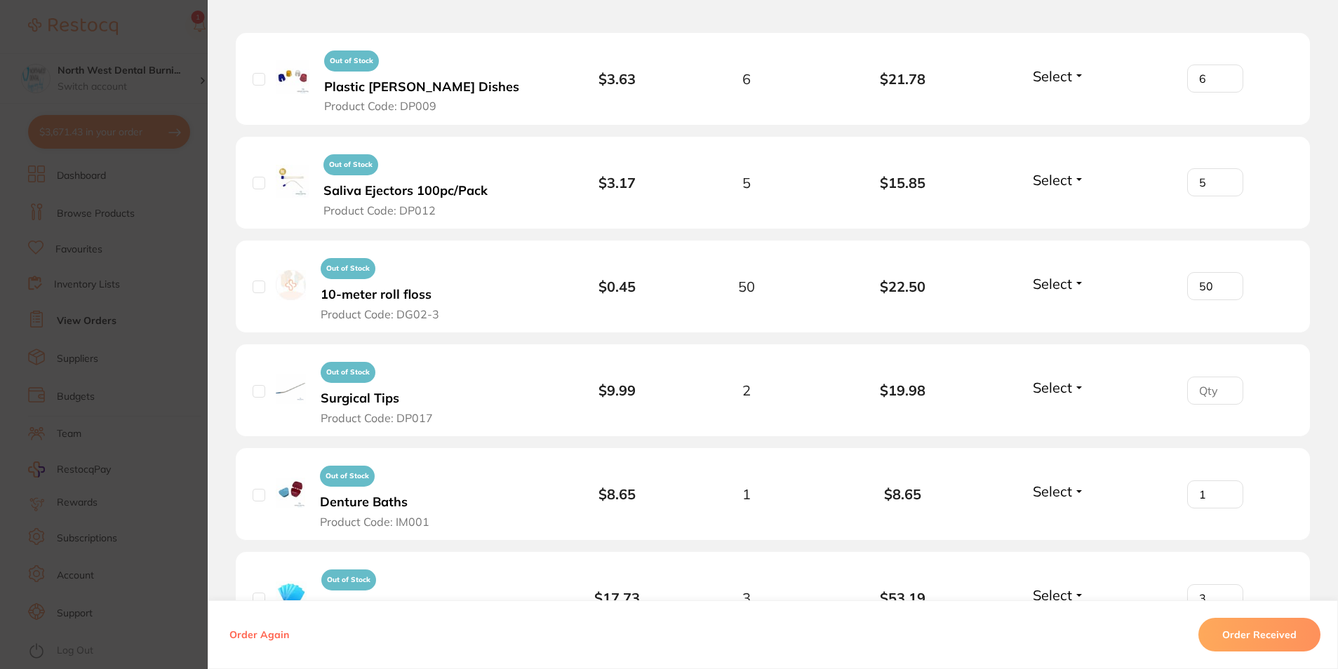
drag, startPoint x: 124, startPoint y: 285, endPoint x: 509, endPoint y: 208, distance: 392.7
click at [124, 285] on section "Order ID: Restocq- 46595 Order Information Accepted Order Order Date Jul 23 202…" at bounding box center [669, 334] width 1338 height 669
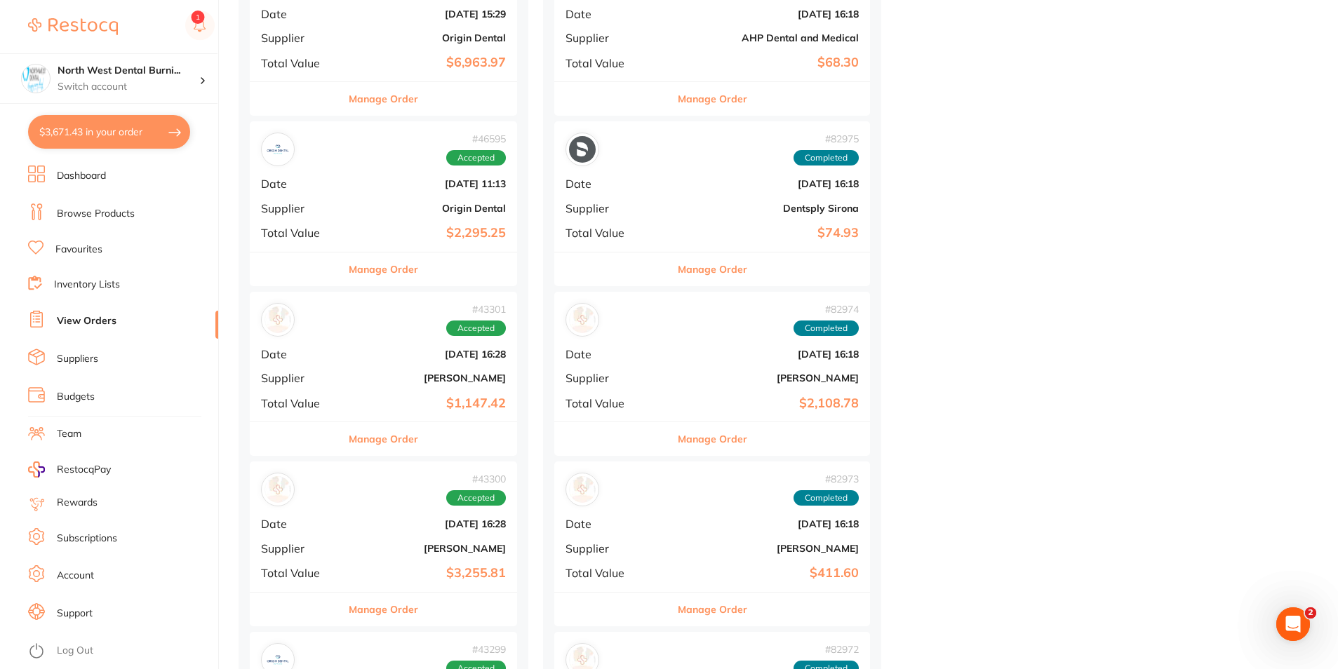
click at [112, 243] on li "Favourites" at bounding box center [123, 250] width 190 height 18
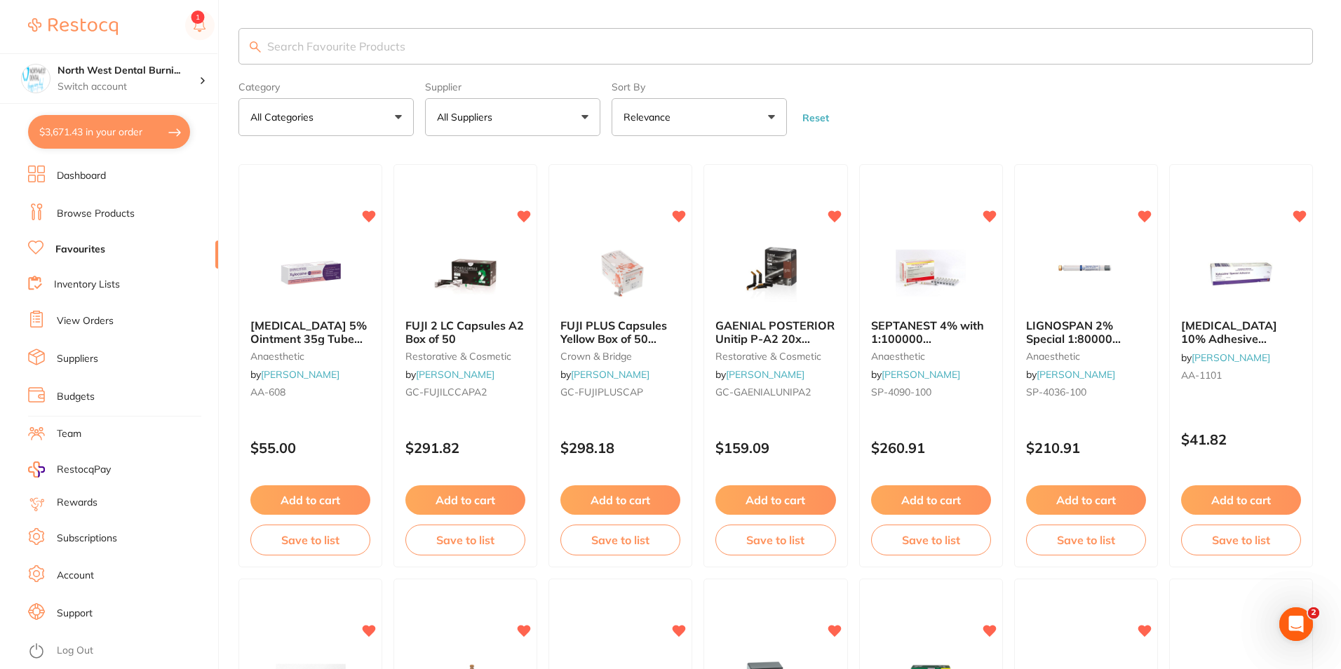
click at [407, 55] on input "search" at bounding box center [775, 46] width 1075 height 36
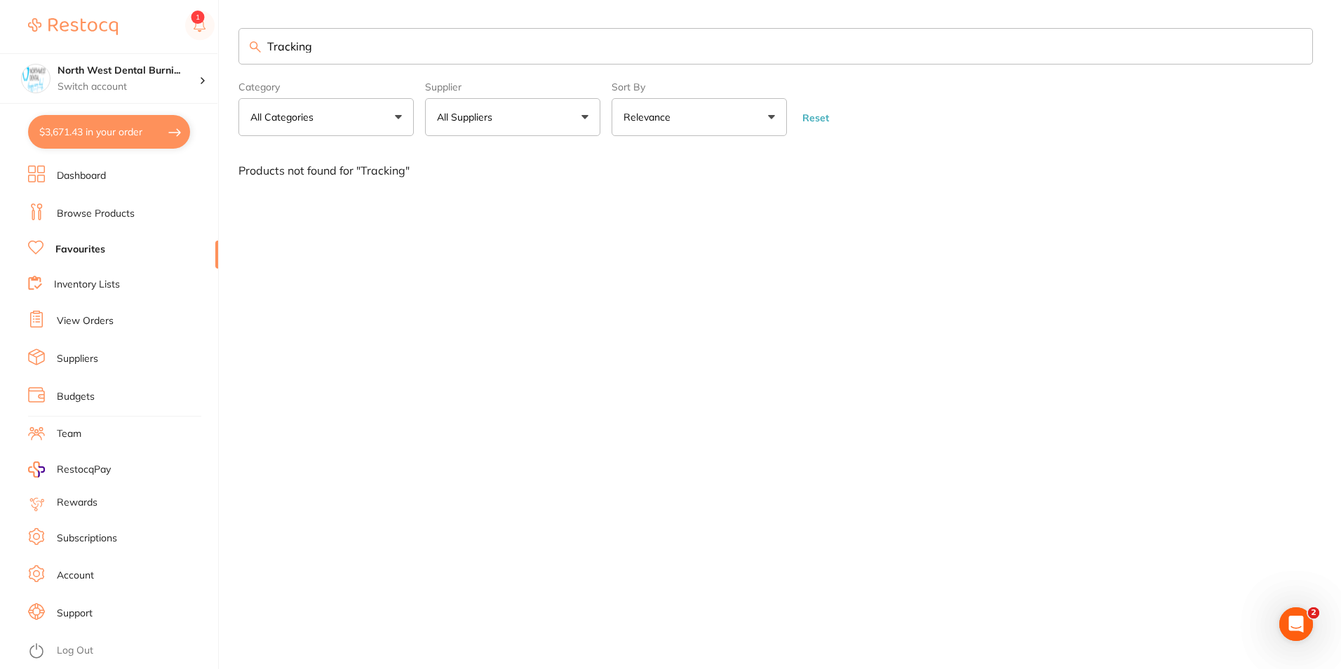
drag, startPoint x: 350, startPoint y: 41, endPoint x: 194, endPoint y: 25, distance: 156.5
click at [210, 43] on div "$3,671.43 North West Dental Burni... Switch account Riaz Dental Surgery Experte…" at bounding box center [670, 334] width 1341 height 669
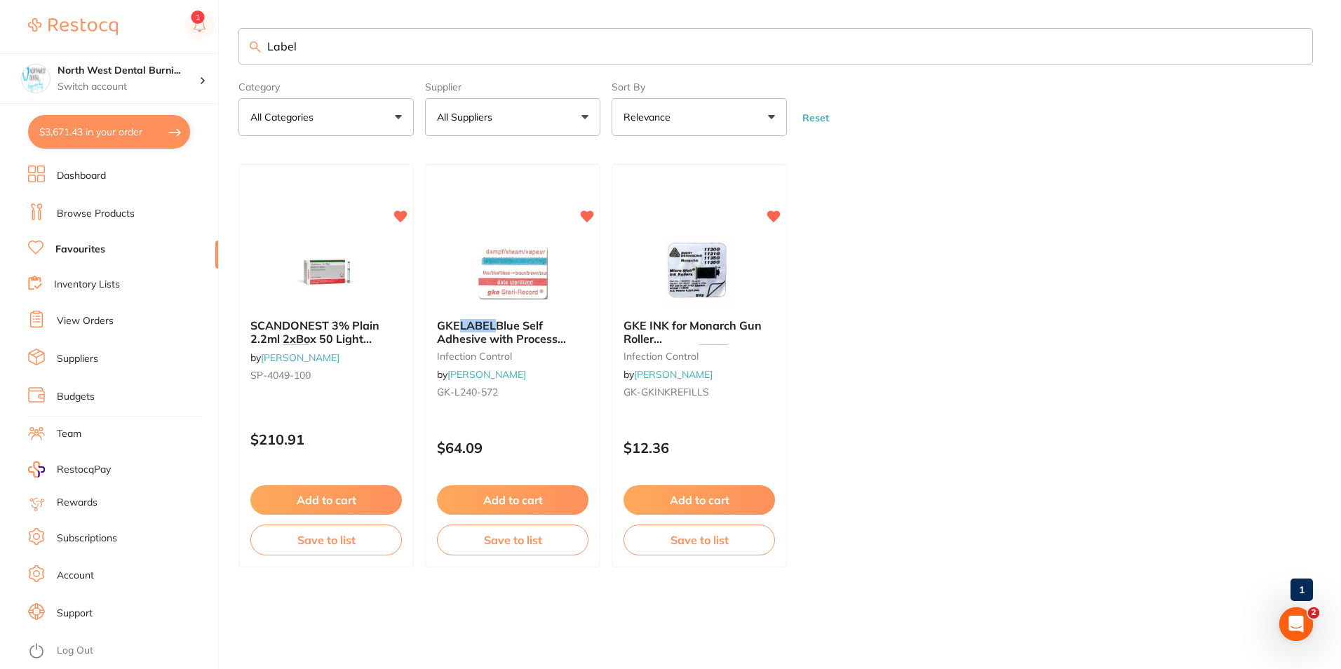
type input "Label"
